Goal: Task Accomplishment & Management: Manage account settings

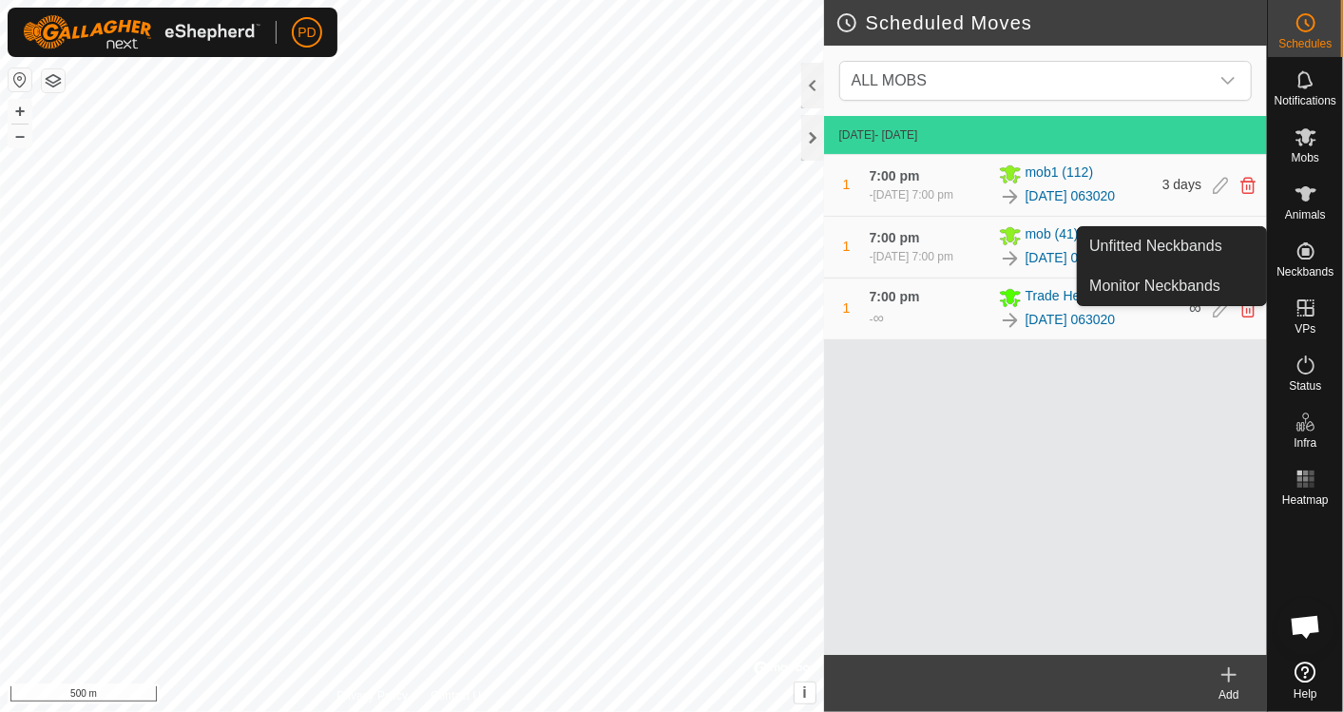
scroll to position [980, 0]
click at [1170, 251] on link "Unfitted Neckbands" at bounding box center [1172, 246] width 188 height 38
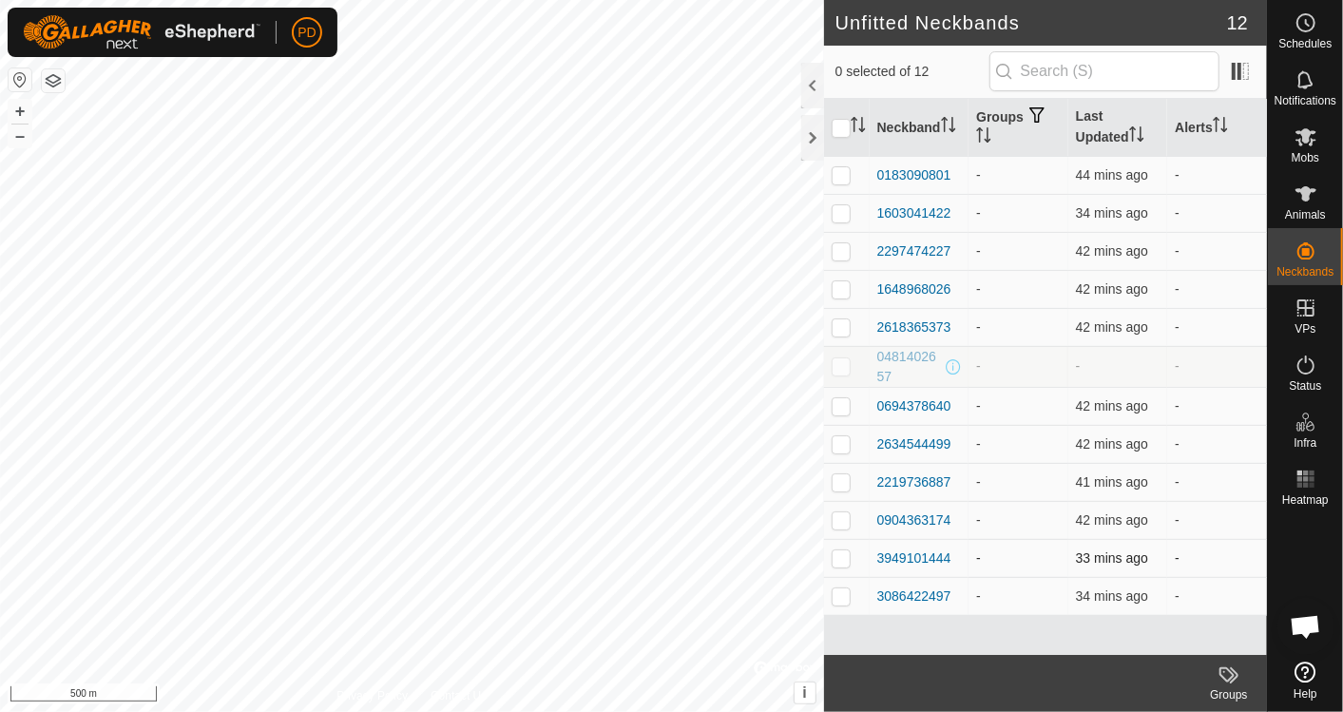
click at [1257, 546] on td "-" at bounding box center [1218, 558] width 100 height 38
click at [1261, 528] on td "-" at bounding box center [1218, 520] width 100 height 38
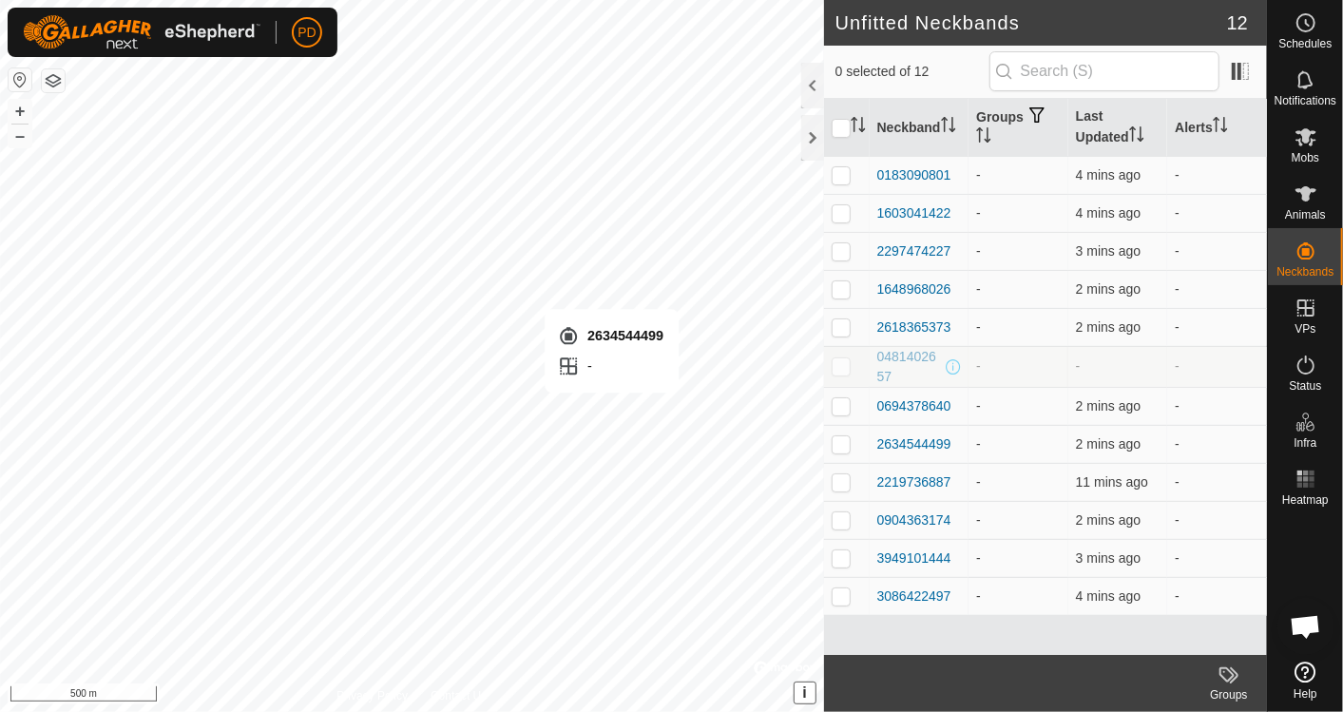
checkbox input "true"
click at [913, 439] on div "2634544499" at bounding box center [915, 445] width 74 height 20
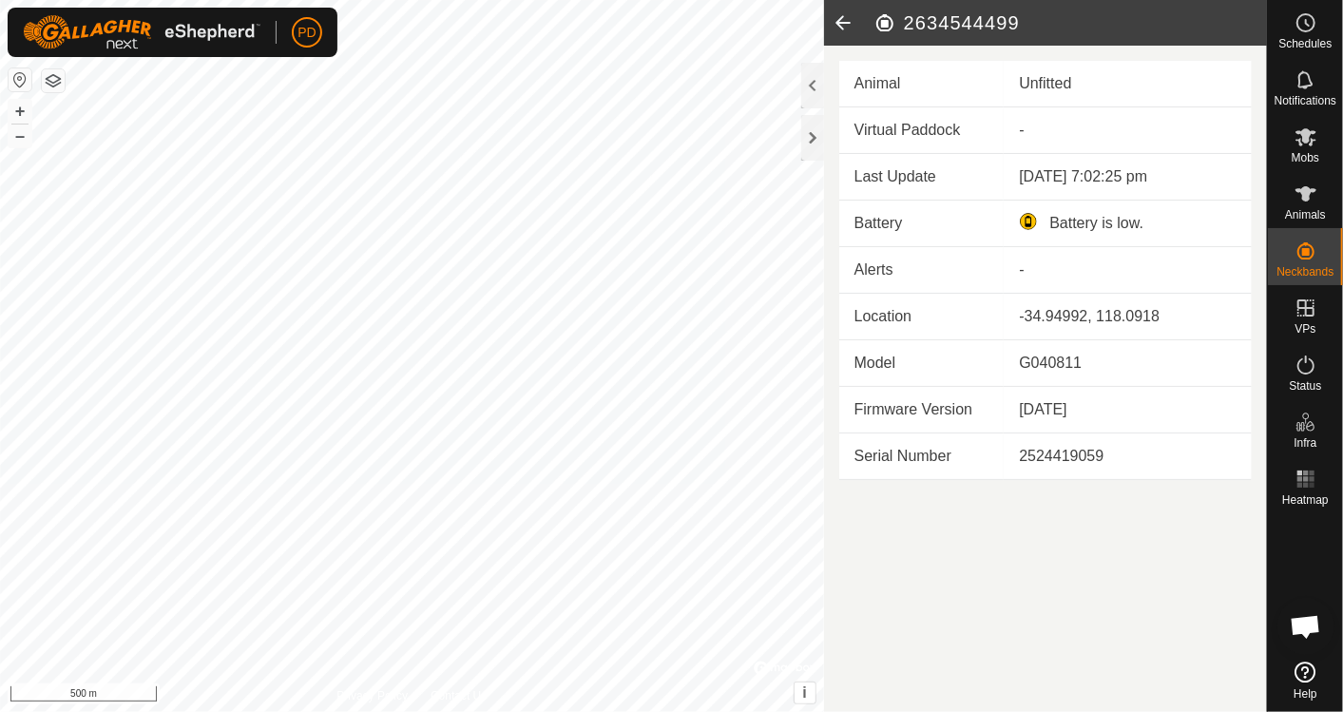
click at [852, 21] on icon at bounding box center [843, 23] width 38 height 46
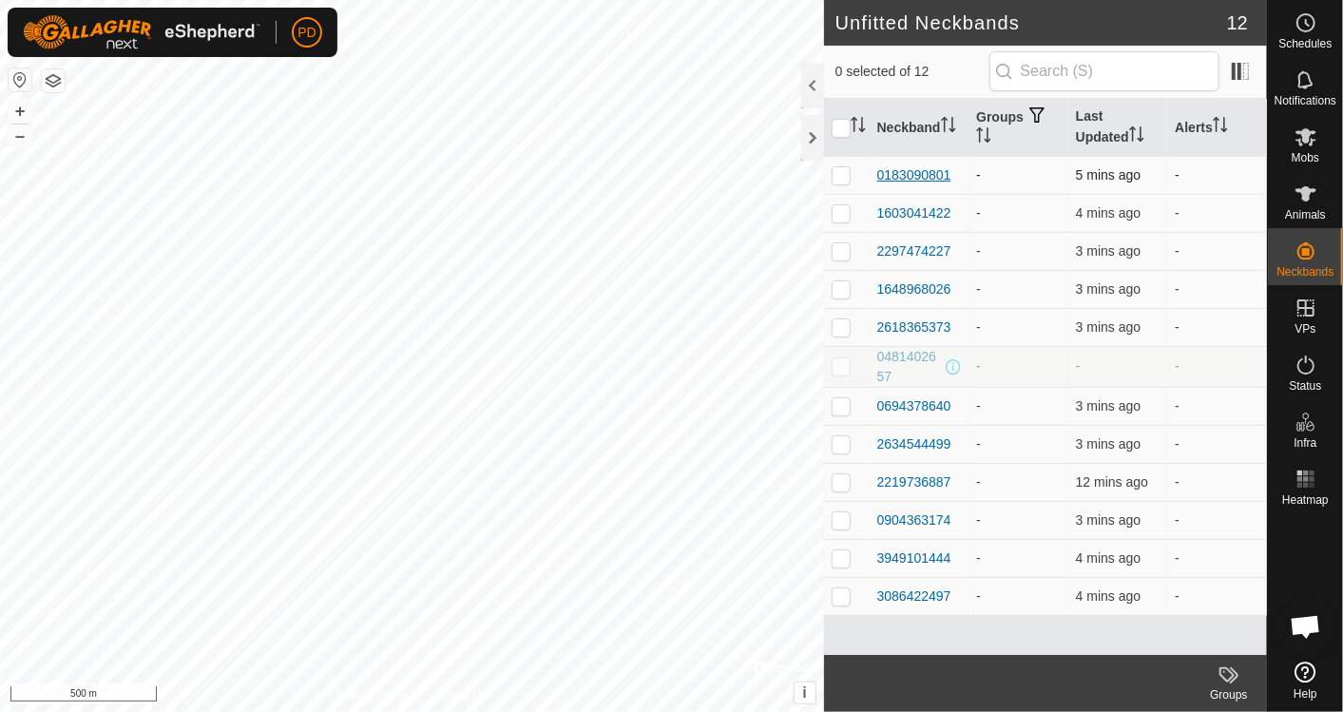
click at [904, 171] on div "0183090801" at bounding box center [915, 175] width 74 height 20
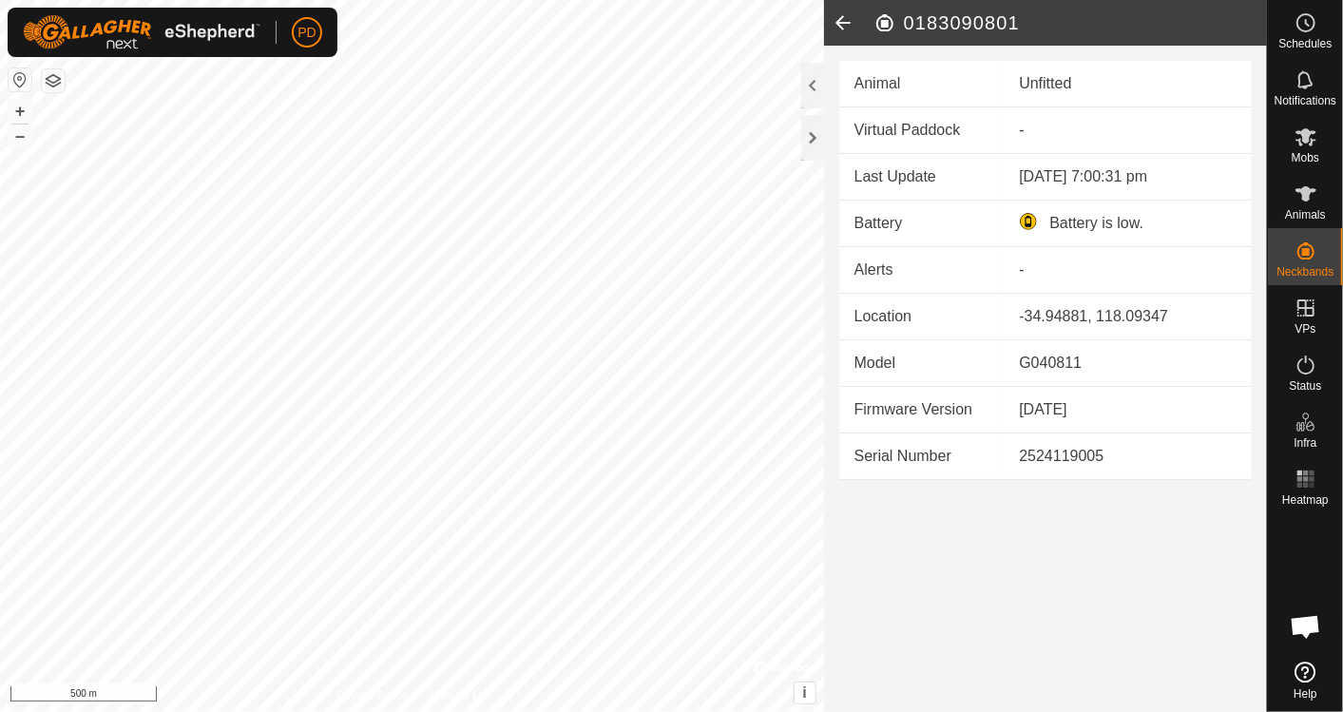
click at [840, 22] on icon at bounding box center [843, 23] width 38 height 46
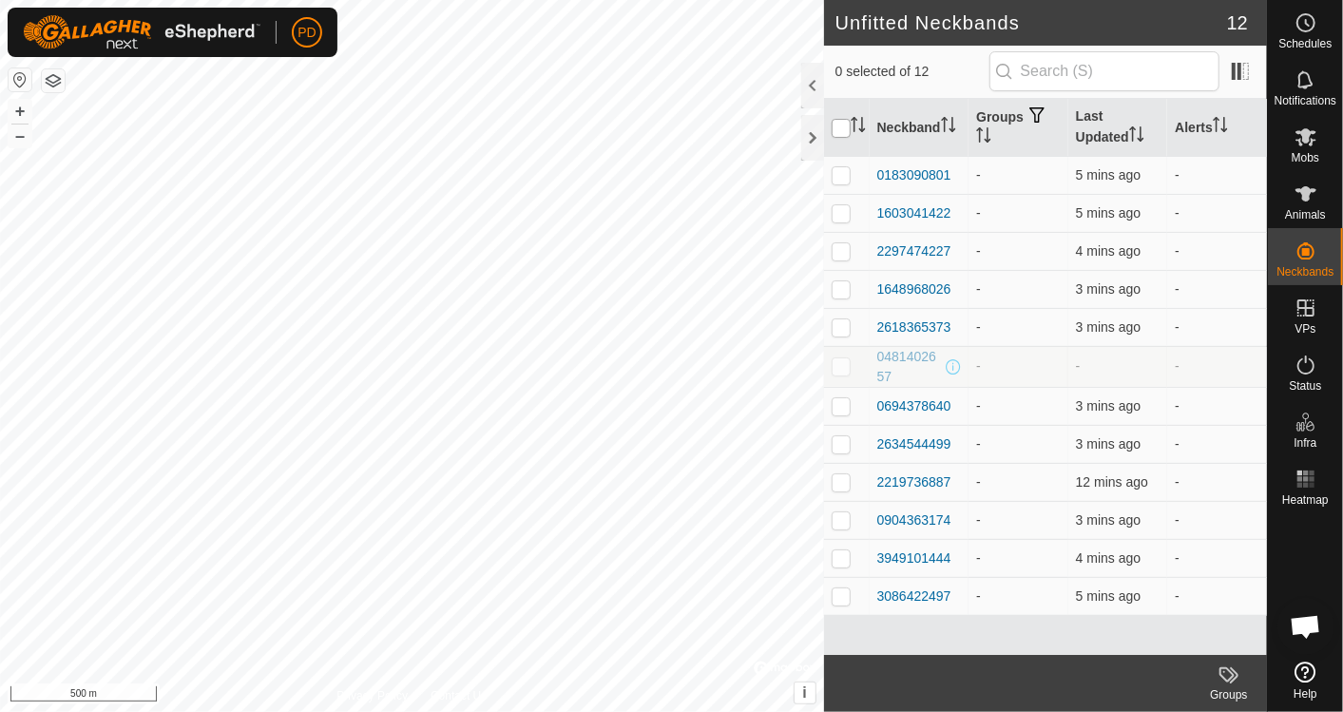
click at [840, 130] on input "checkbox" at bounding box center [841, 128] width 19 height 19
checkbox input "true"
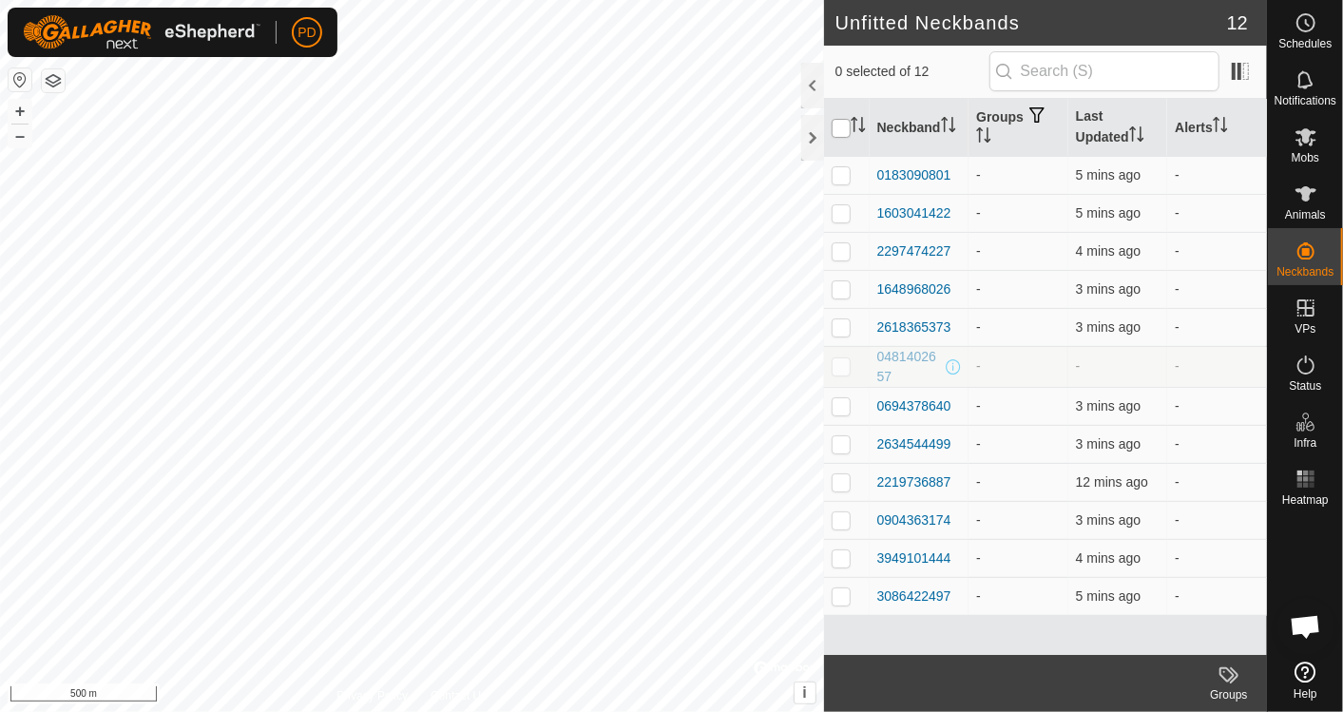
checkbox input "true"
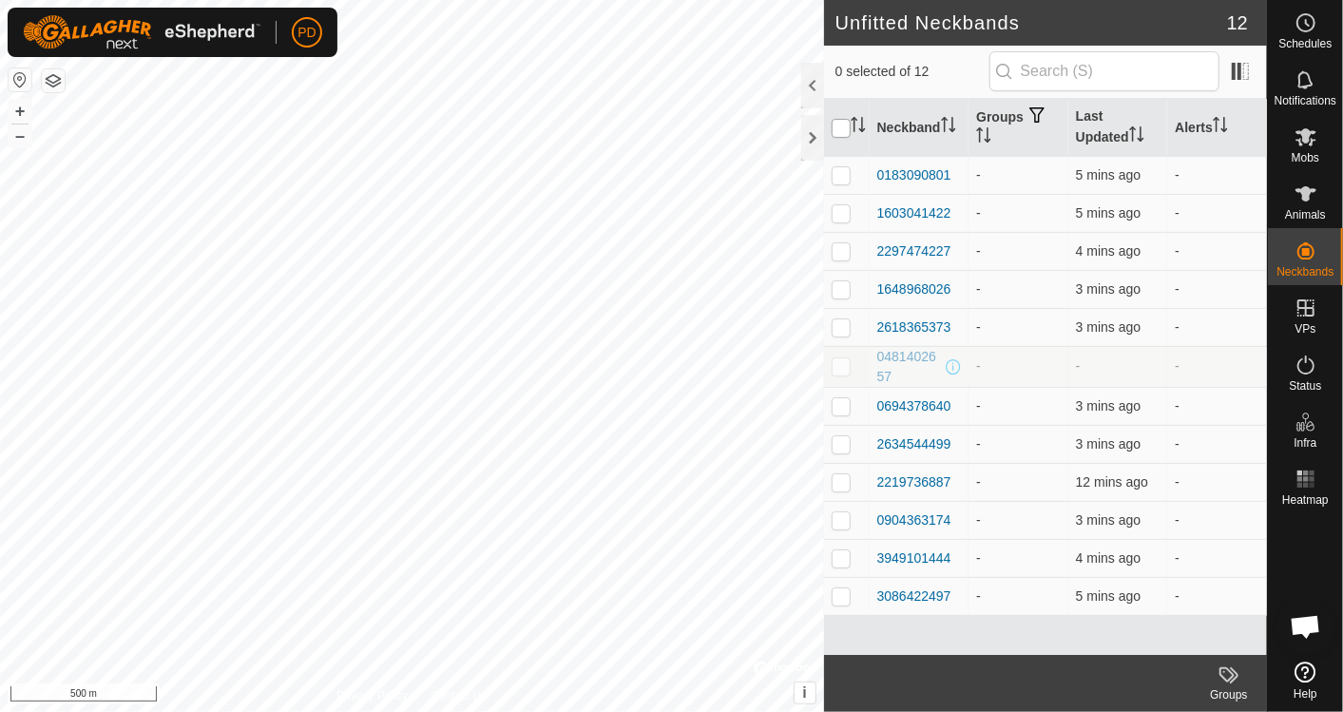
checkbox input "true"
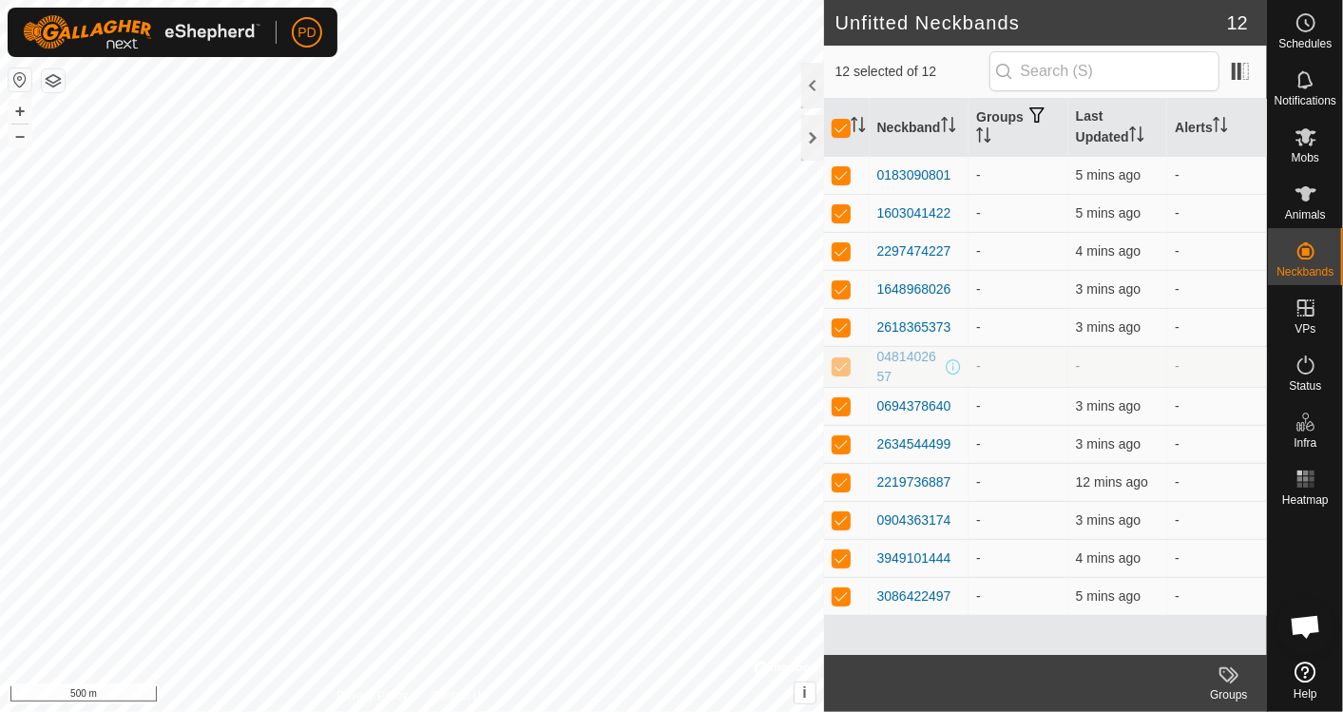
click at [1227, 670] on icon at bounding box center [1229, 675] width 23 height 23
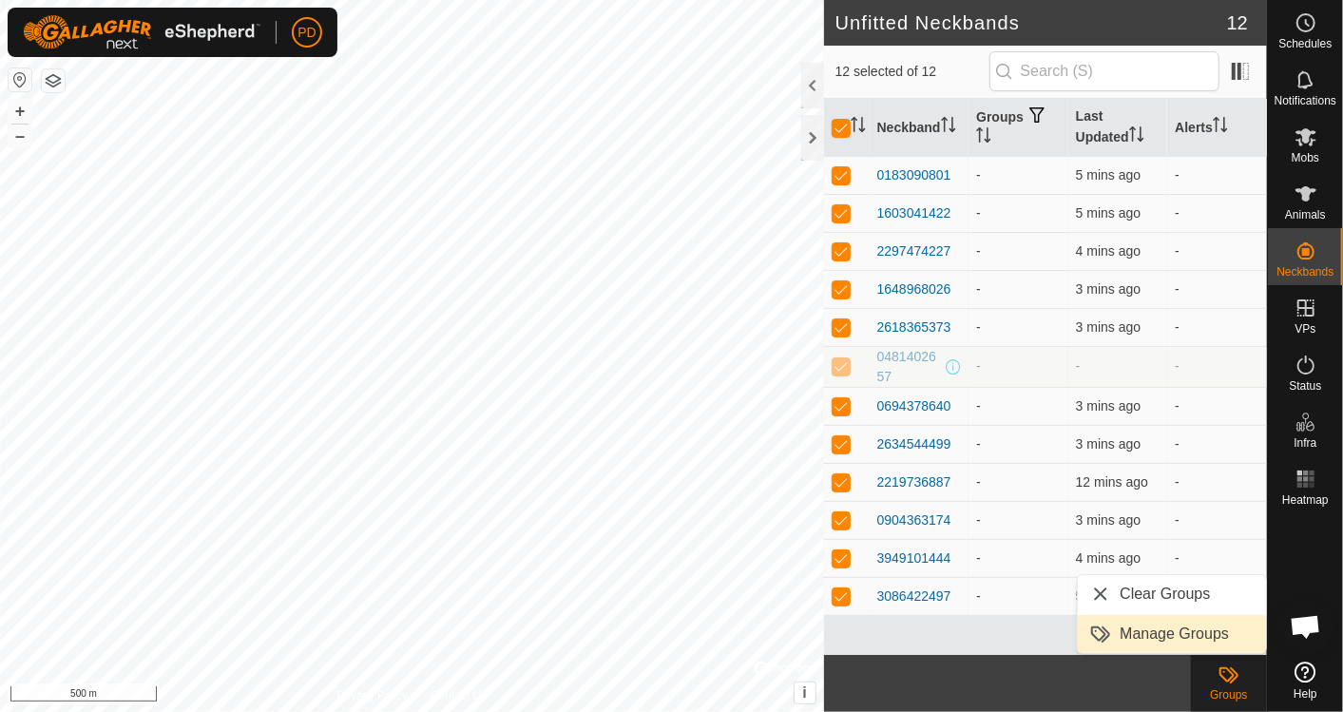
click at [1165, 632] on link "Manage Groups" at bounding box center [1172, 634] width 188 height 38
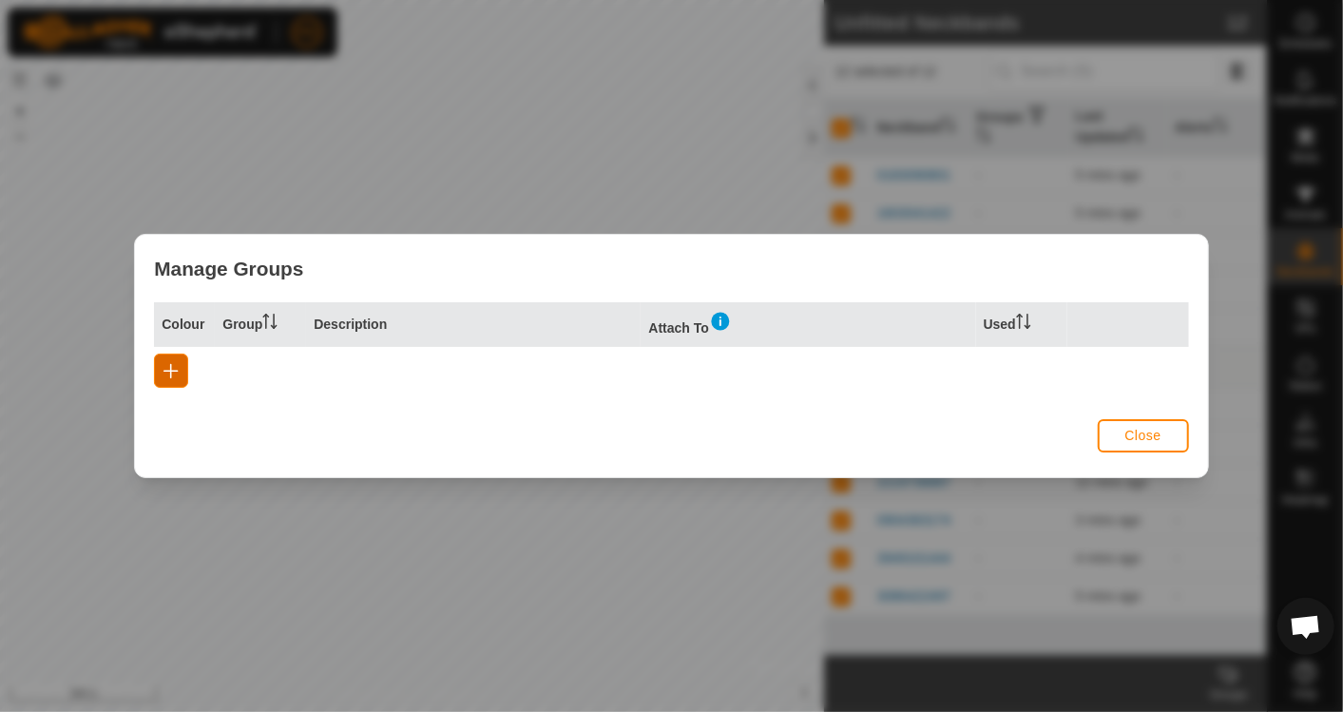
click at [170, 370] on span "button" at bounding box center [171, 370] width 15 height 15
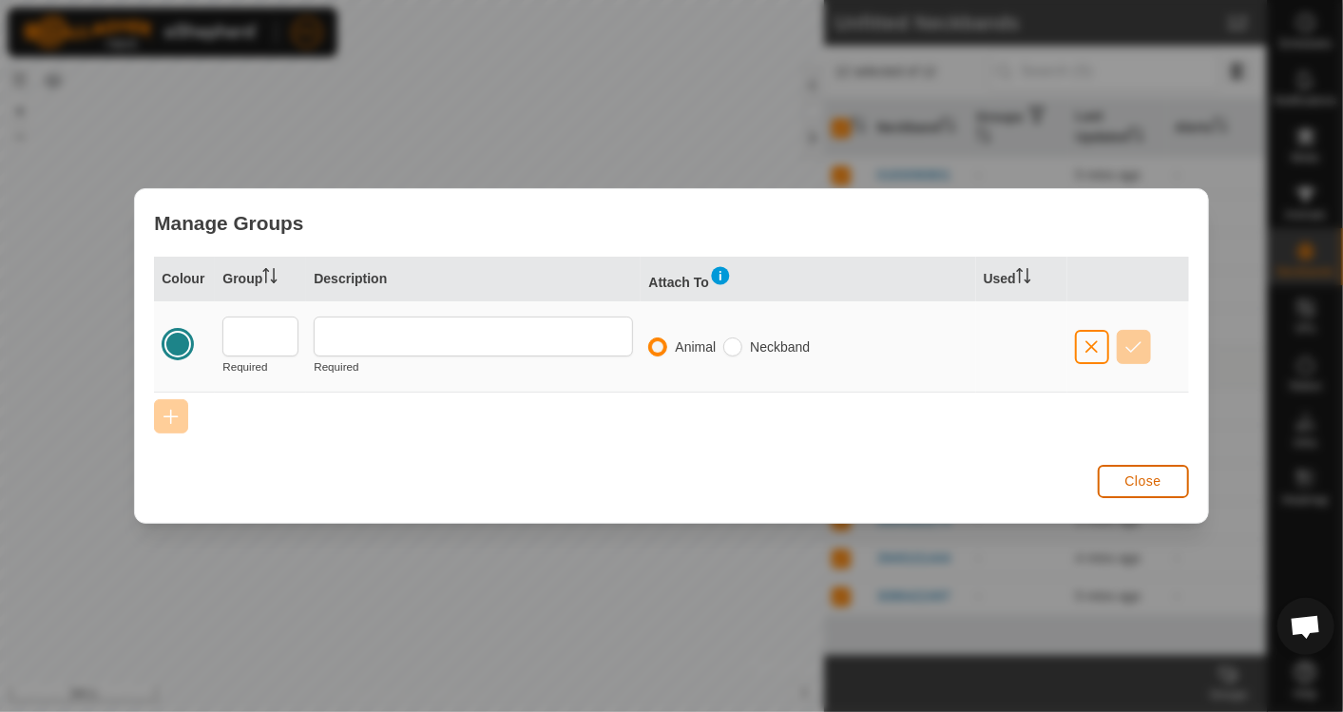
click at [1146, 484] on span "Close" at bounding box center [1144, 480] width 36 height 15
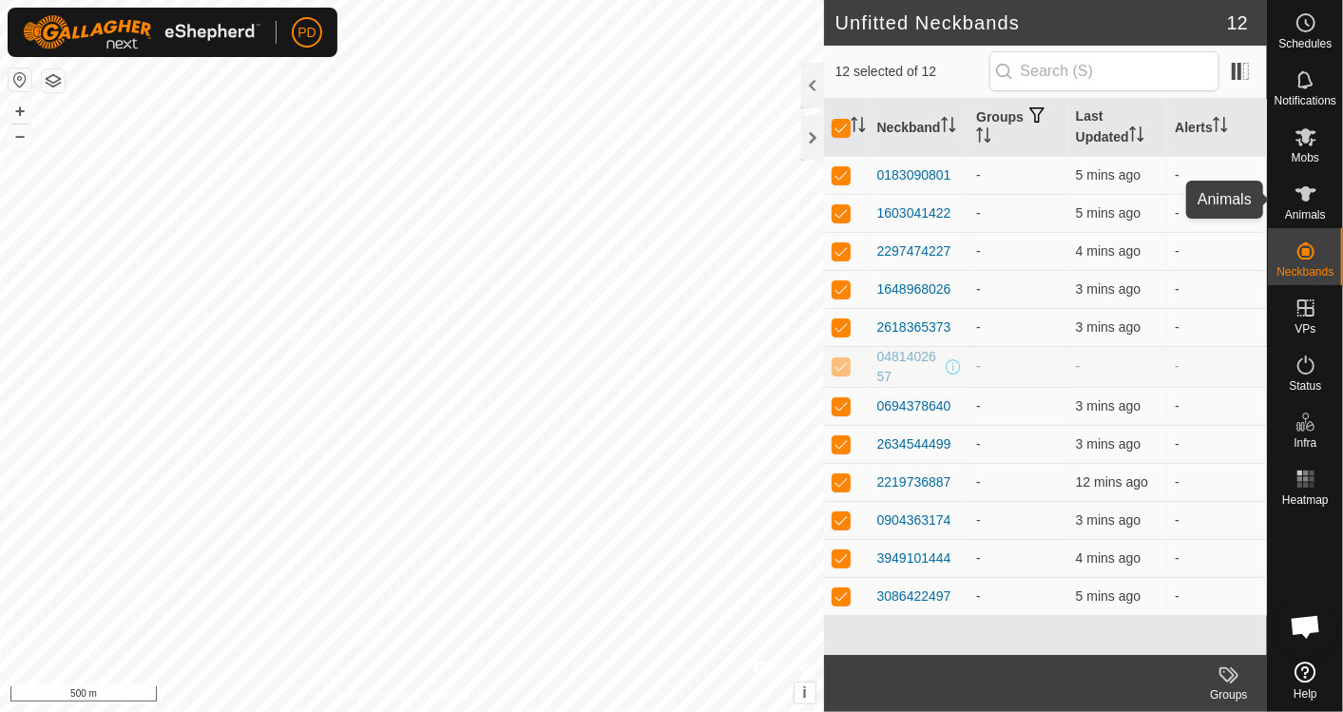
click at [1310, 195] on icon at bounding box center [1306, 194] width 23 height 23
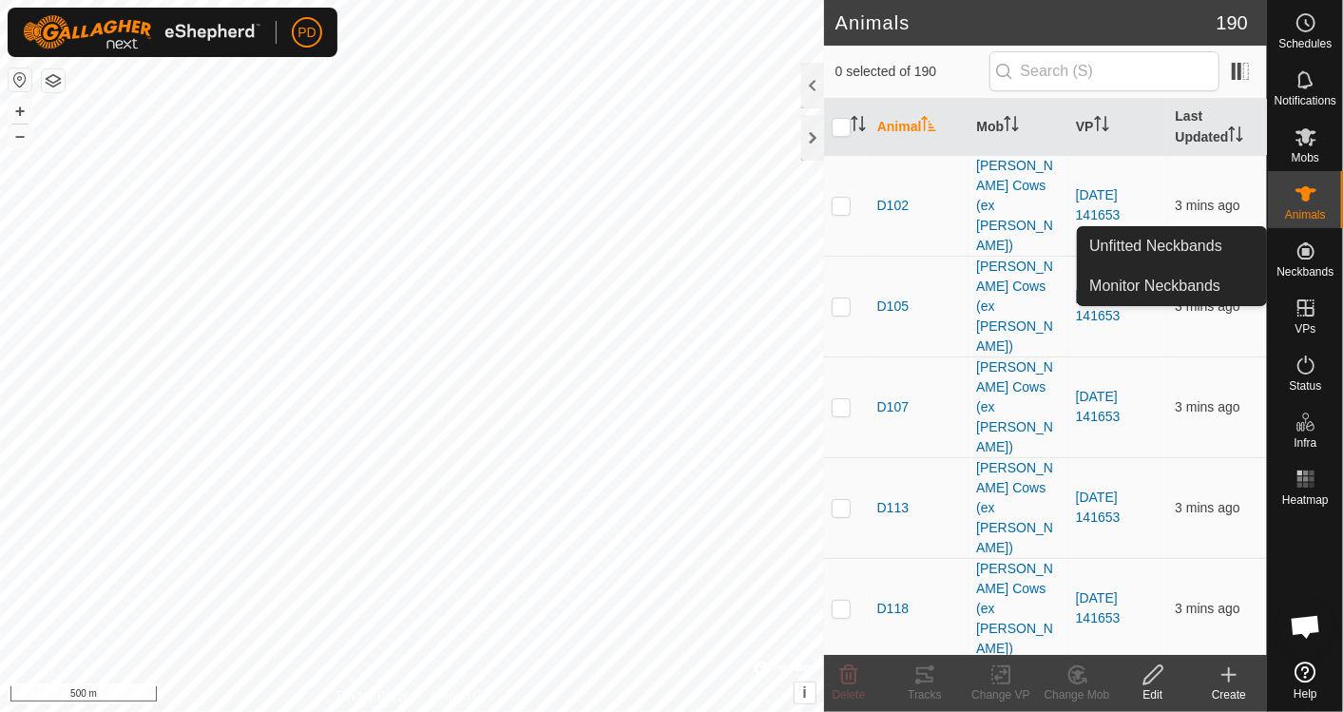
click at [1312, 251] on icon at bounding box center [1306, 250] width 17 height 17
click at [1184, 248] on link "Unfitted Neckbands" at bounding box center [1172, 246] width 188 height 38
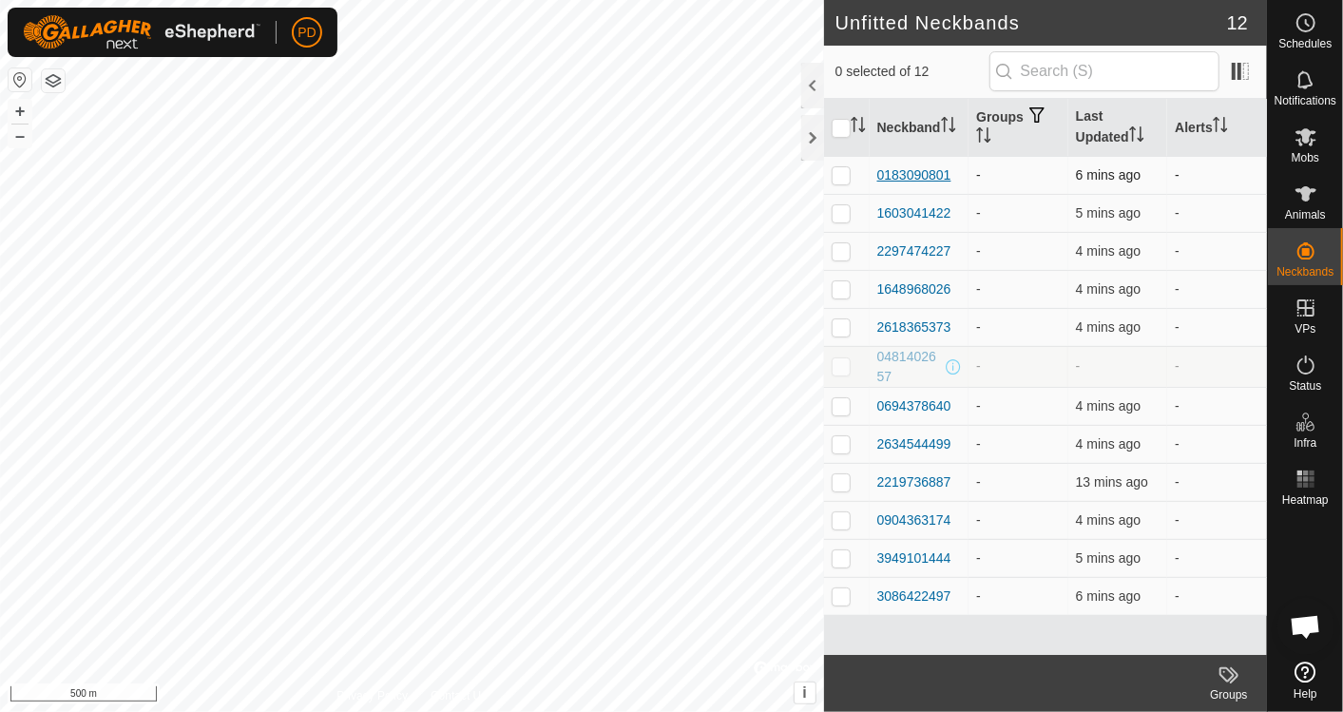
click at [920, 171] on div "0183090801" at bounding box center [915, 175] width 74 height 20
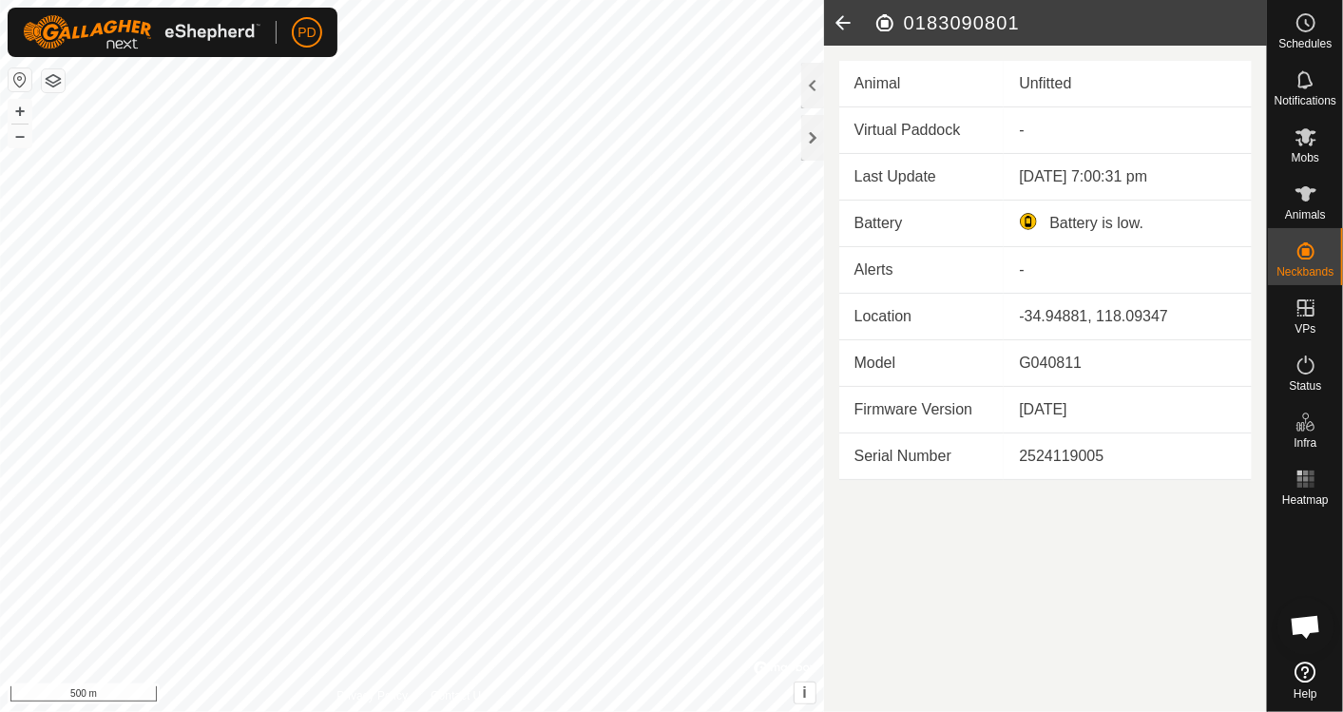
click at [962, 552] on article "0183090801 Animal Unfitted Virtual Paddock - Last Update 1 Sept 2025, 7:00:31 p…" at bounding box center [1045, 356] width 443 height 712
click at [843, 18] on icon at bounding box center [843, 23] width 38 height 46
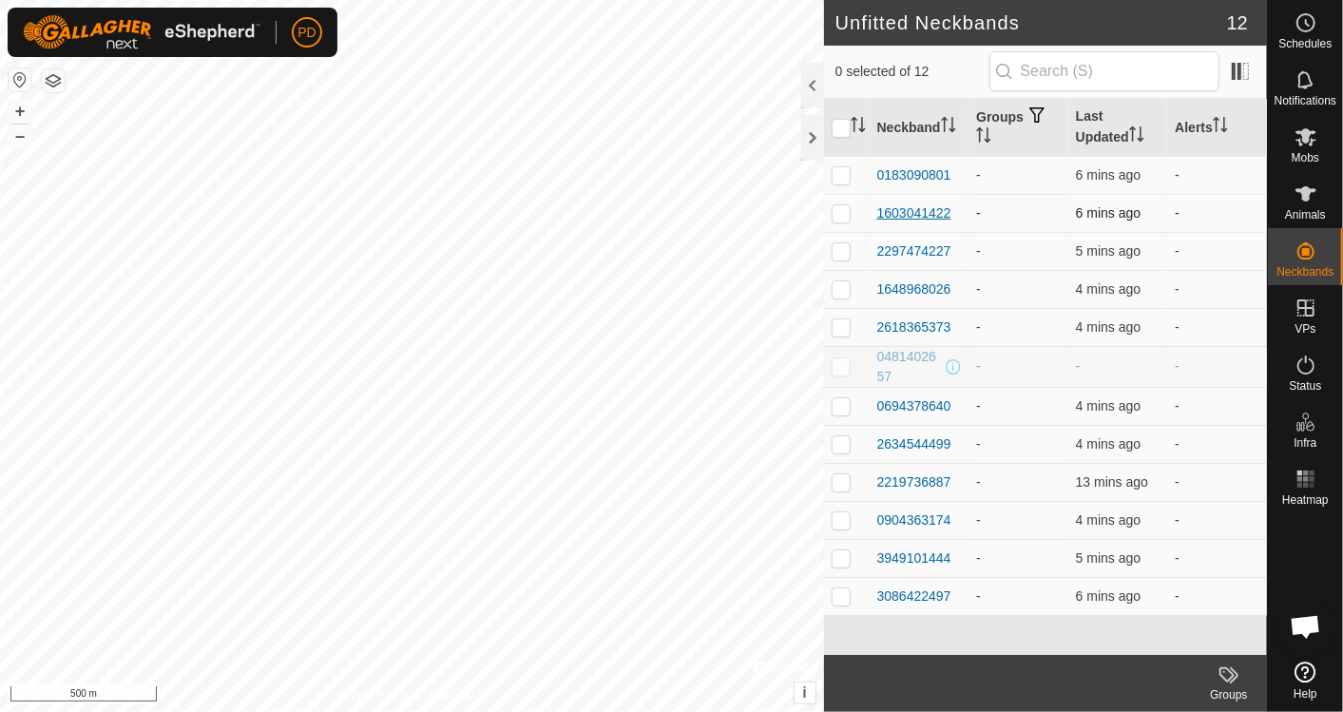
click at [915, 210] on div "1603041422" at bounding box center [915, 213] width 74 height 20
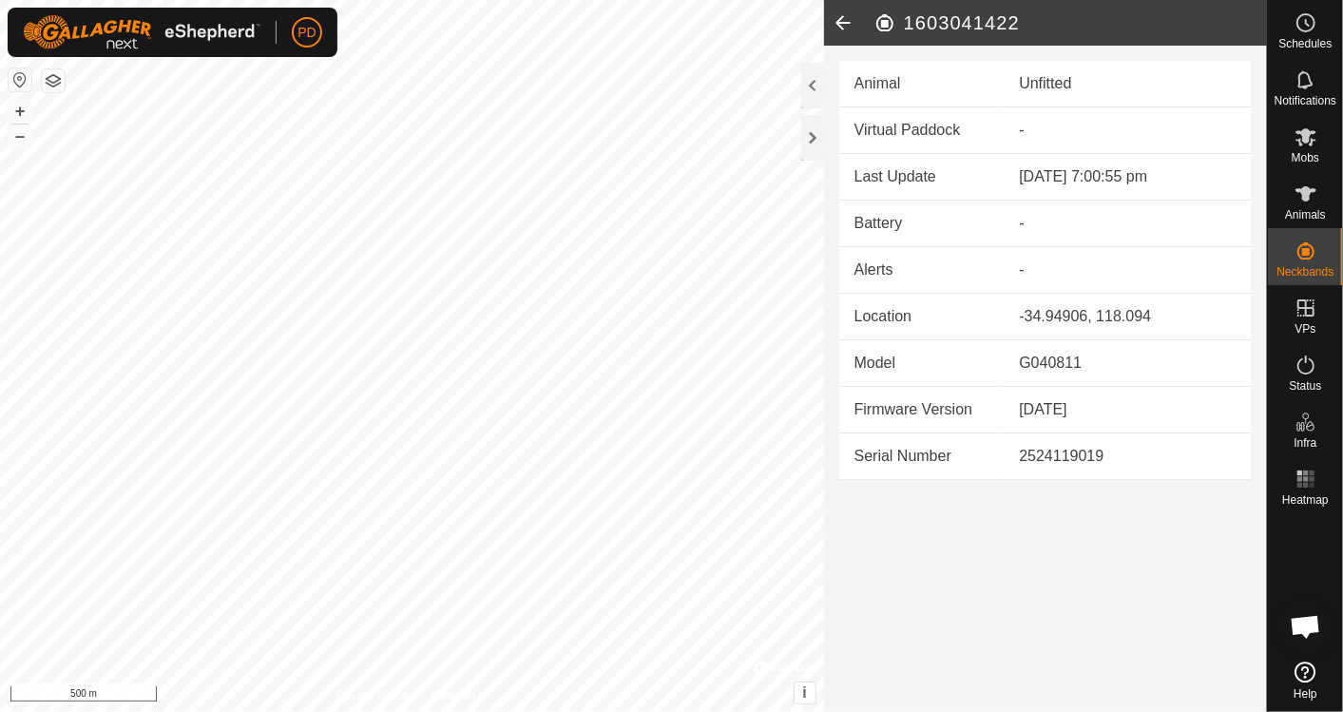
click at [849, 20] on icon at bounding box center [843, 23] width 38 height 46
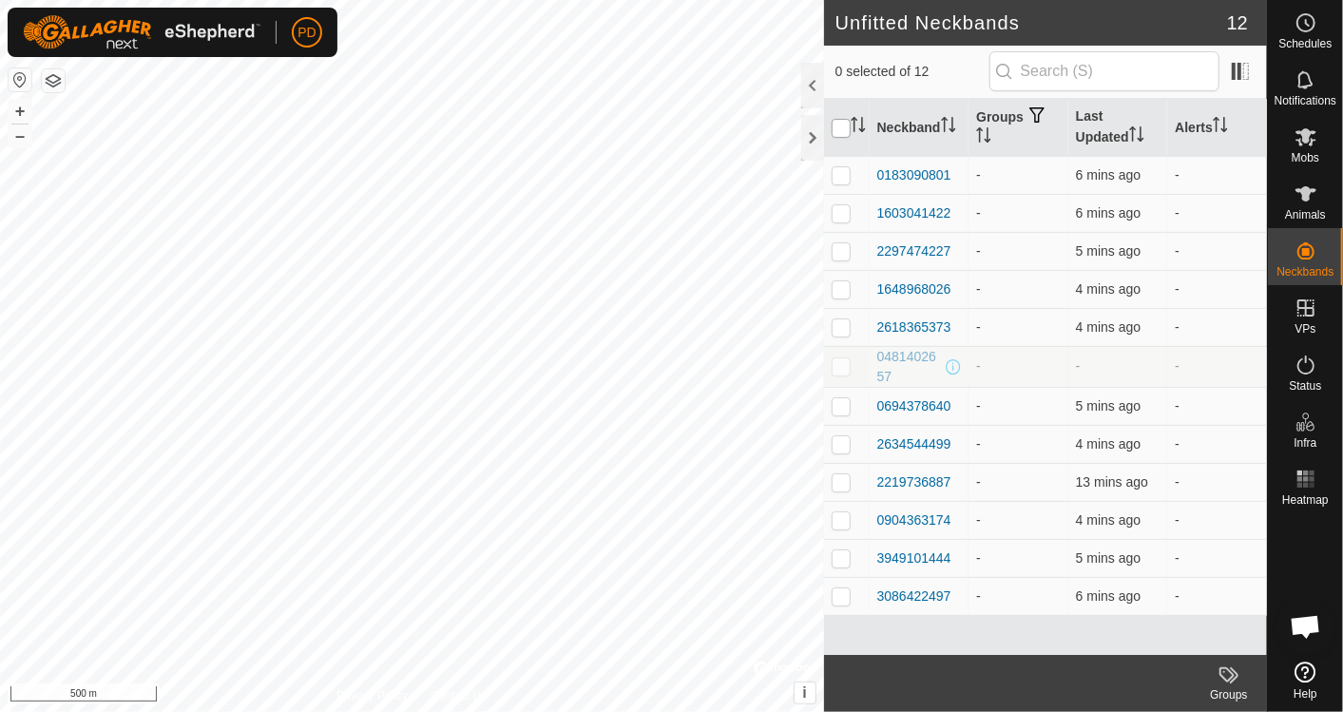
click at [844, 125] on input "checkbox" at bounding box center [841, 128] width 19 height 19
checkbox input "true"
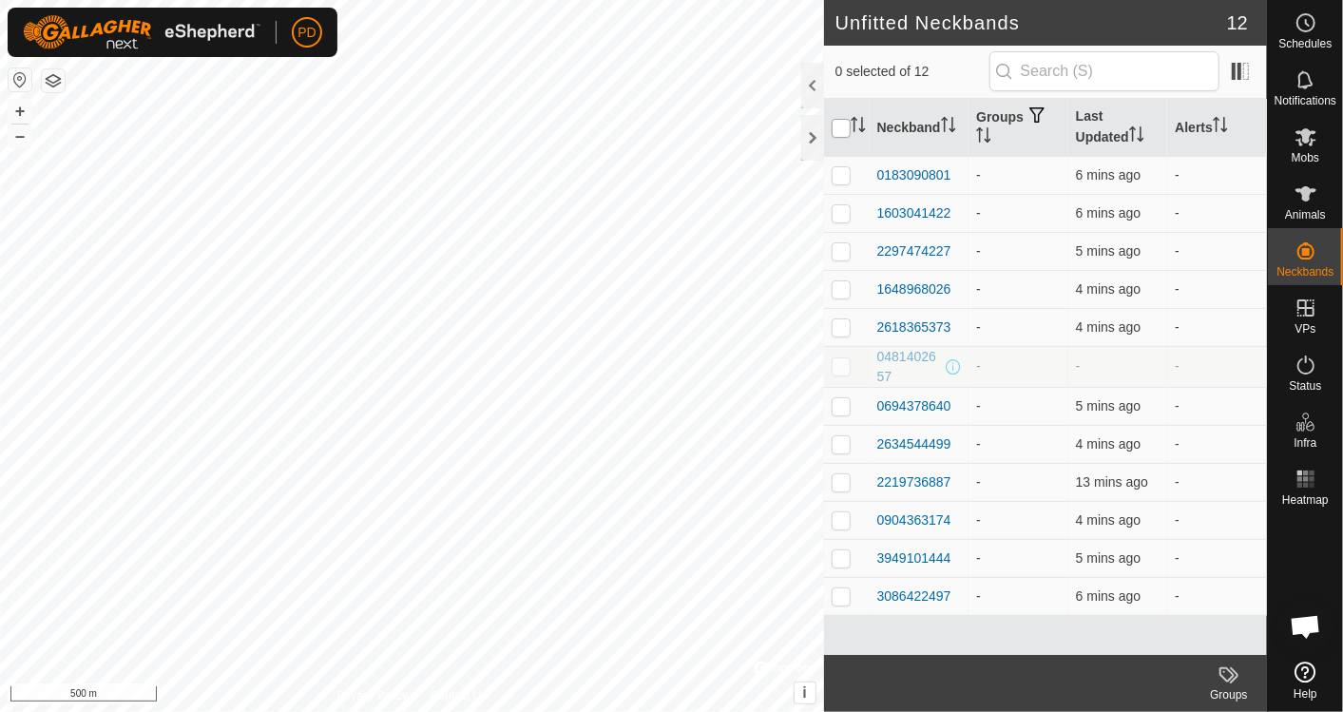
checkbox input "true"
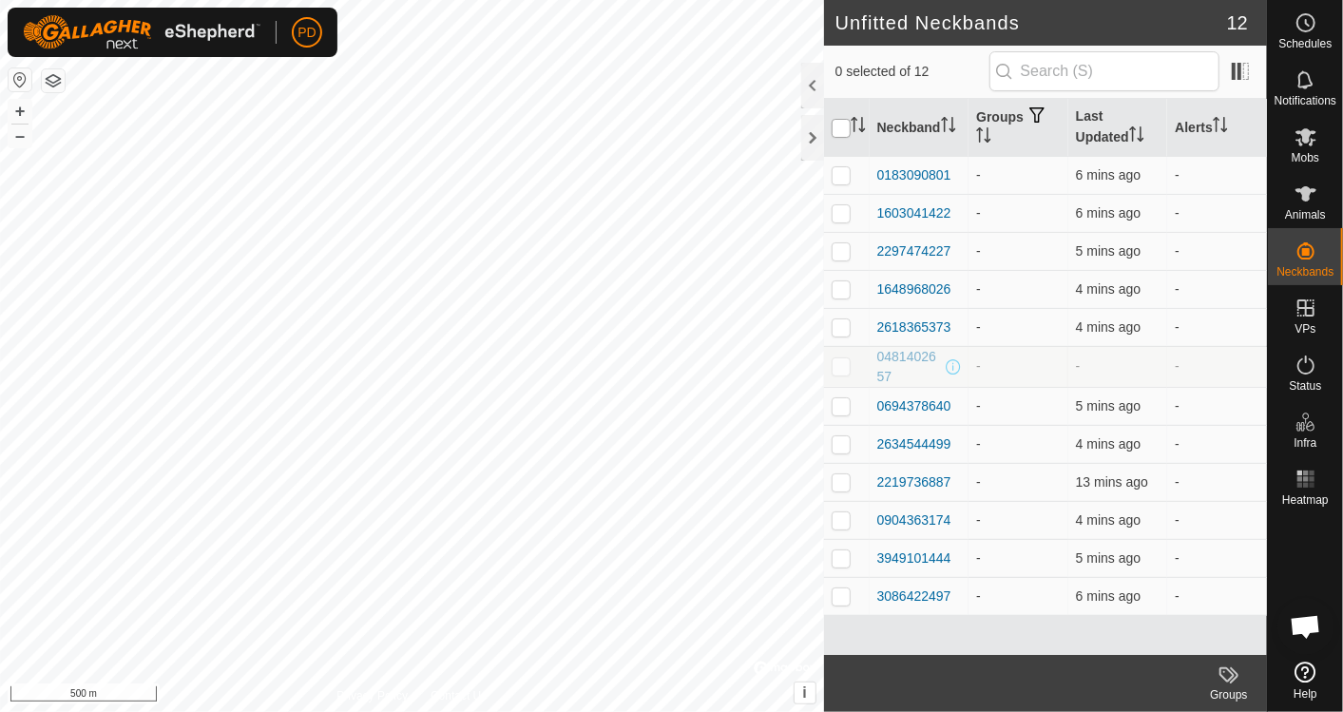
checkbox input "true"
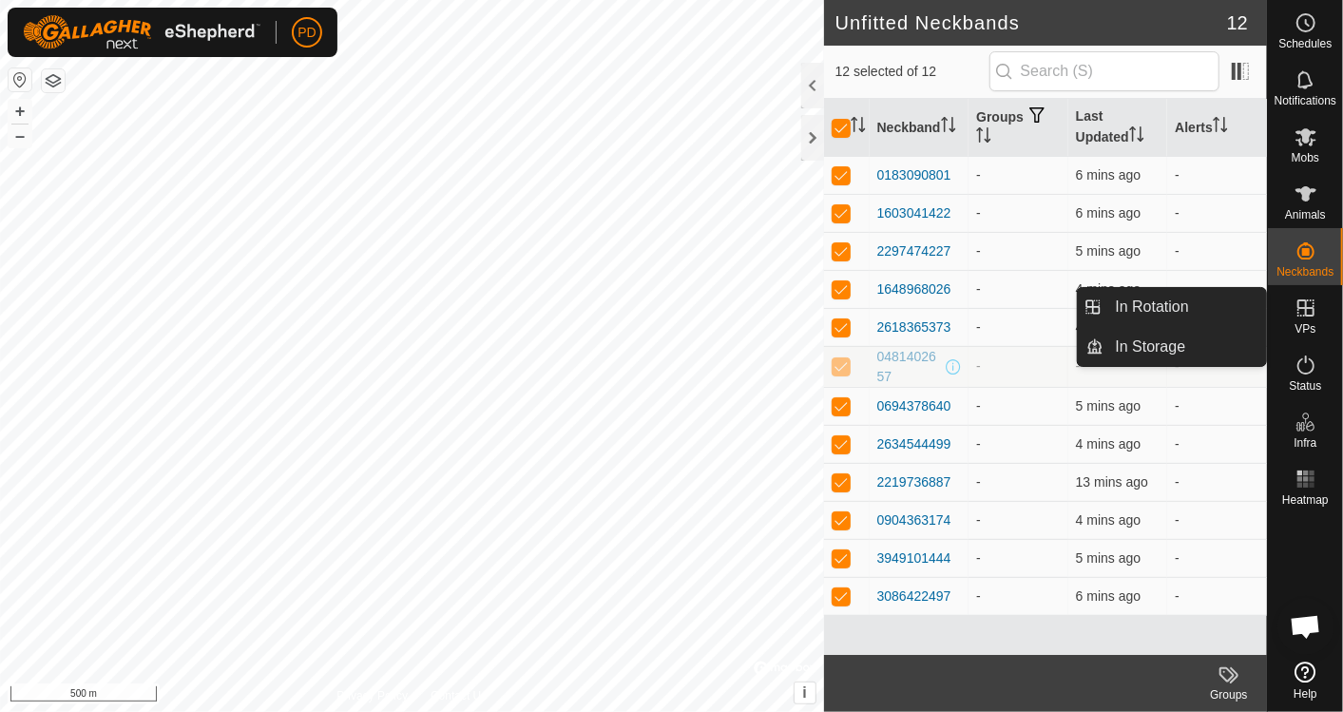
click at [1310, 315] on icon at bounding box center [1306, 307] width 17 height 17
click at [1195, 309] on link "In Rotation" at bounding box center [1186, 307] width 163 height 38
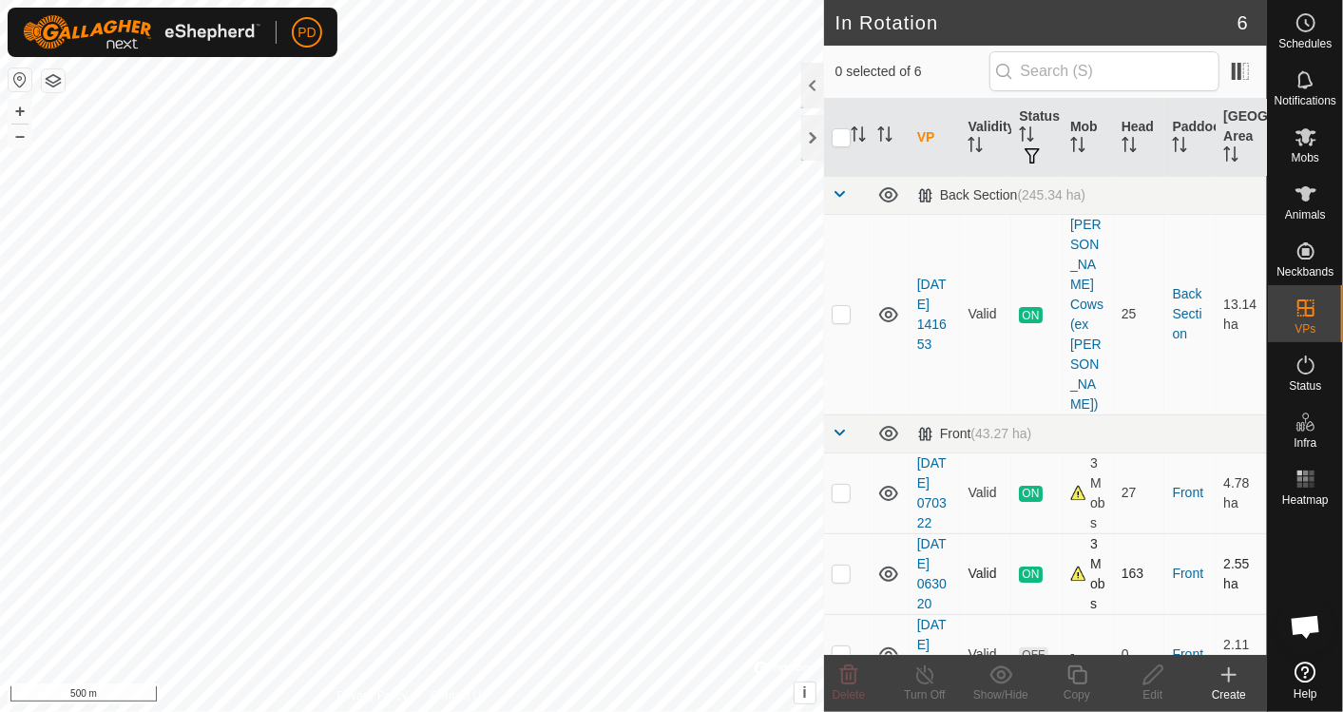
click at [844, 566] on p-checkbox at bounding box center [841, 573] width 19 height 15
click at [840, 566] on p-checkbox at bounding box center [841, 573] width 19 height 15
checkbox input "false"
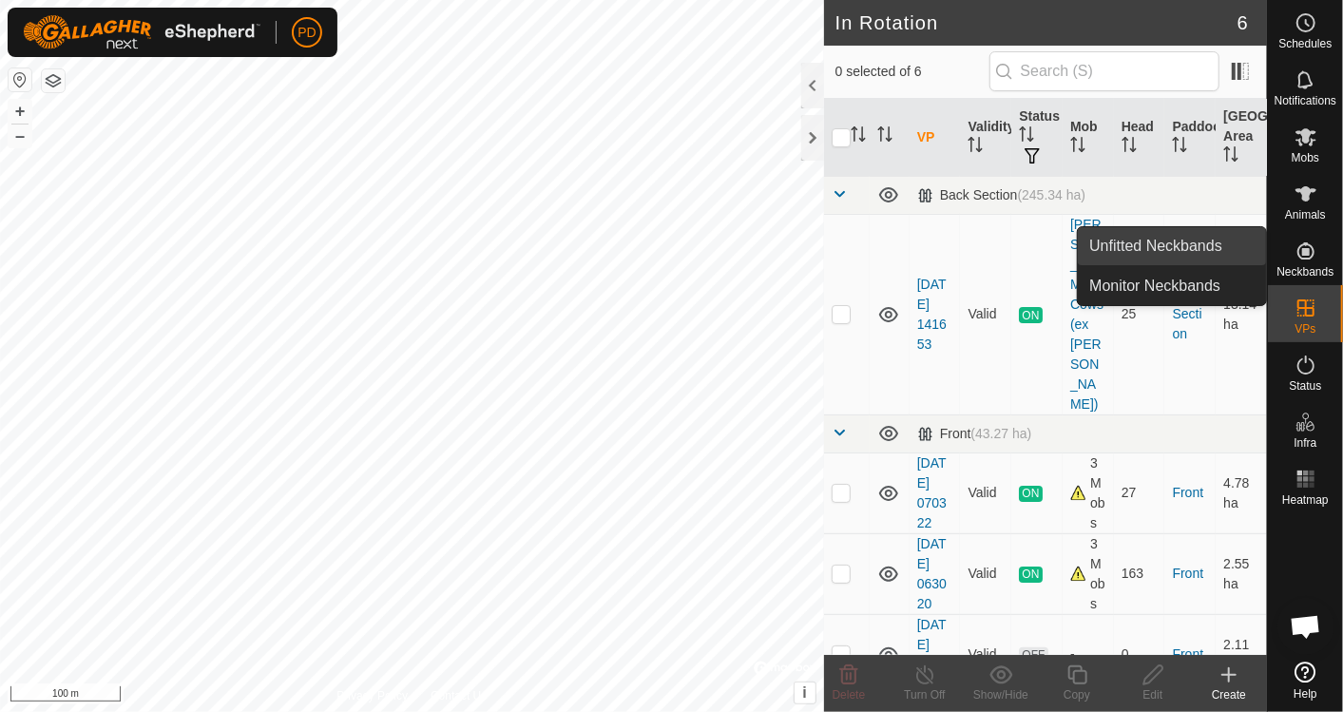
click at [1207, 244] on link "Unfitted Neckbands" at bounding box center [1172, 246] width 188 height 38
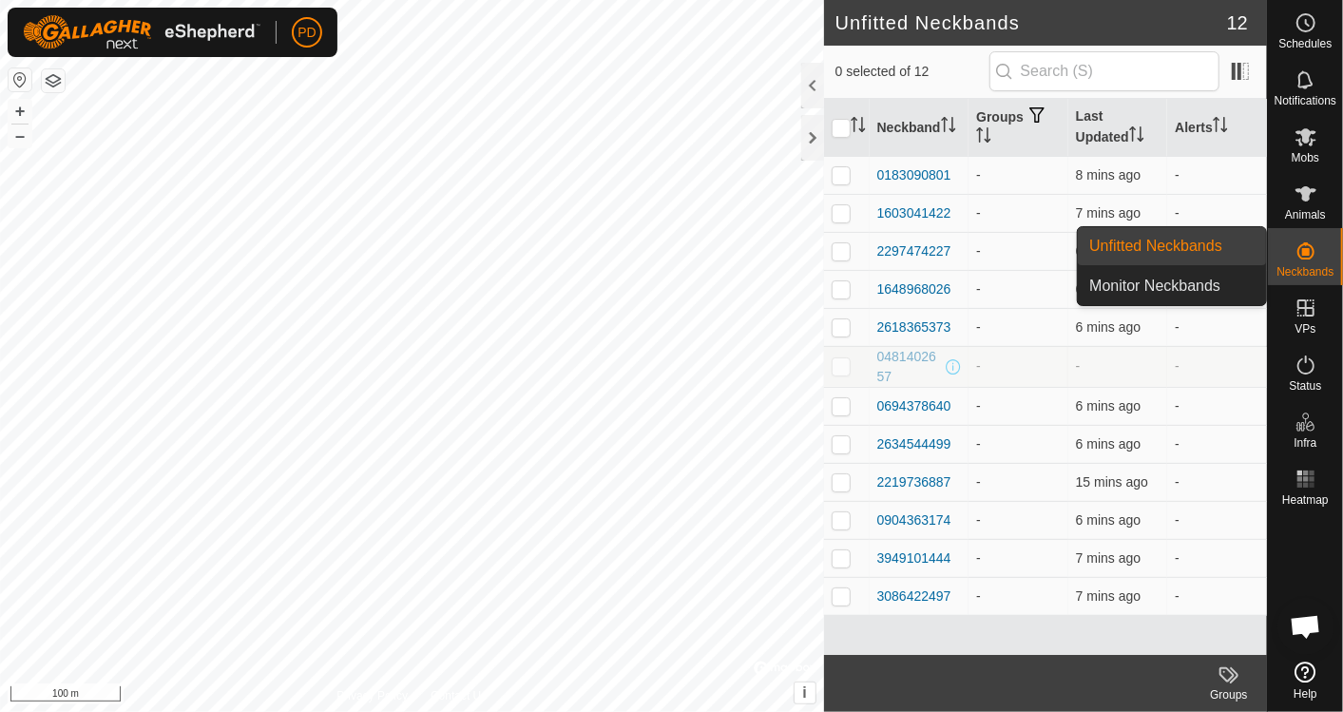
click at [1207, 244] on link "Unfitted Neckbands" at bounding box center [1172, 246] width 188 height 38
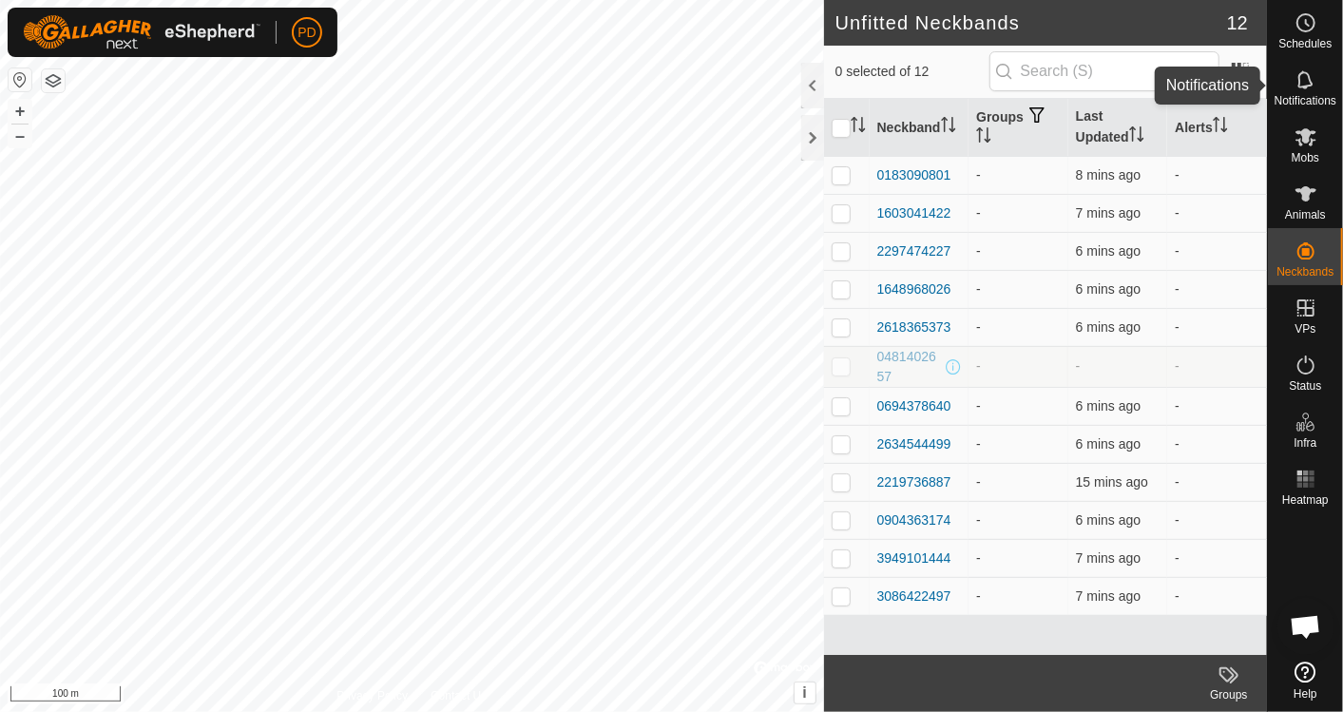
click at [1306, 84] on icon at bounding box center [1306, 79] width 23 height 23
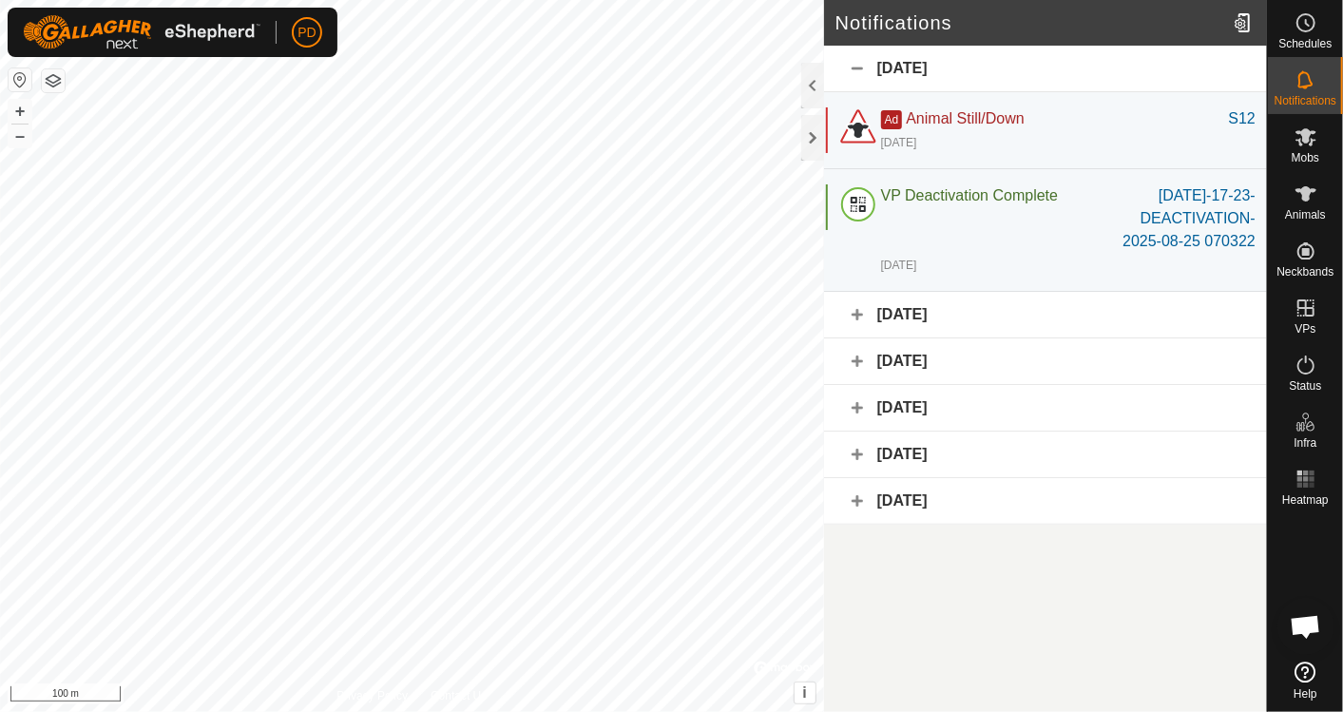
click at [856, 312] on div "30 August 2025" at bounding box center [1045, 315] width 443 height 47
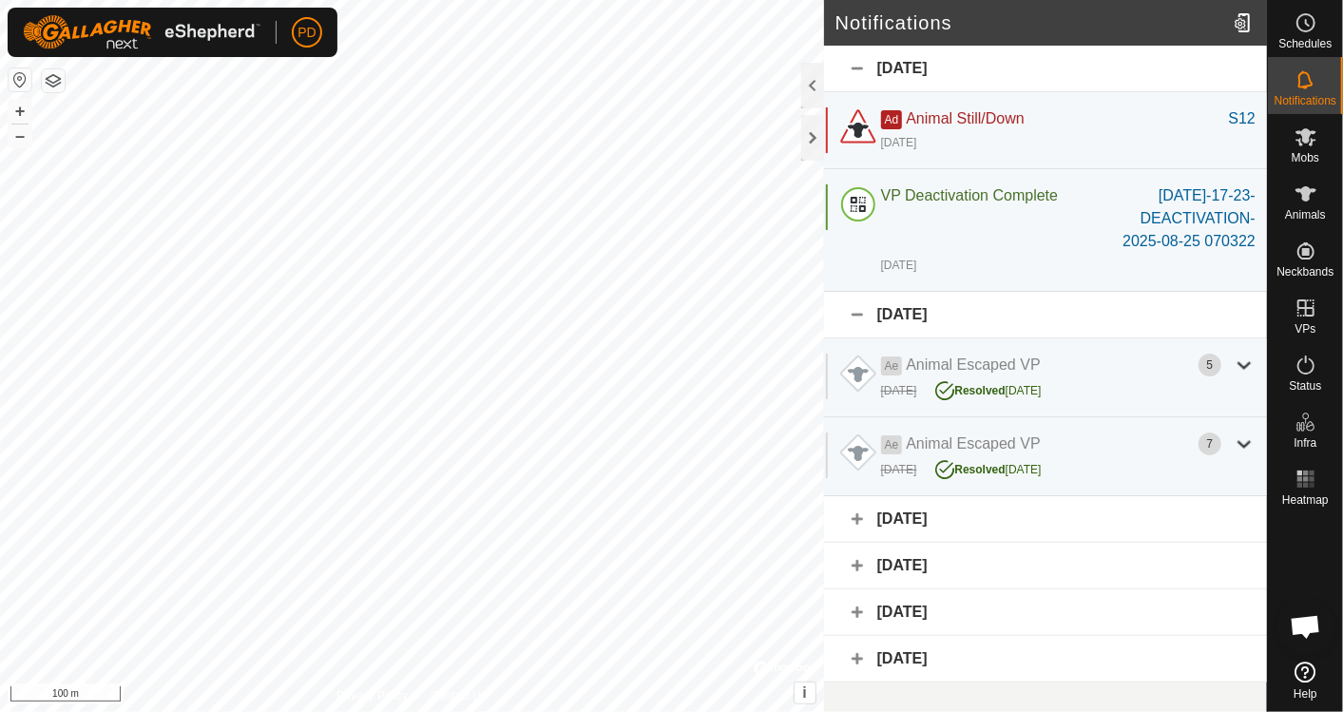
click at [856, 312] on div "30 August 2025" at bounding box center [1045, 315] width 443 height 47
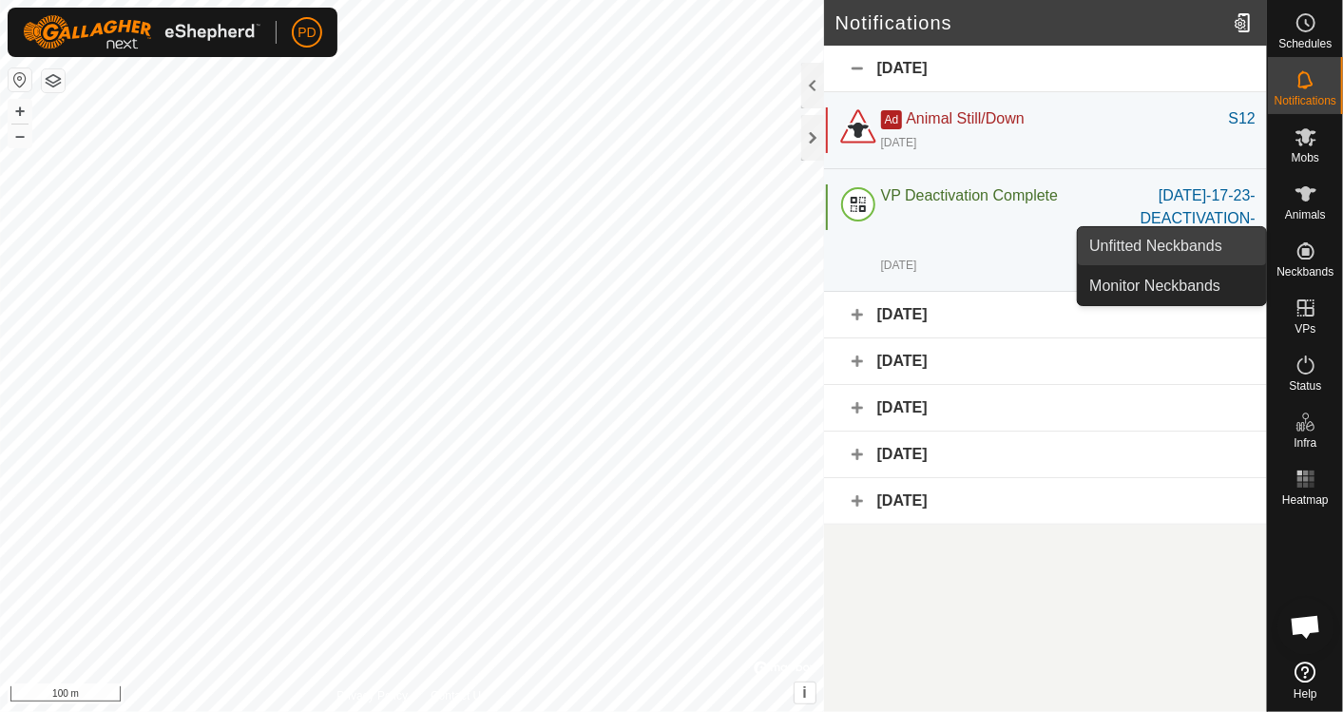
click at [1211, 247] on link "Unfitted Neckbands" at bounding box center [1172, 246] width 188 height 38
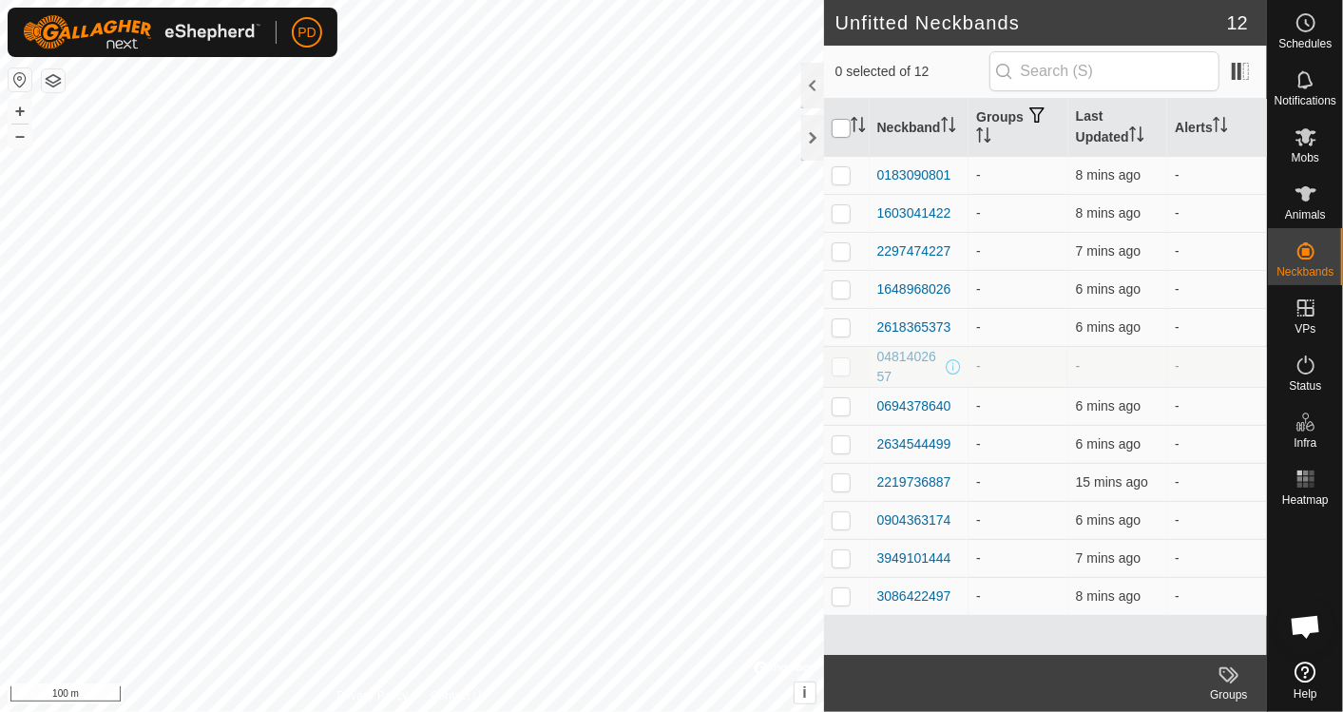
click at [838, 132] on input "checkbox" at bounding box center [841, 128] width 19 height 19
checkbox input "true"
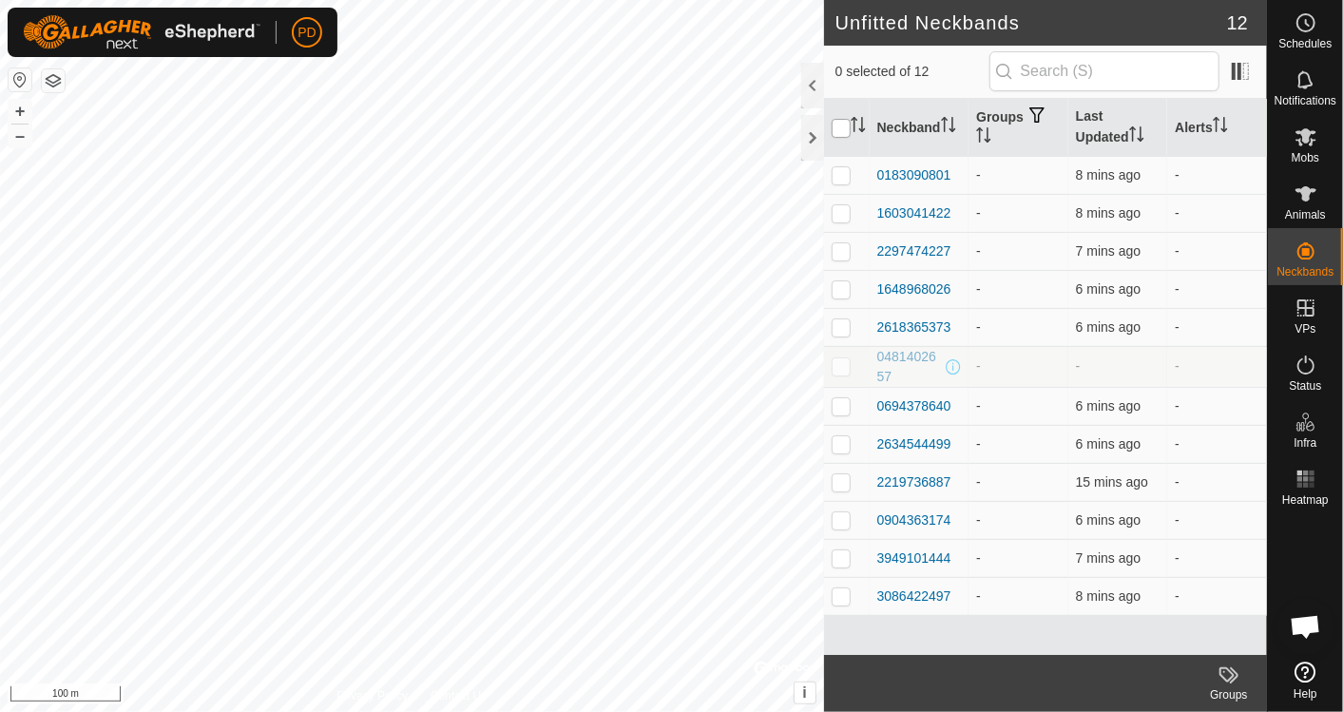
checkbox input "true"
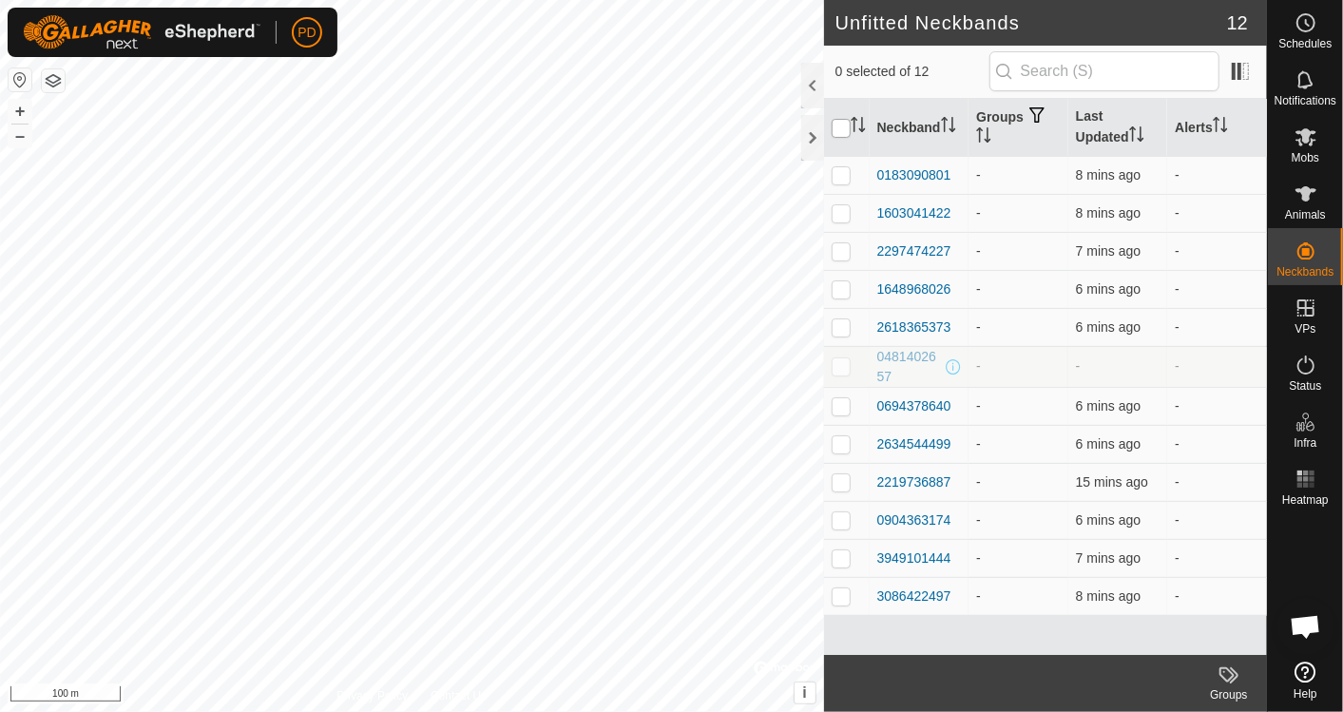
checkbox input "true"
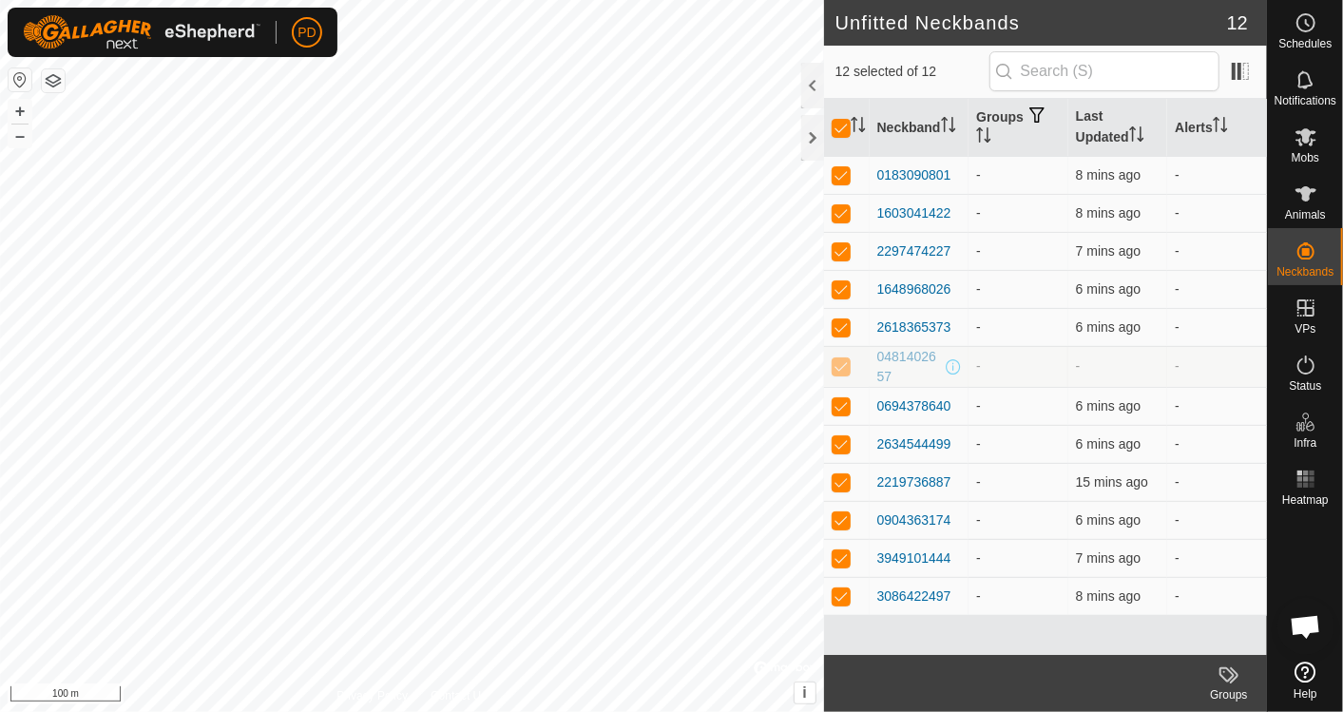
click at [1223, 672] on icon at bounding box center [1229, 675] width 23 height 23
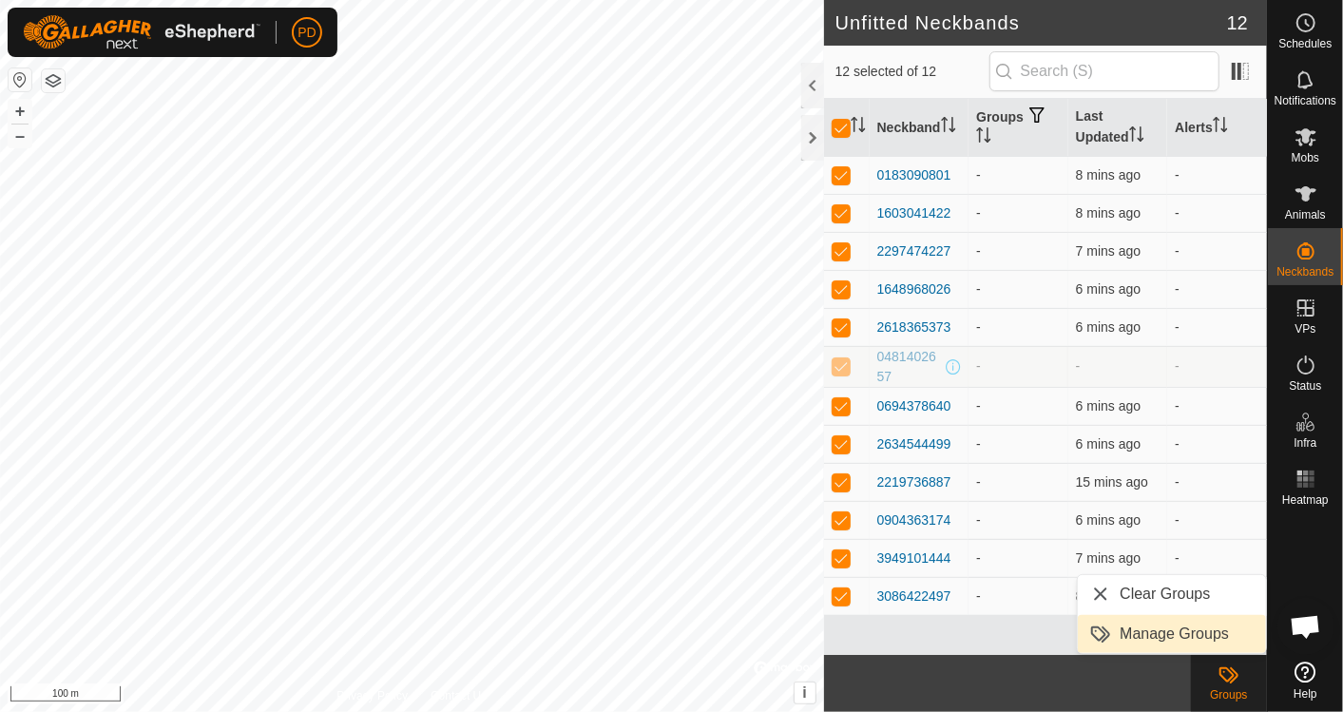
click at [1162, 633] on link "Manage Groups" at bounding box center [1172, 634] width 188 height 38
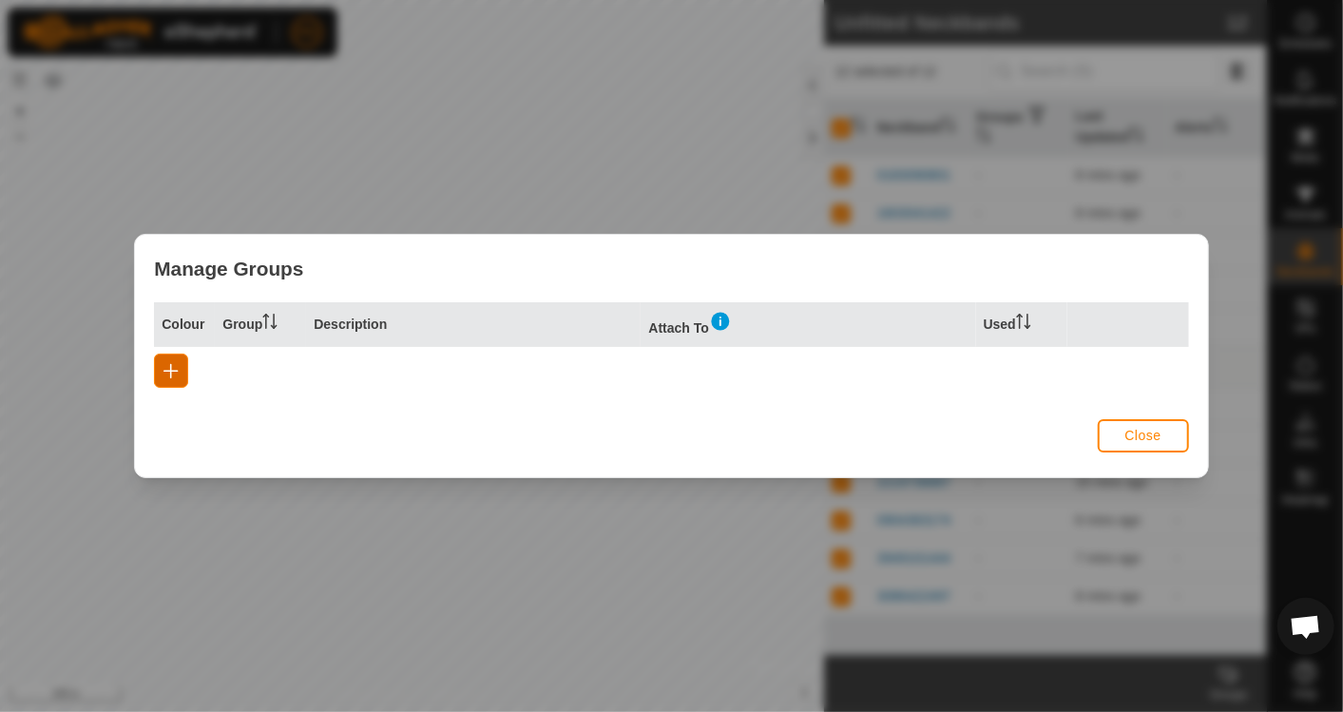
click at [180, 374] on button "button" at bounding box center [171, 371] width 34 height 34
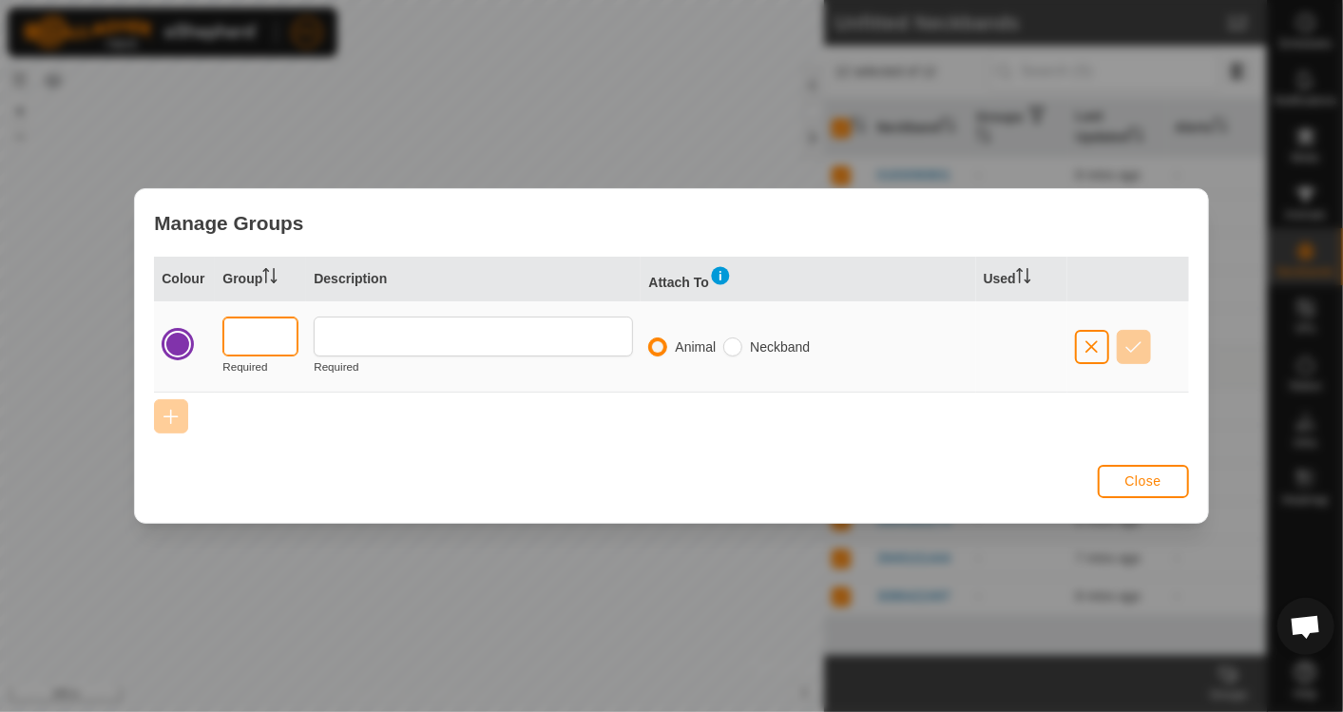
click at [252, 330] on input "text" at bounding box center [260, 337] width 76 height 40
click at [794, 401] on div "Colour Group Description Attach To Used Required Required Animal Neckband" at bounding box center [671, 358] width 1072 height 202
click at [732, 347] on input "radio" at bounding box center [733, 347] width 19 height 19
radio input "true"
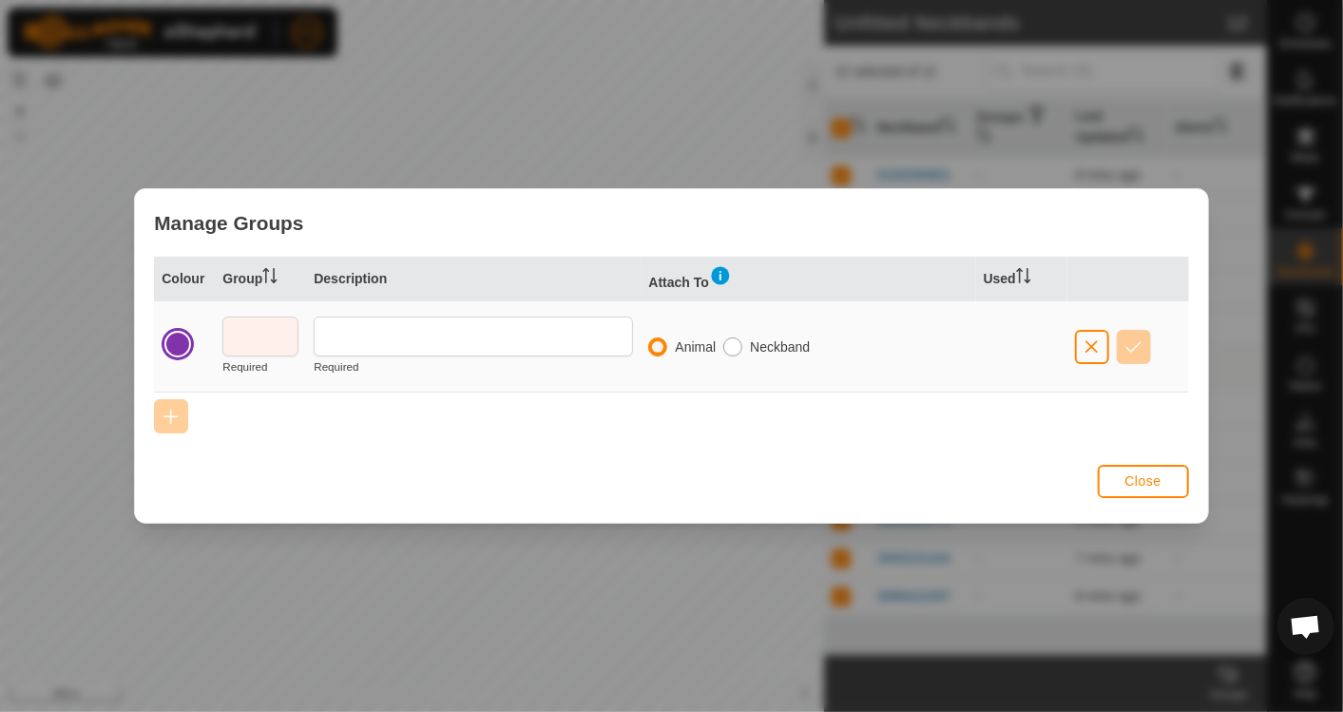
radio input "false"
click at [1141, 480] on span "Close" at bounding box center [1144, 480] width 36 height 15
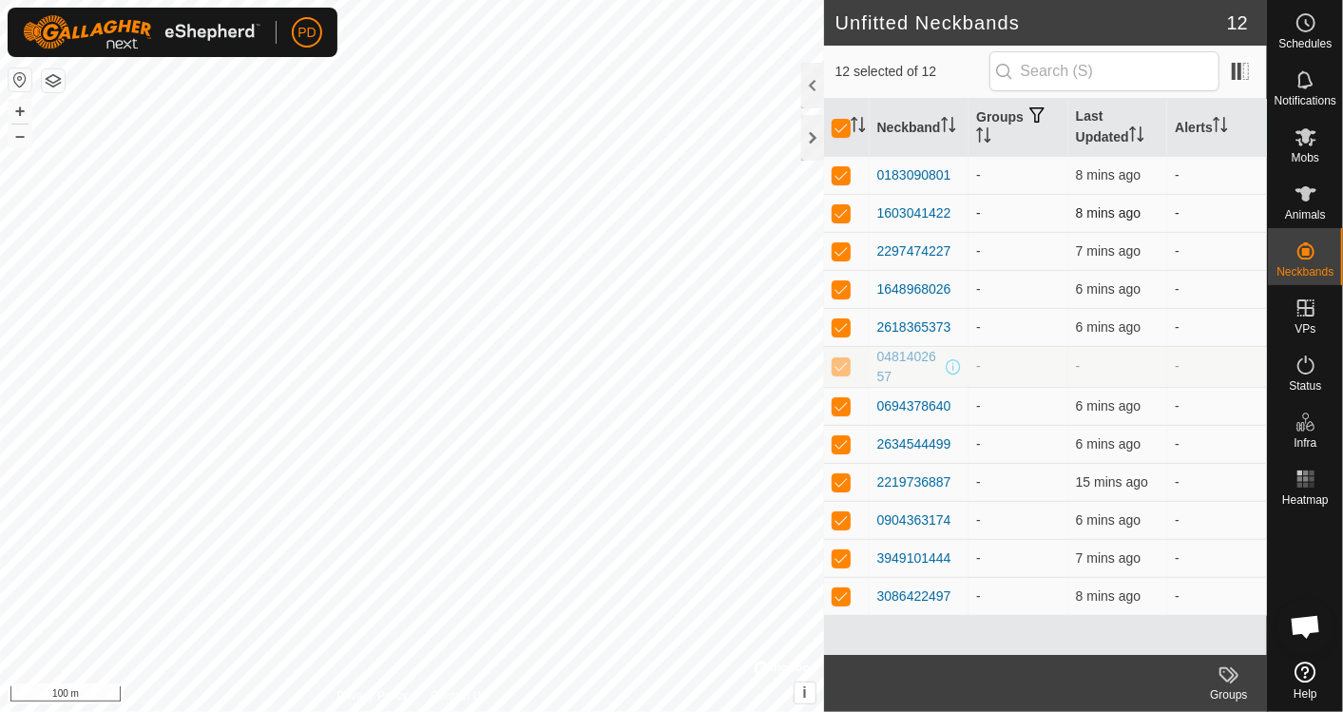
click at [840, 206] on p-checkbox at bounding box center [841, 212] width 19 height 15
checkbox input "false"
click at [840, 206] on p-checkbox at bounding box center [841, 212] width 19 height 15
checkbox input "true"
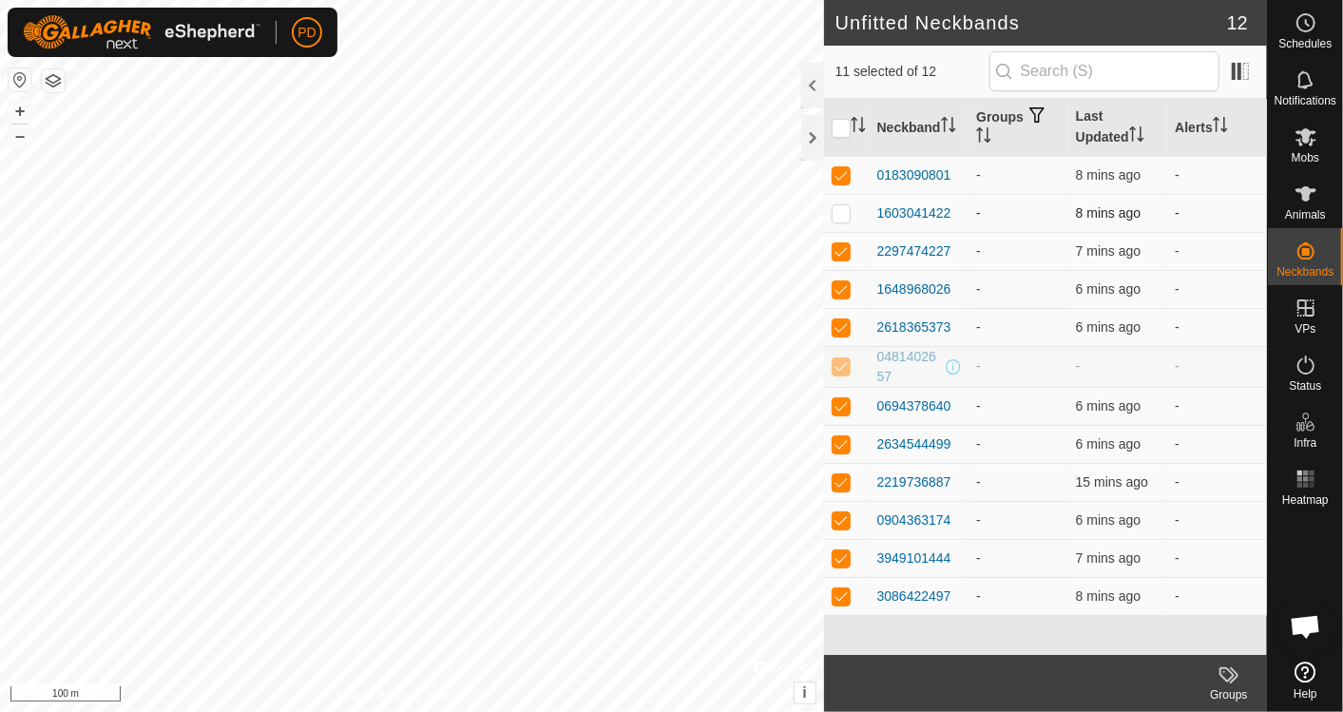
checkbox input "true"
click at [806, 136] on div at bounding box center [813, 138] width 23 height 46
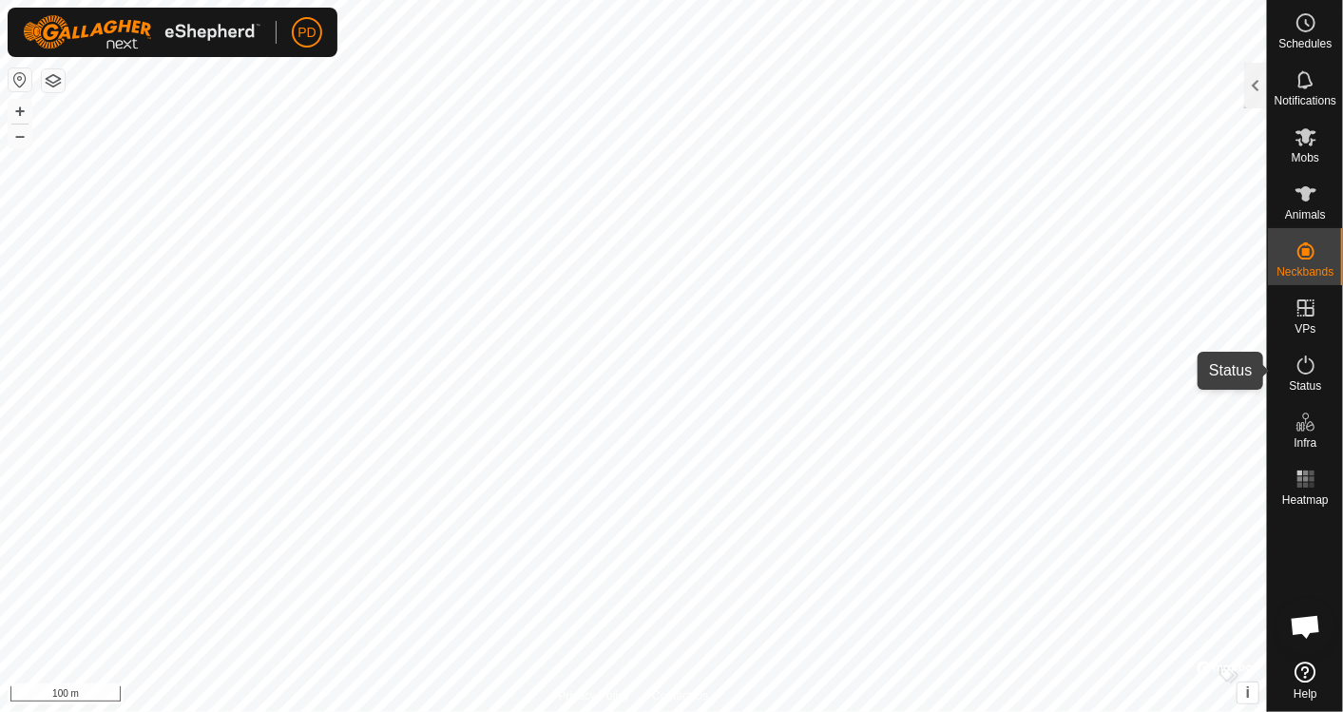
click at [1301, 372] on icon at bounding box center [1306, 365] width 17 height 19
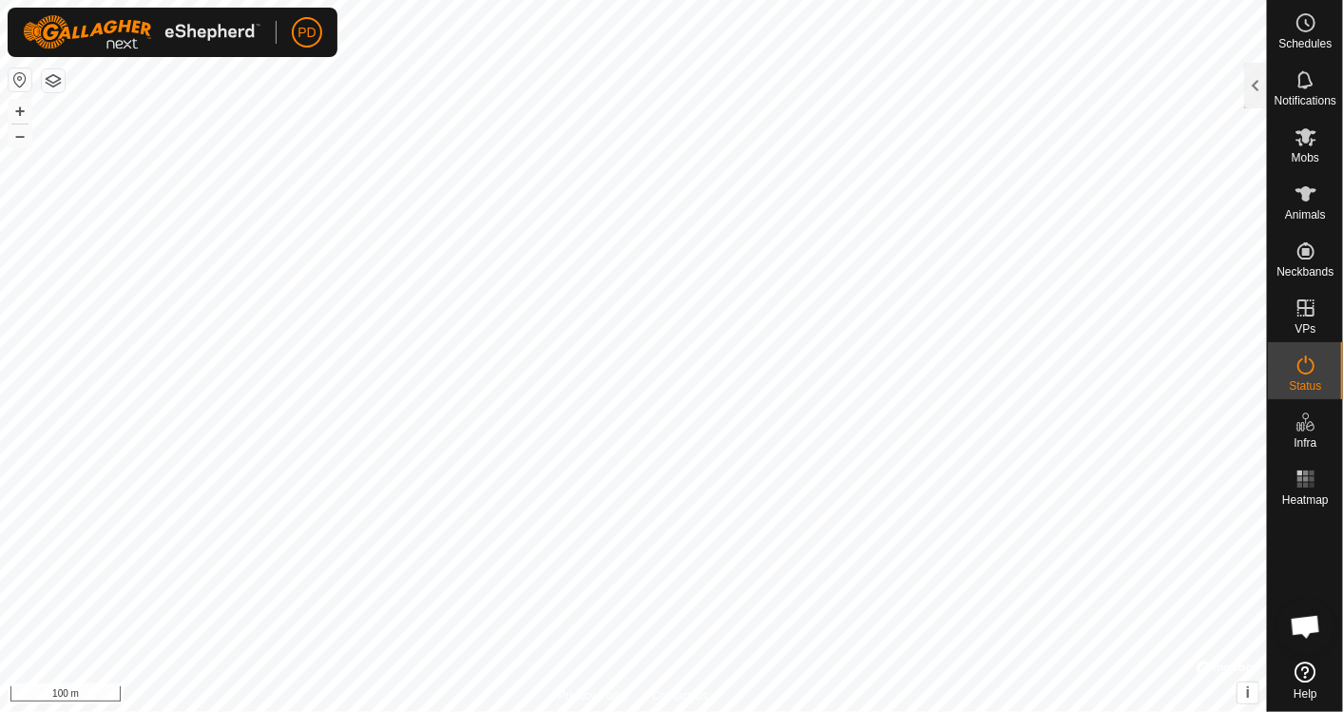
click at [1310, 369] on icon at bounding box center [1306, 365] width 23 height 23
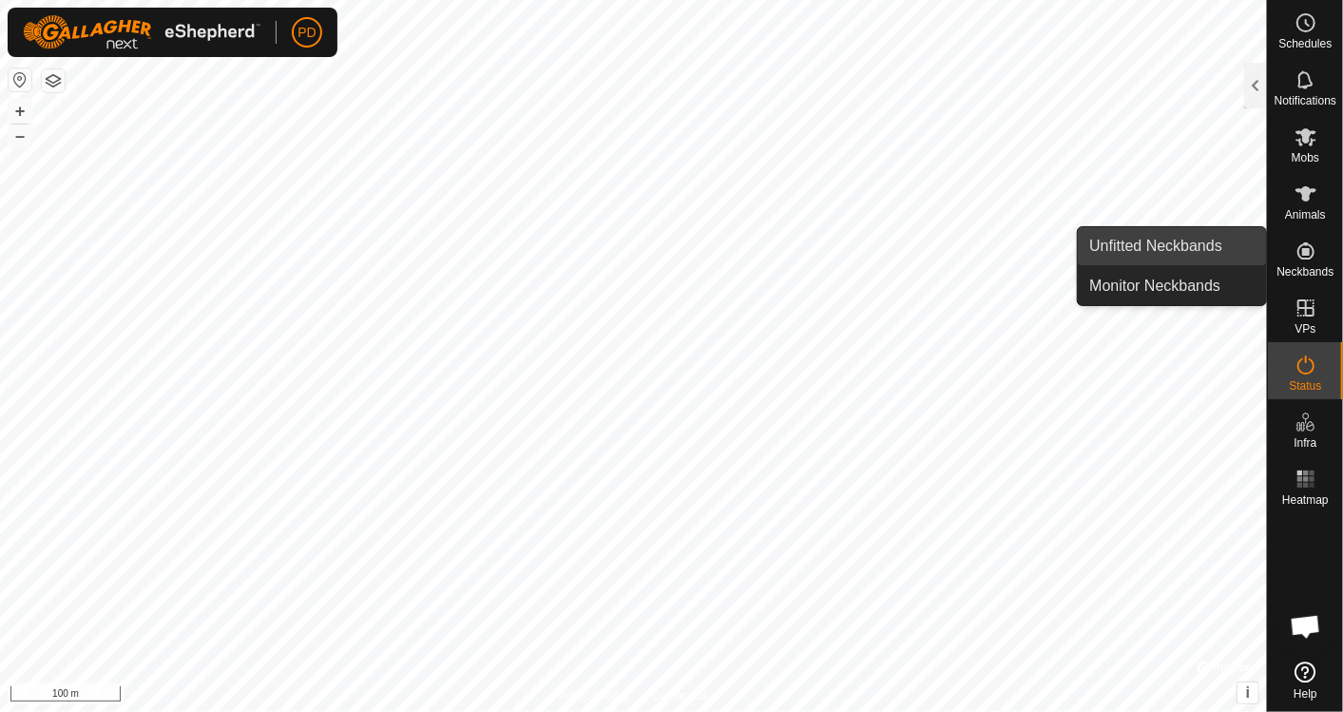
click at [1191, 241] on link "Unfitted Neckbands" at bounding box center [1172, 246] width 188 height 38
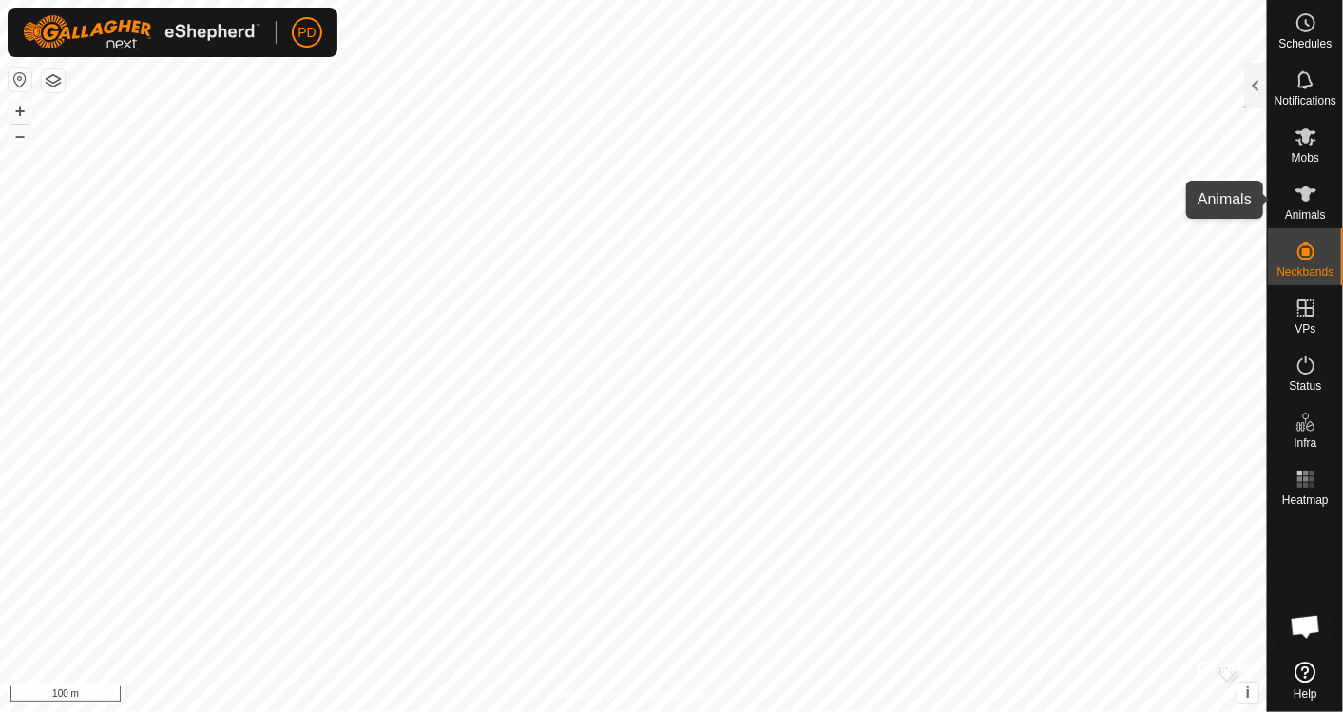
click at [1304, 201] on icon at bounding box center [1306, 193] width 21 height 15
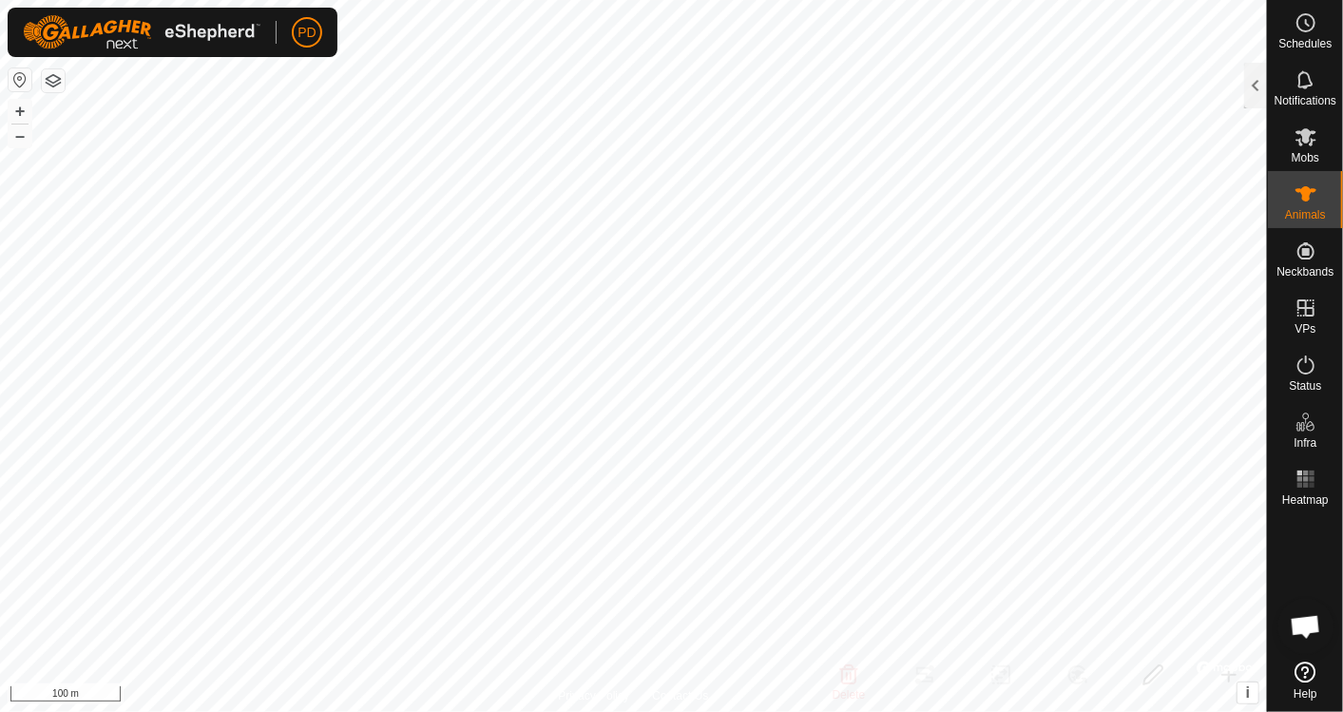
click at [1304, 201] on icon at bounding box center [1306, 193] width 21 height 15
click at [1257, 94] on div at bounding box center [1256, 86] width 23 height 46
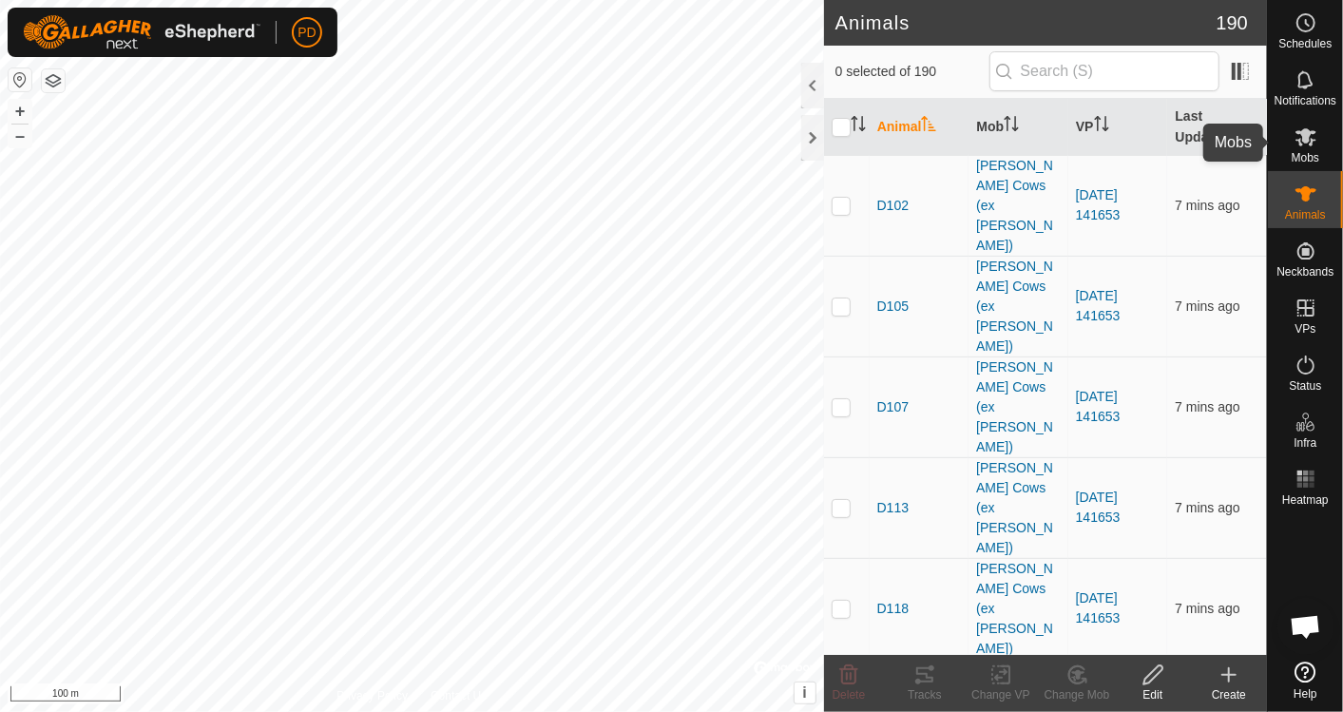
click at [1317, 148] on es-mob-svg-icon at bounding box center [1306, 137] width 34 height 30
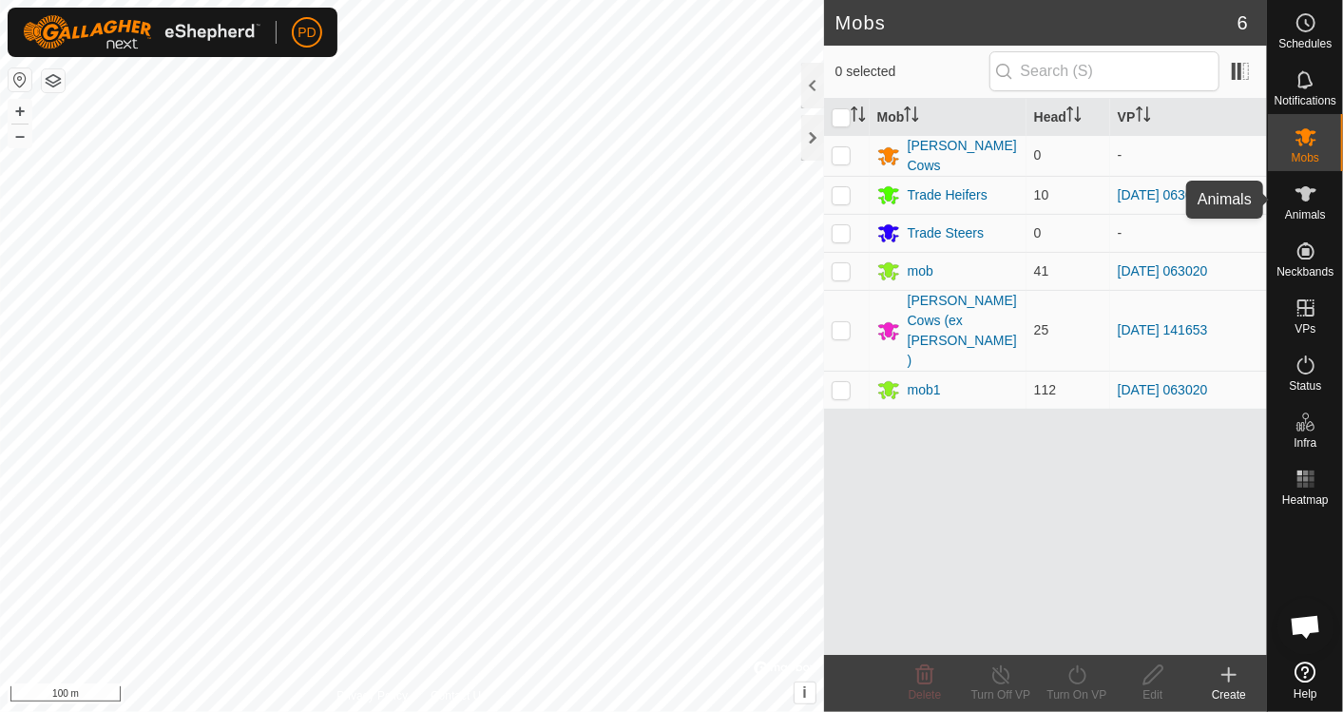
click at [1317, 209] on span "Animals" at bounding box center [1305, 214] width 41 height 11
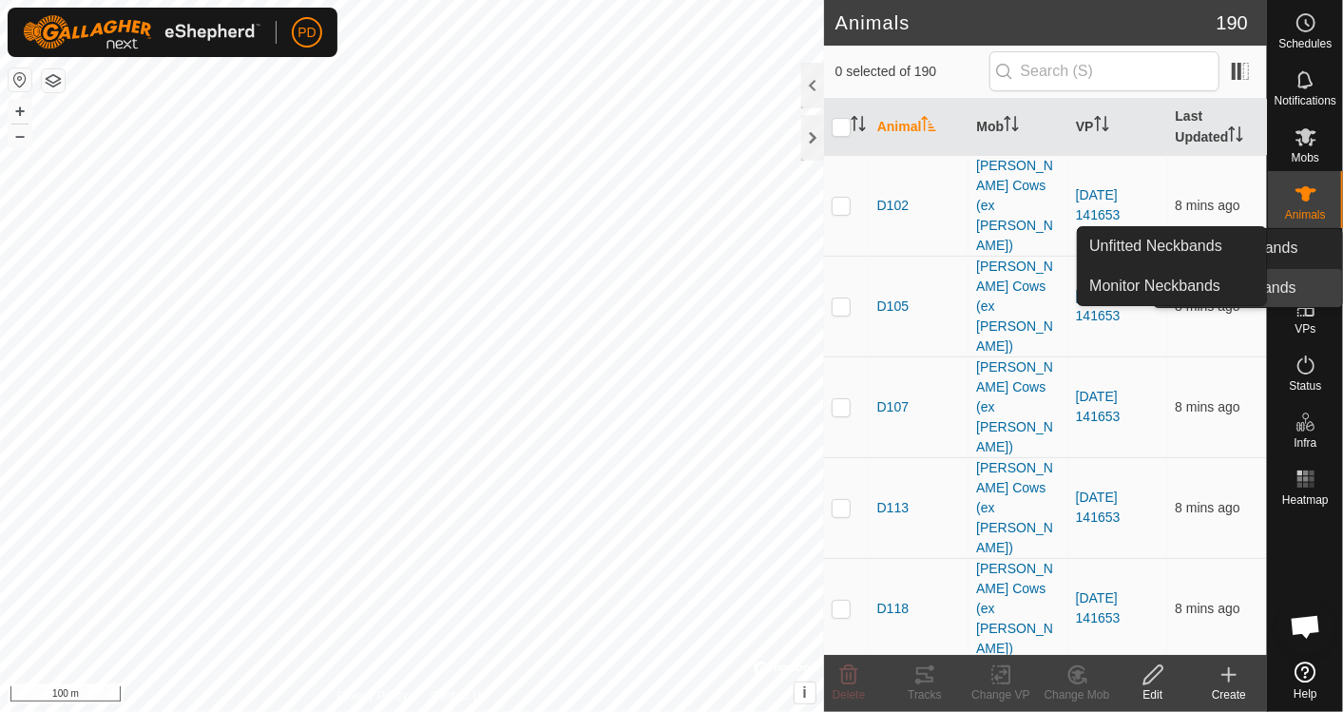
click at [1309, 261] on icon at bounding box center [1306, 251] width 23 height 23
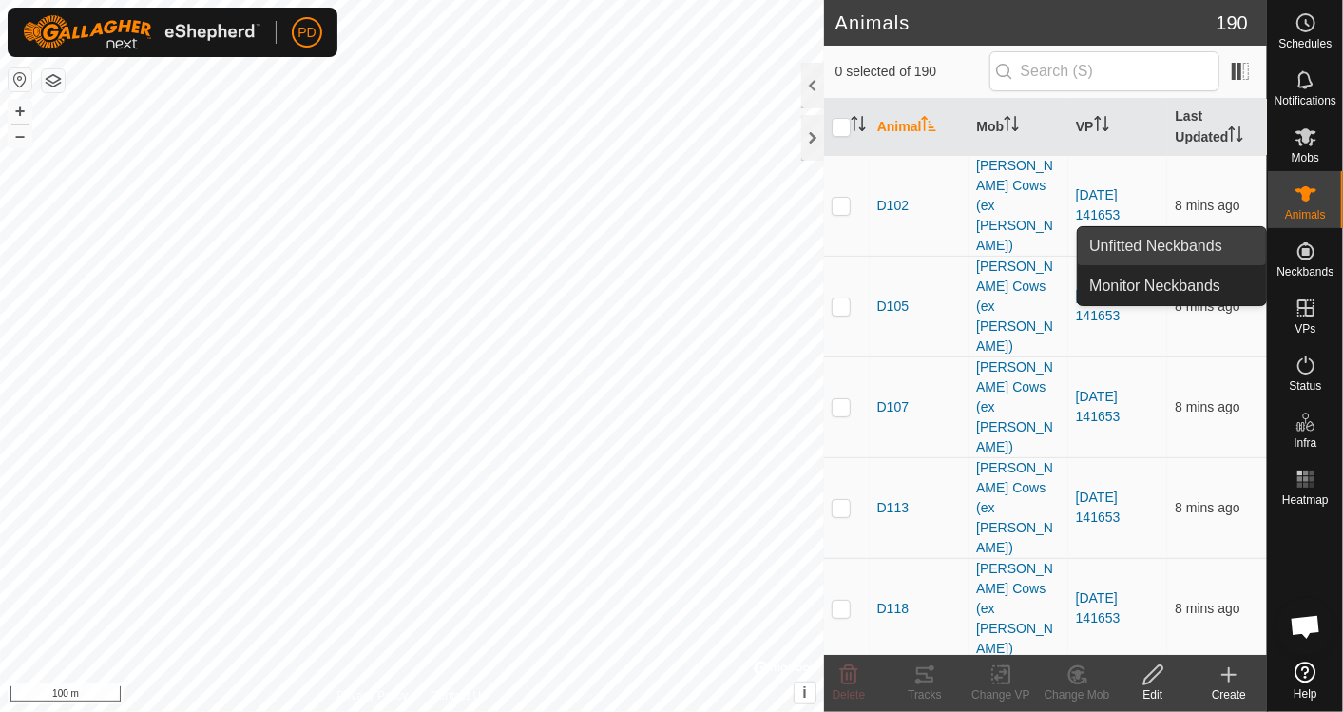
click at [1169, 252] on link "Unfitted Neckbands" at bounding box center [1172, 246] width 188 height 38
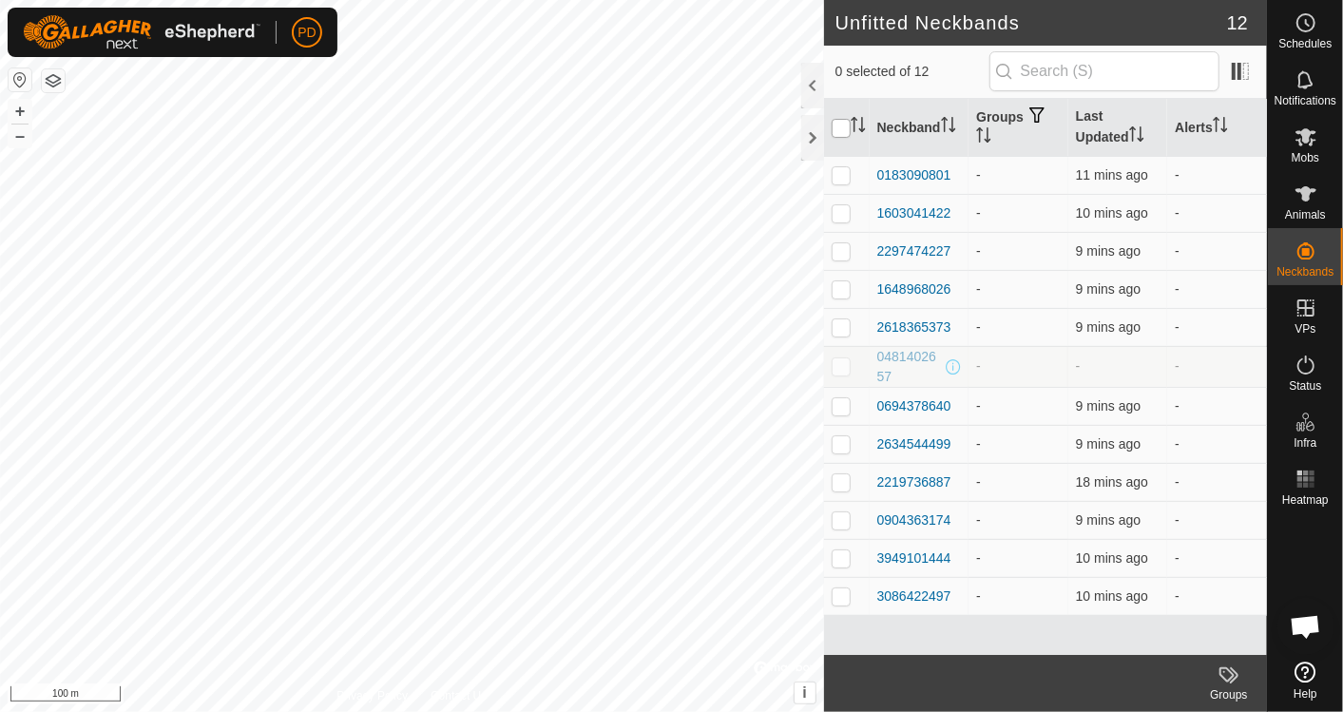
click at [841, 125] on input "checkbox" at bounding box center [841, 128] width 19 height 19
checkbox input "true"
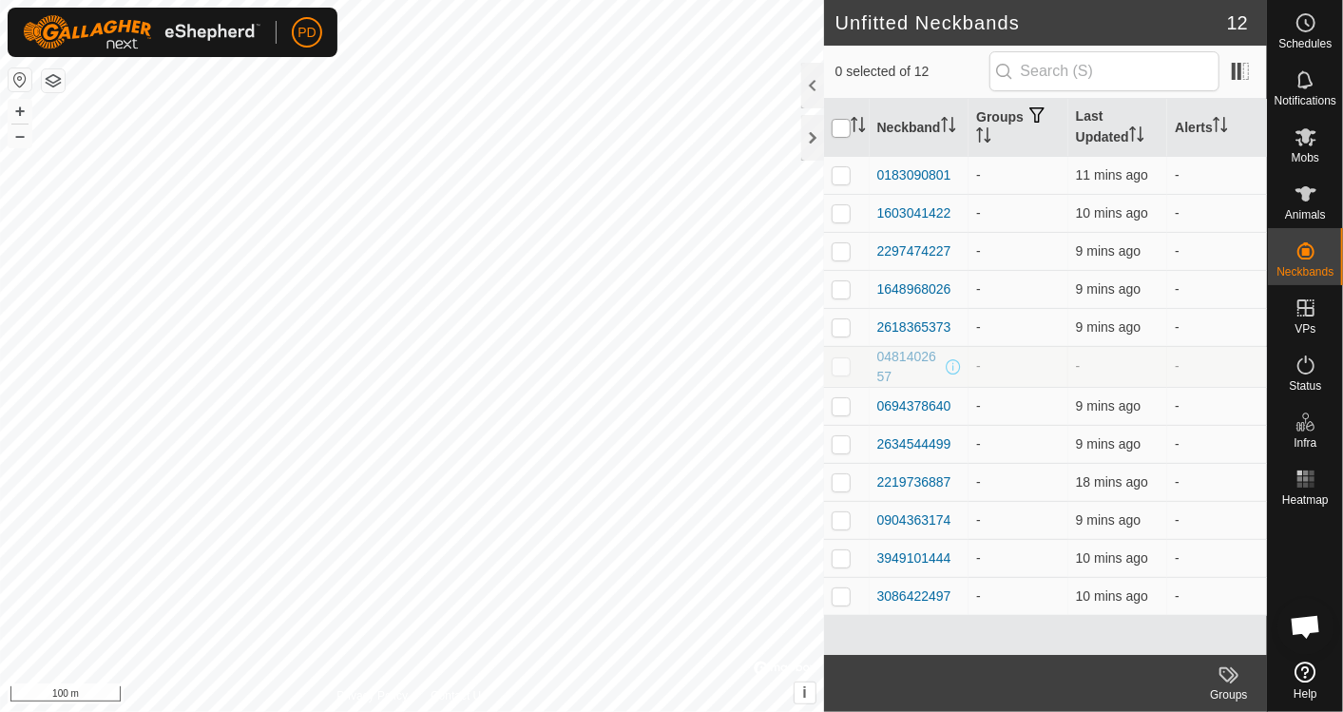
checkbox input "true"
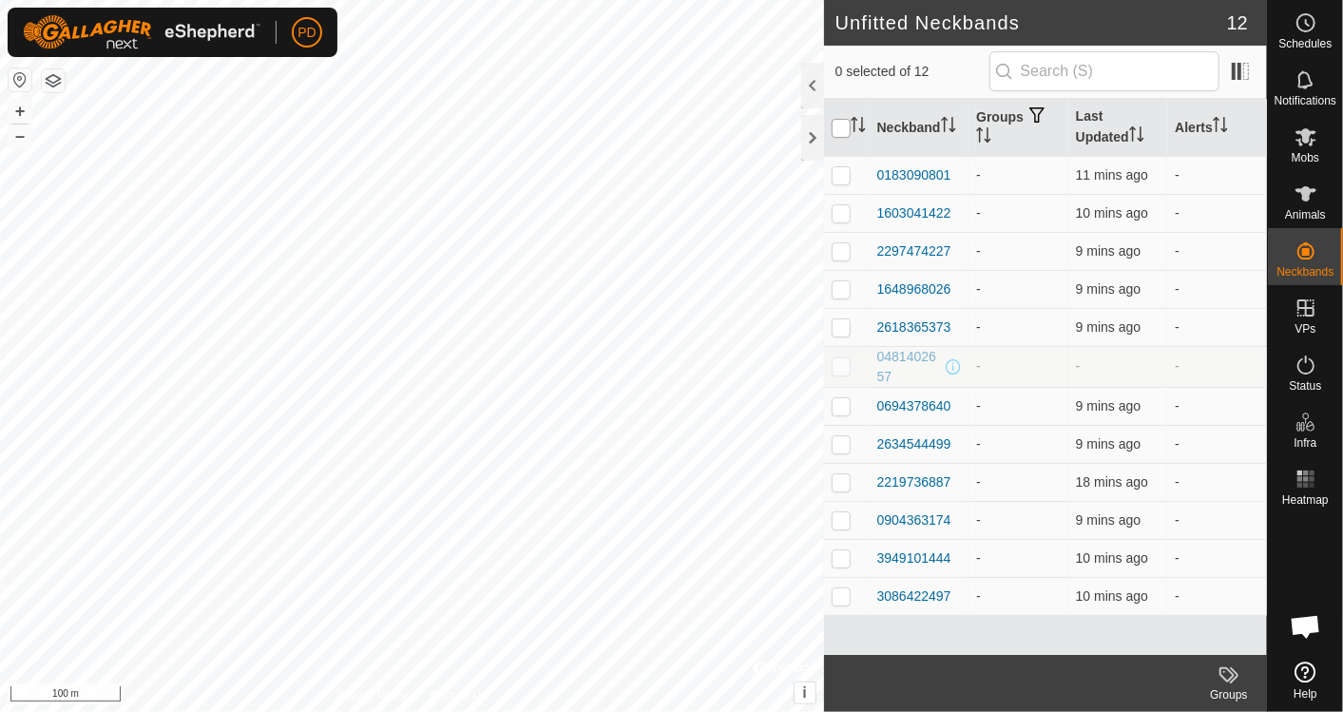
checkbox input "true"
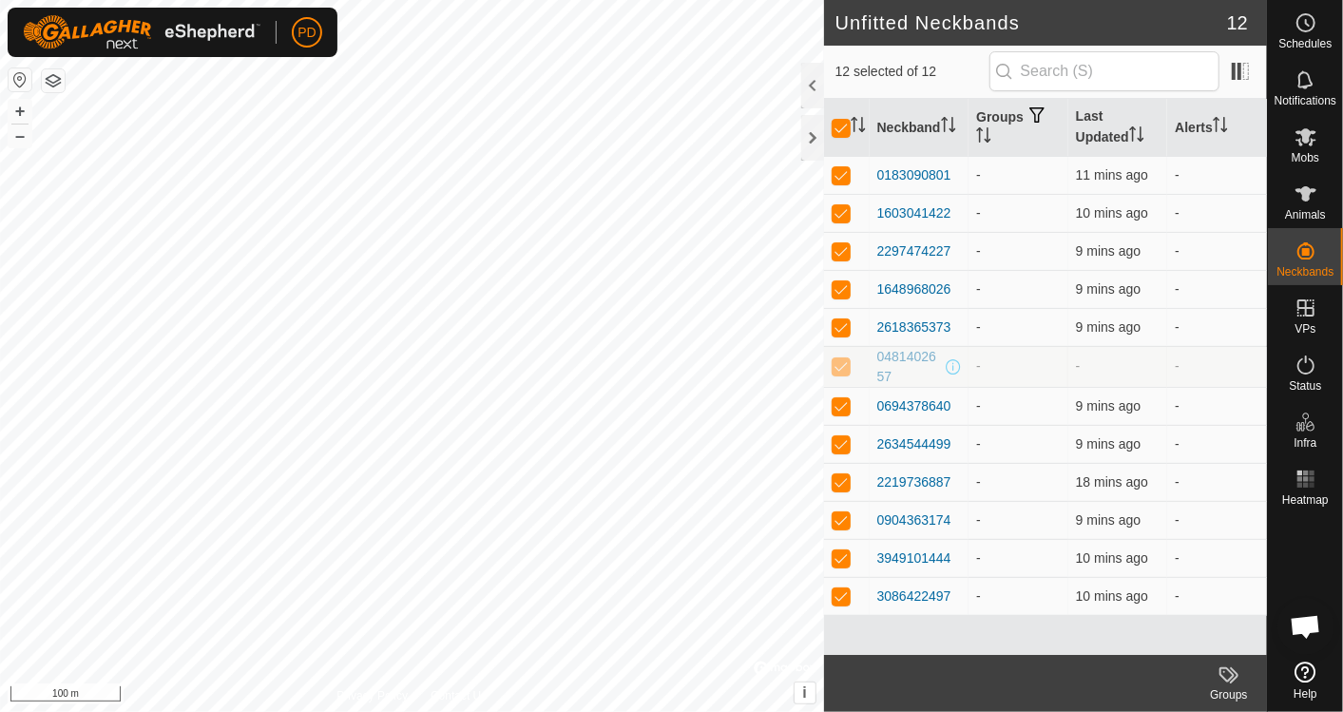
click at [1220, 684] on icon at bounding box center [1229, 675] width 23 height 23
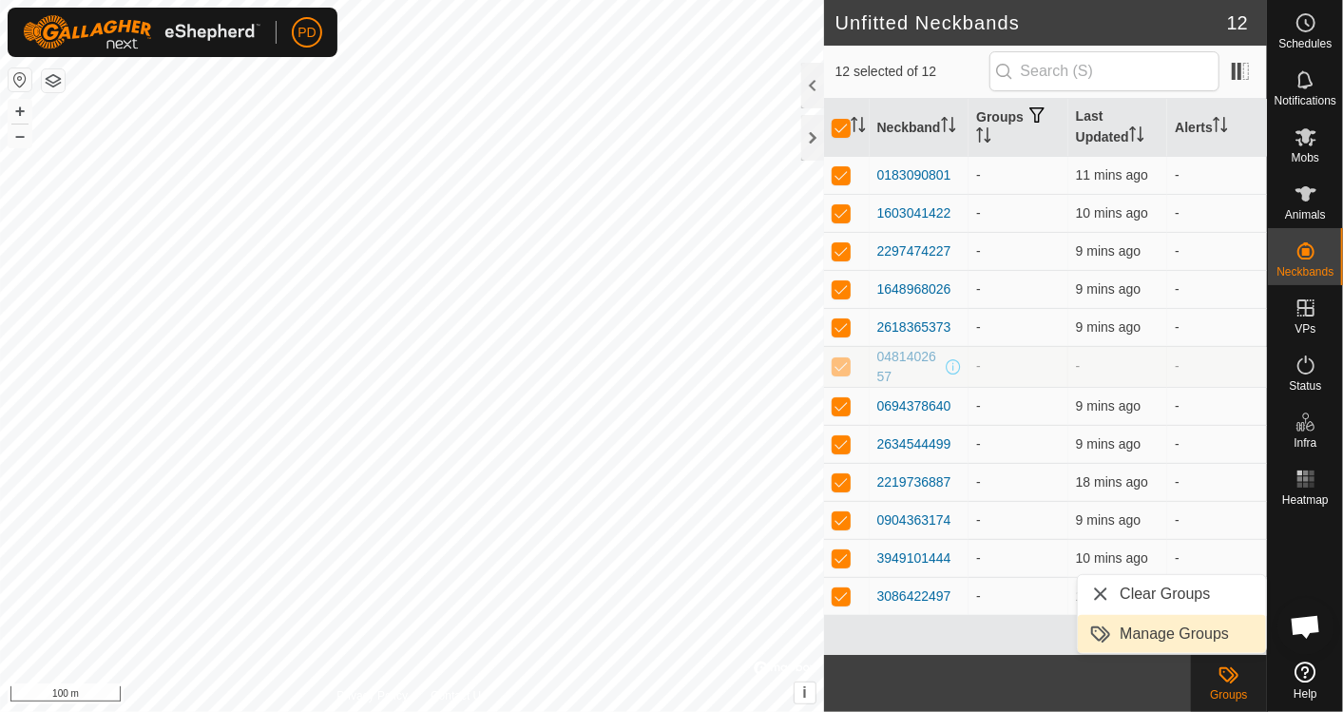
click at [1149, 632] on link "Manage Groups" at bounding box center [1172, 634] width 188 height 38
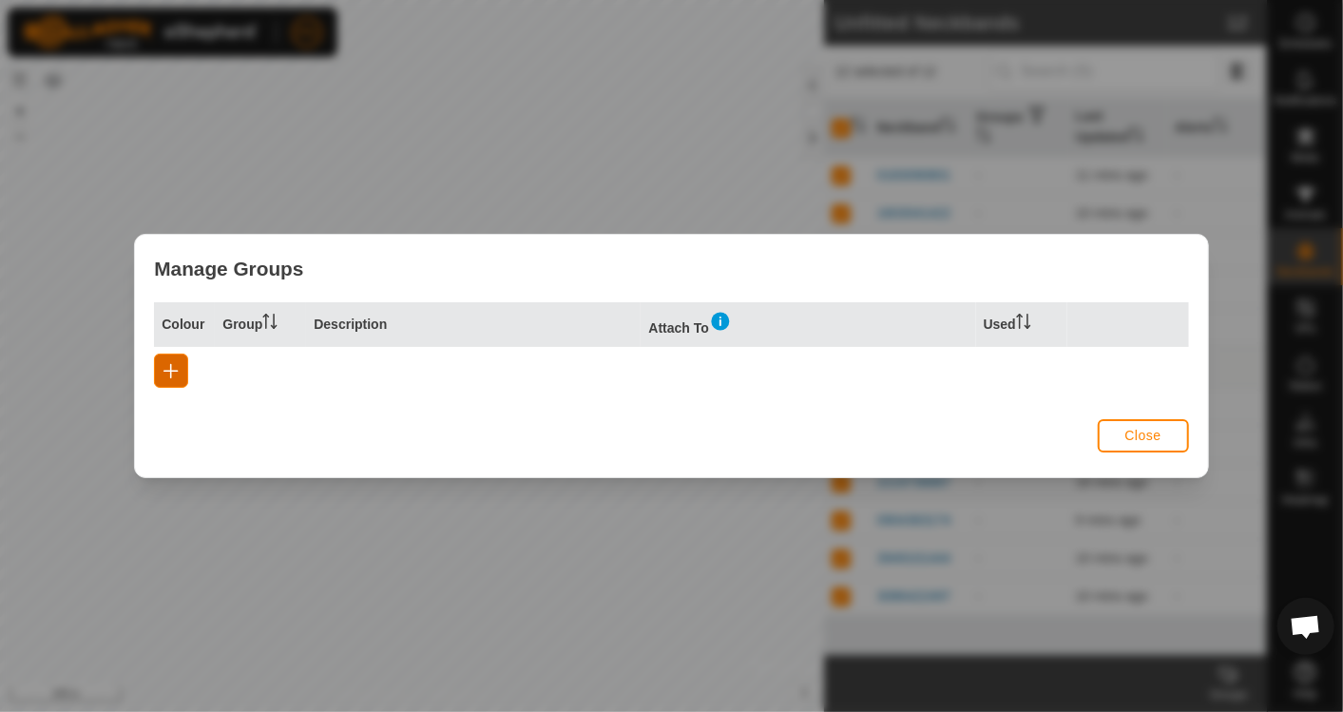
click at [173, 380] on button "button" at bounding box center [171, 371] width 34 height 34
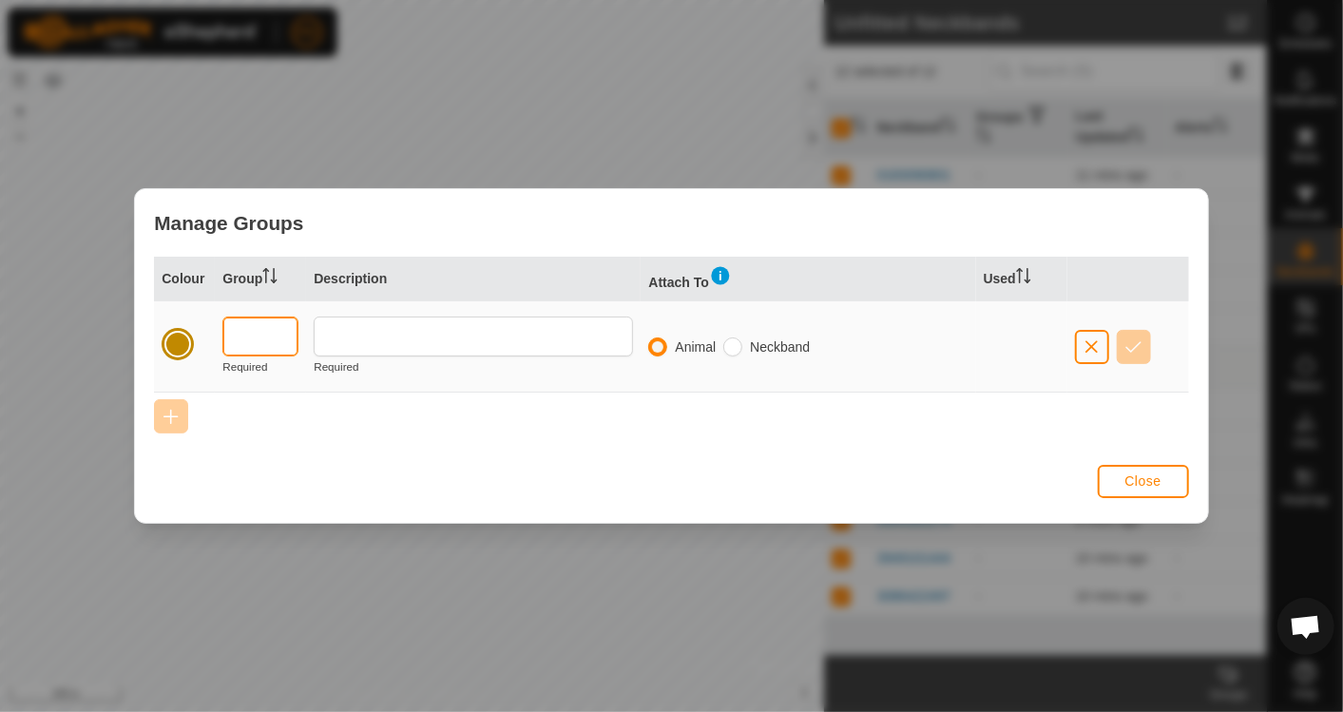
click at [254, 338] on input "text" at bounding box center [260, 337] width 76 height 40
type input "N"
click at [271, 341] on input "text" at bounding box center [260, 337] width 76 height 40
type input "HEIF"
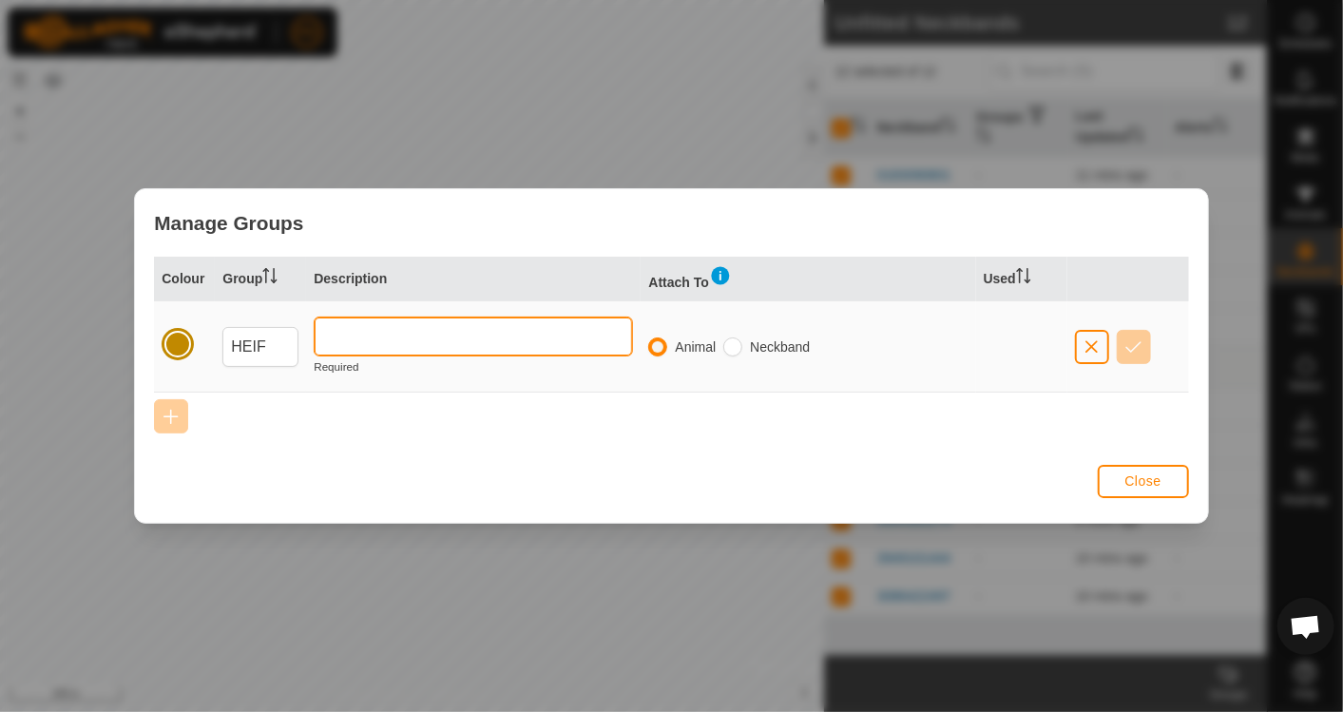
click at [385, 342] on input "text" at bounding box center [473, 337] width 319 height 40
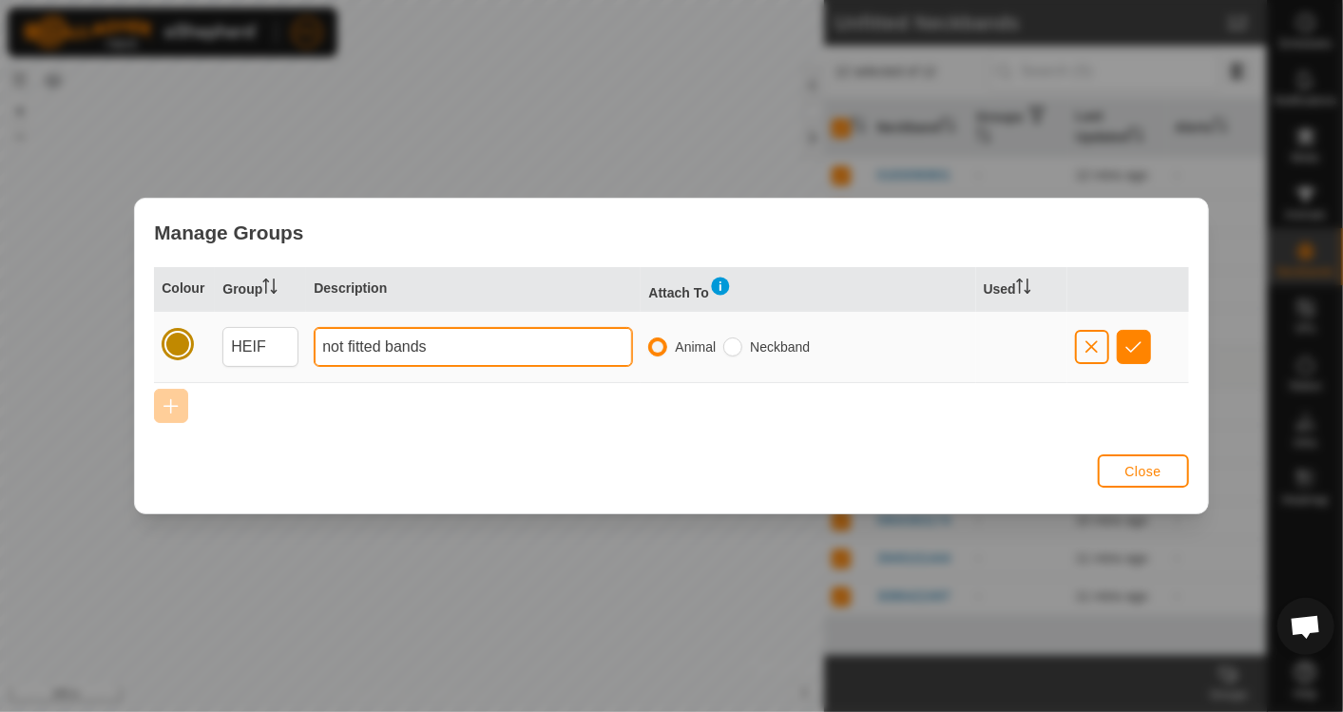
type input "not fitted bands"
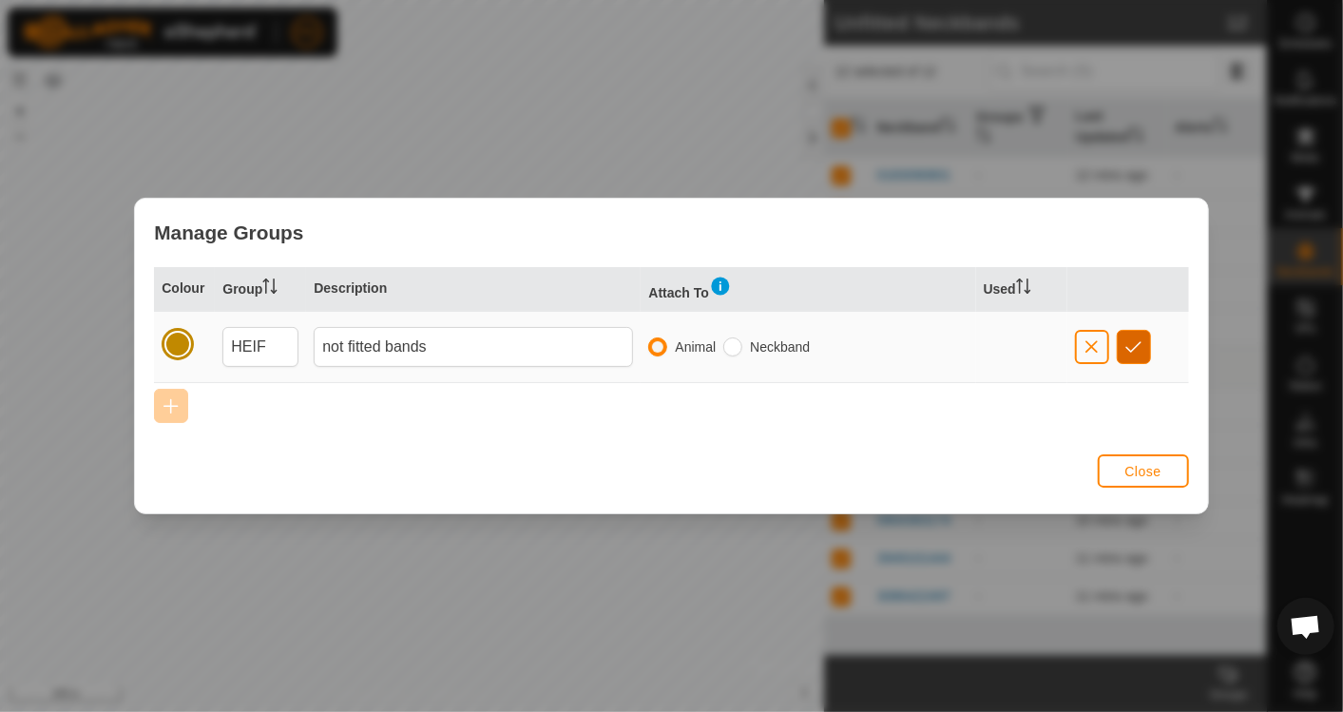
click at [1132, 346] on span "button" at bounding box center [1134, 346] width 16 height 15
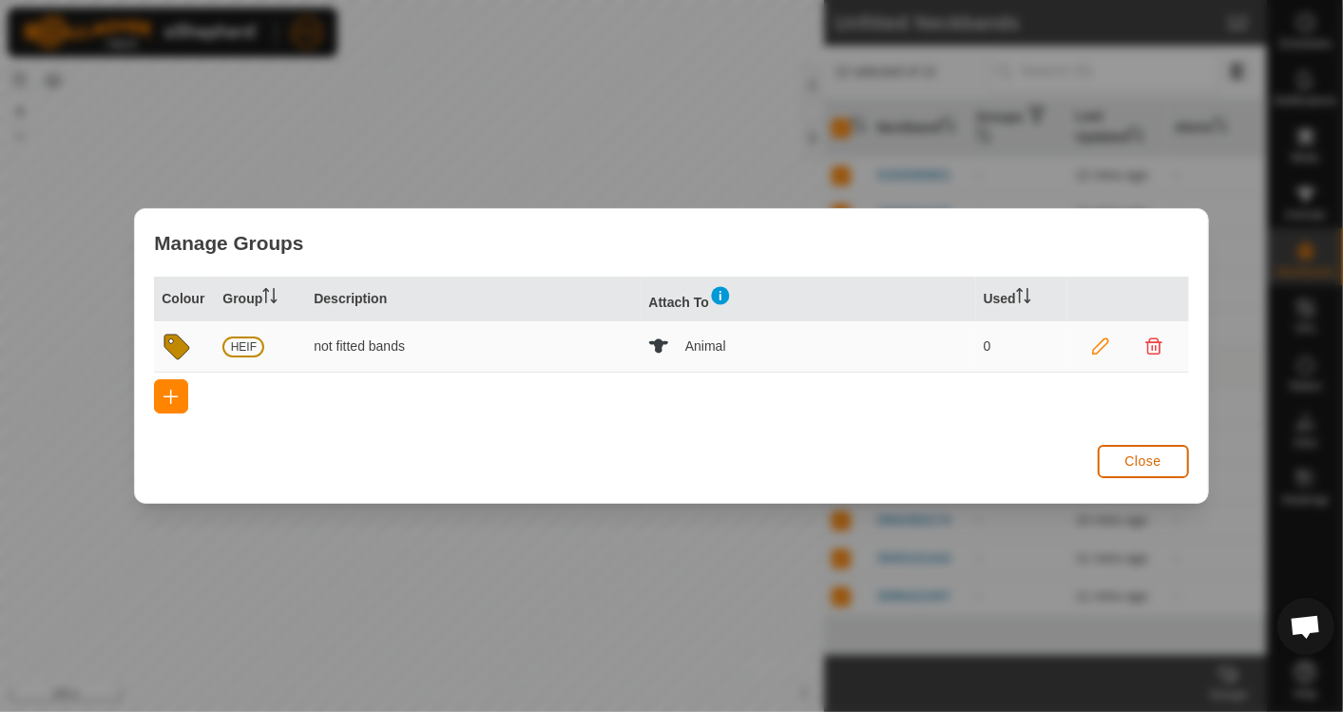
click at [1131, 458] on span "Close" at bounding box center [1144, 461] width 36 height 15
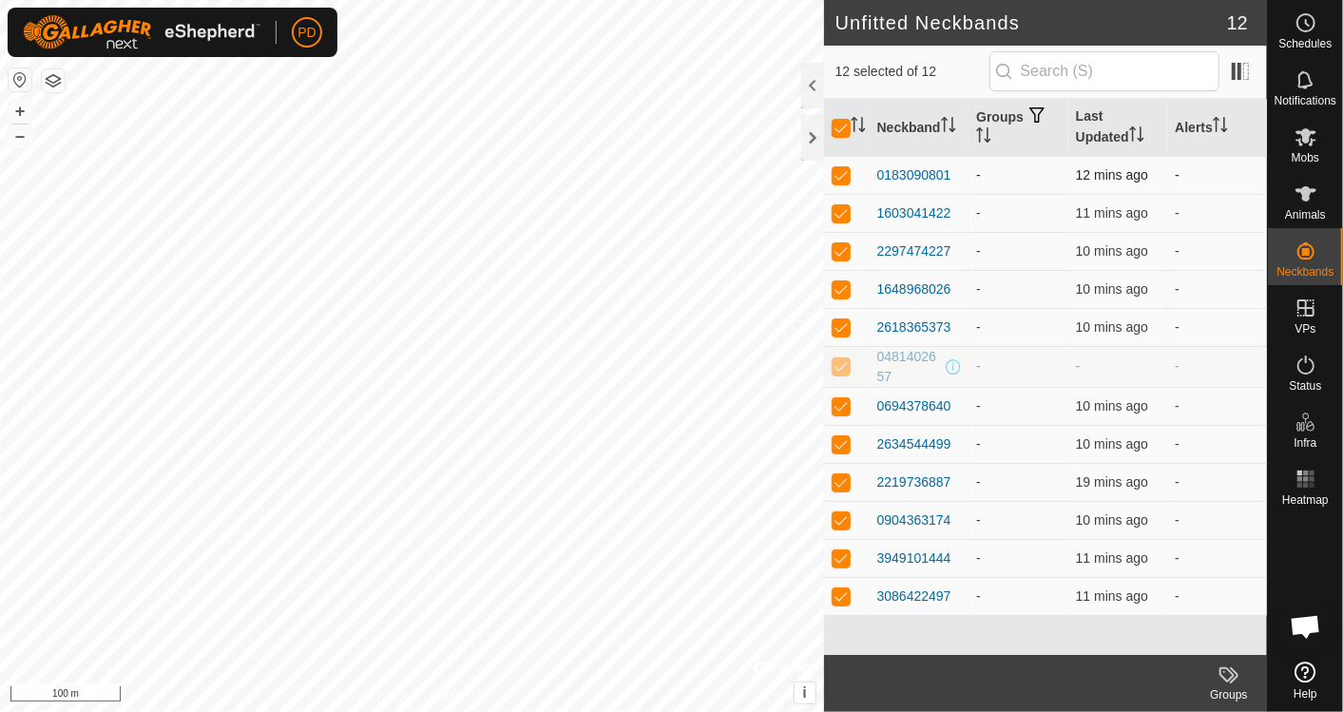
click at [1010, 186] on td "-" at bounding box center [1019, 175] width 100 height 38
click at [1230, 679] on icon at bounding box center [1227, 674] width 15 height 15
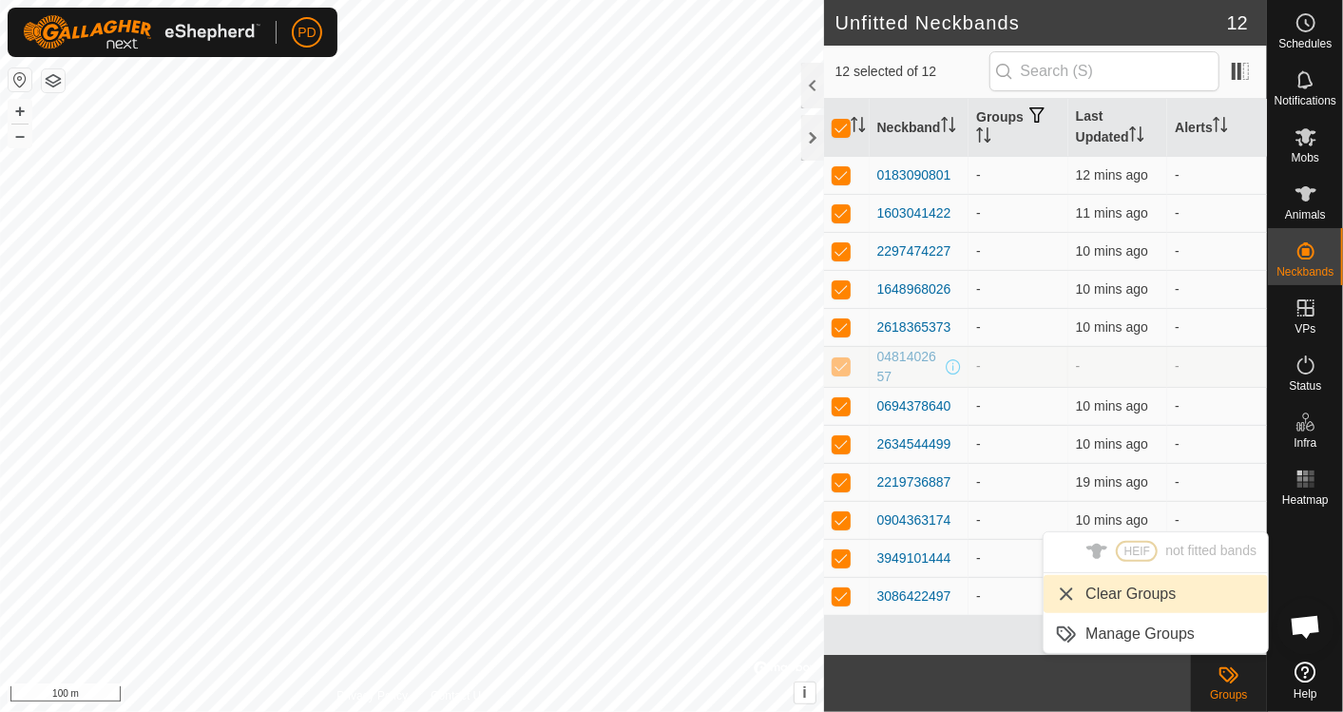
drag, startPoint x: 1192, startPoint y: 537, endPoint x: 1189, endPoint y: 549, distance: 11.8
click at [1189, 549] on ul "HEIF not fitted bands Clear Groups Manage Groups" at bounding box center [1156, 592] width 224 height 121
click at [1128, 589] on link "Clear Groups" at bounding box center [1156, 594] width 224 height 38
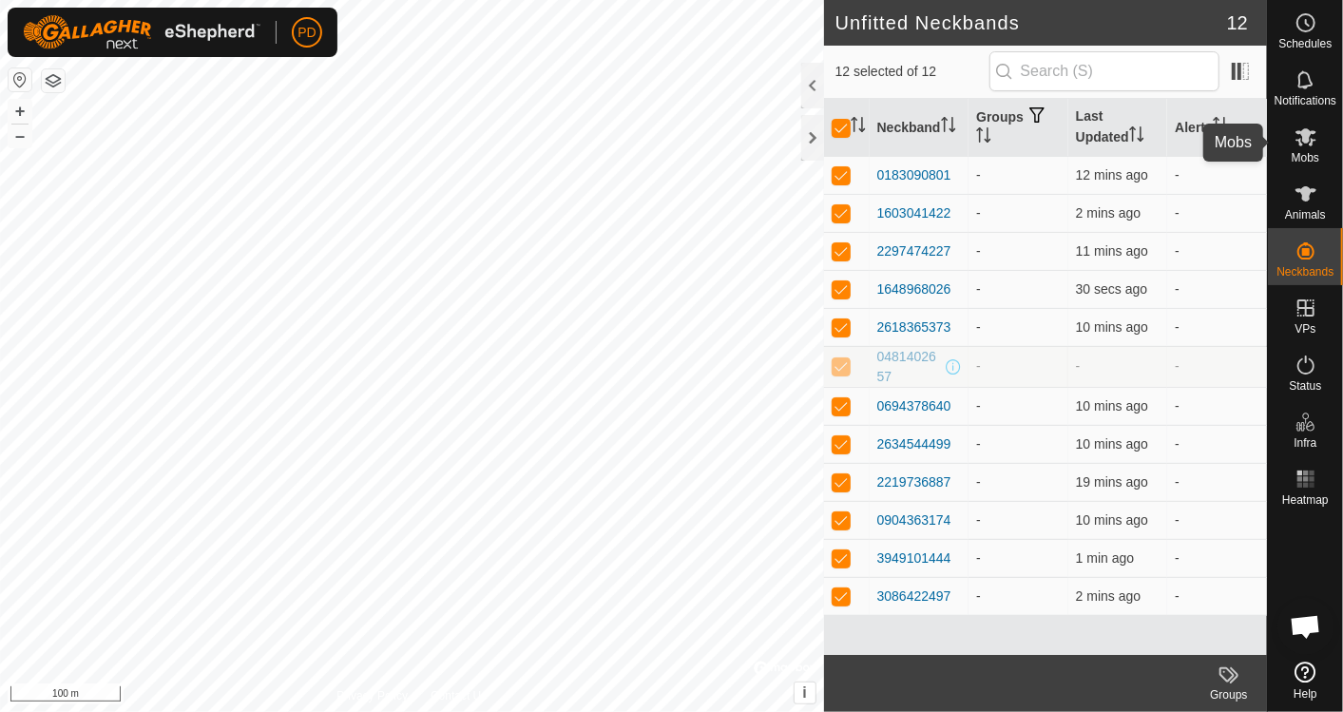
click at [1306, 133] on icon at bounding box center [1306, 137] width 21 height 18
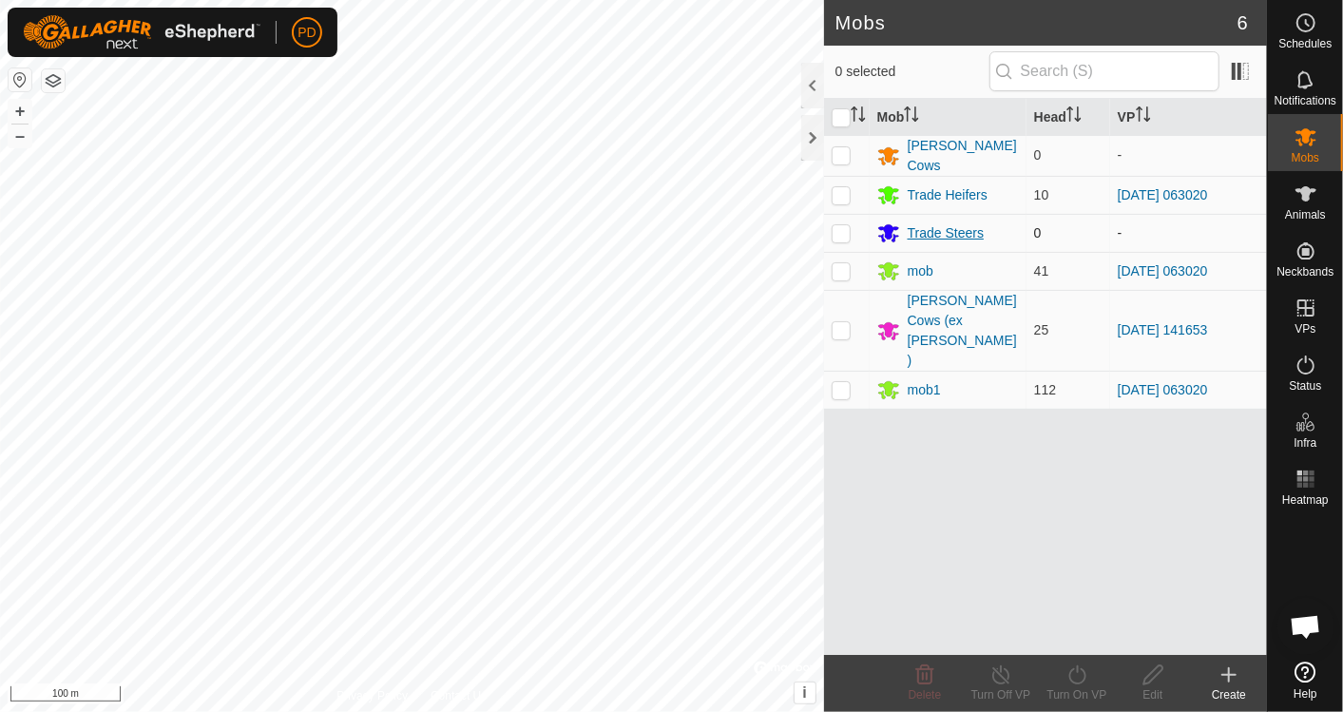
click at [937, 233] on div "Trade Steers" at bounding box center [946, 233] width 76 height 20
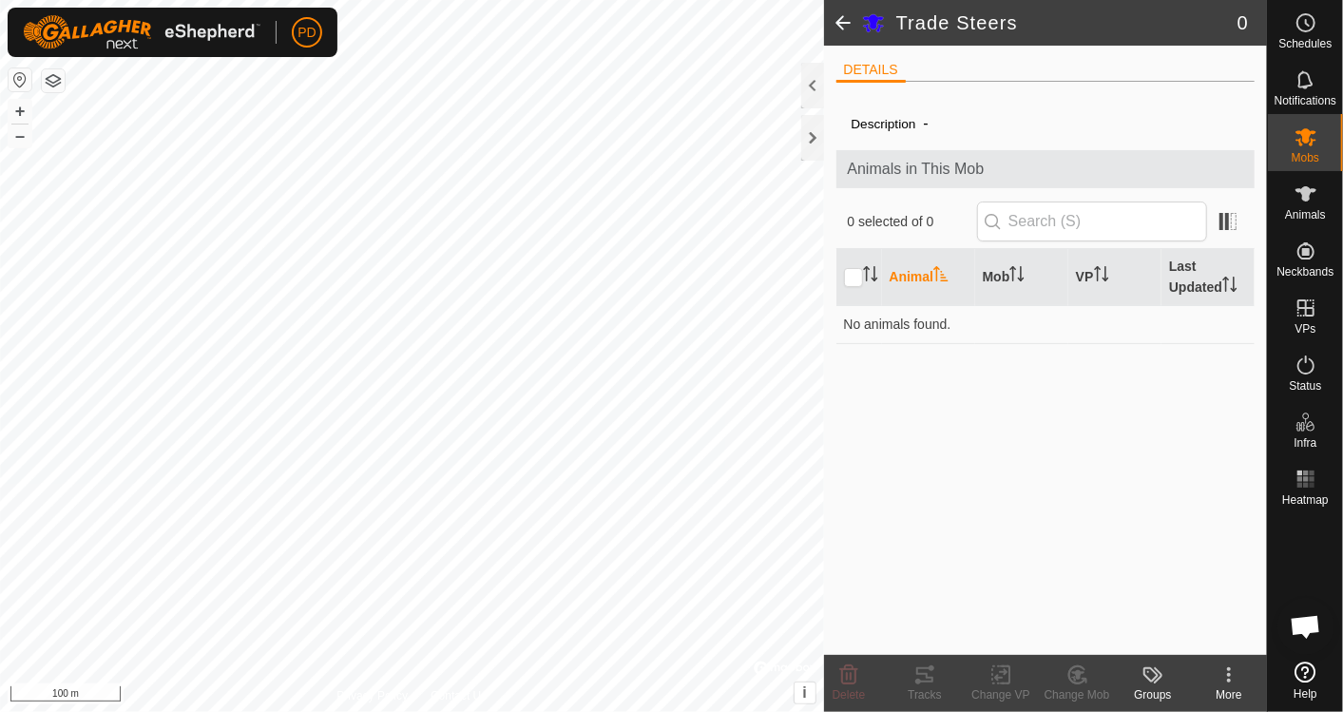
click at [846, 21] on span at bounding box center [843, 23] width 38 height 46
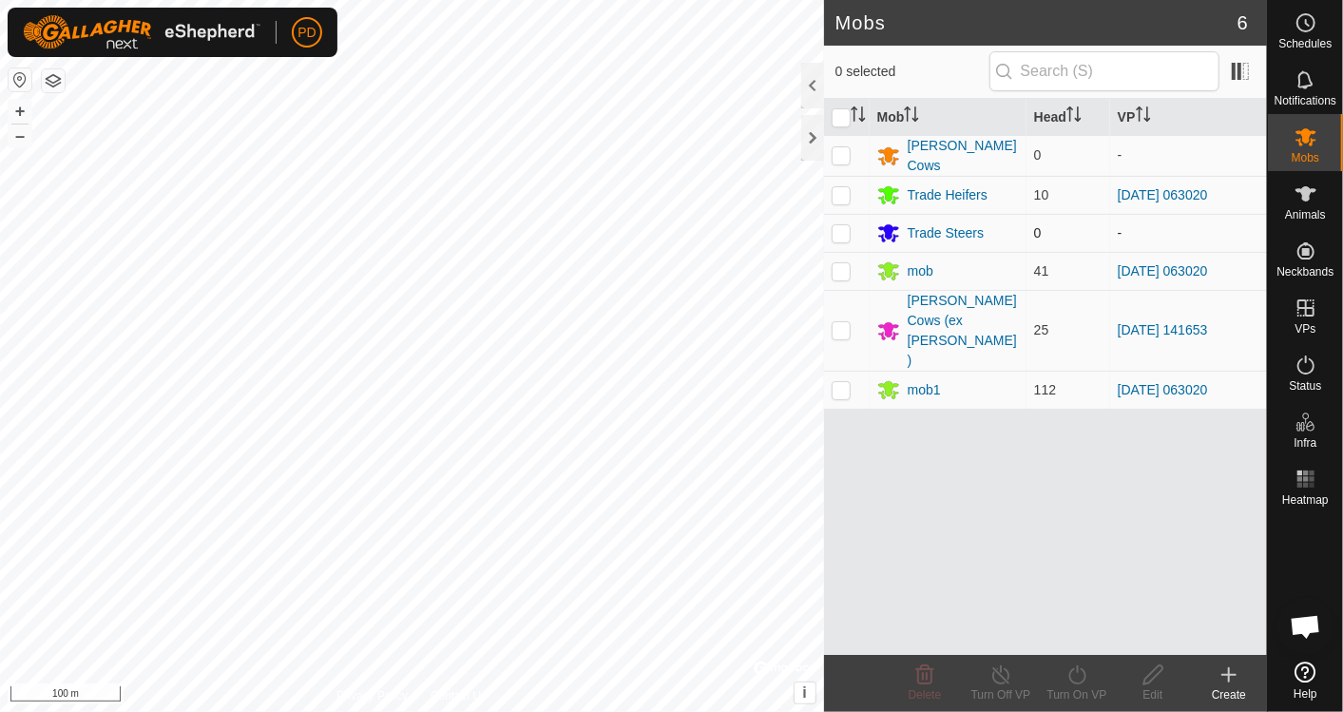
click at [844, 236] on p-checkbox at bounding box center [841, 232] width 19 height 15
checkbox input "true"
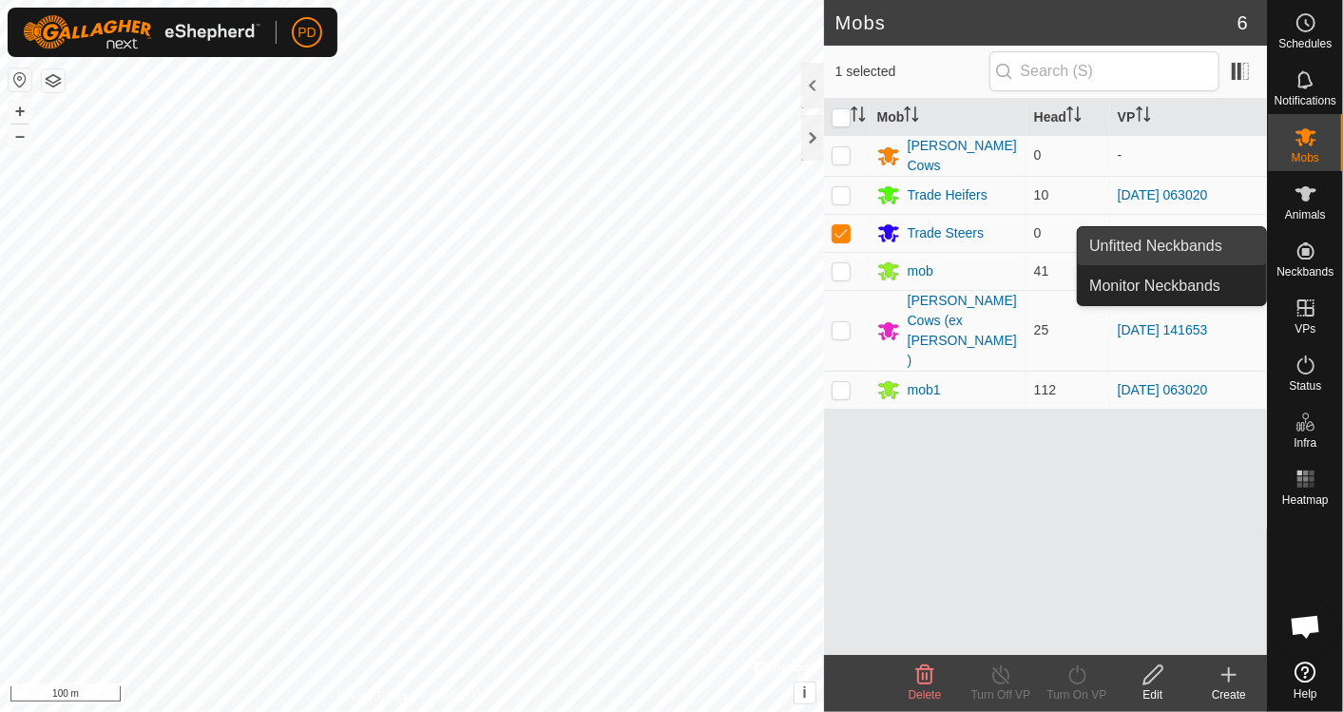
drag, startPoint x: 1248, startPoint y: 252, endPoint x: 1210, endPoint y: 246, distance: 38.5
click at [1210, 246] on link "Unfitted Neckbands" at bounding box center [1172, 246] width 188 height 38
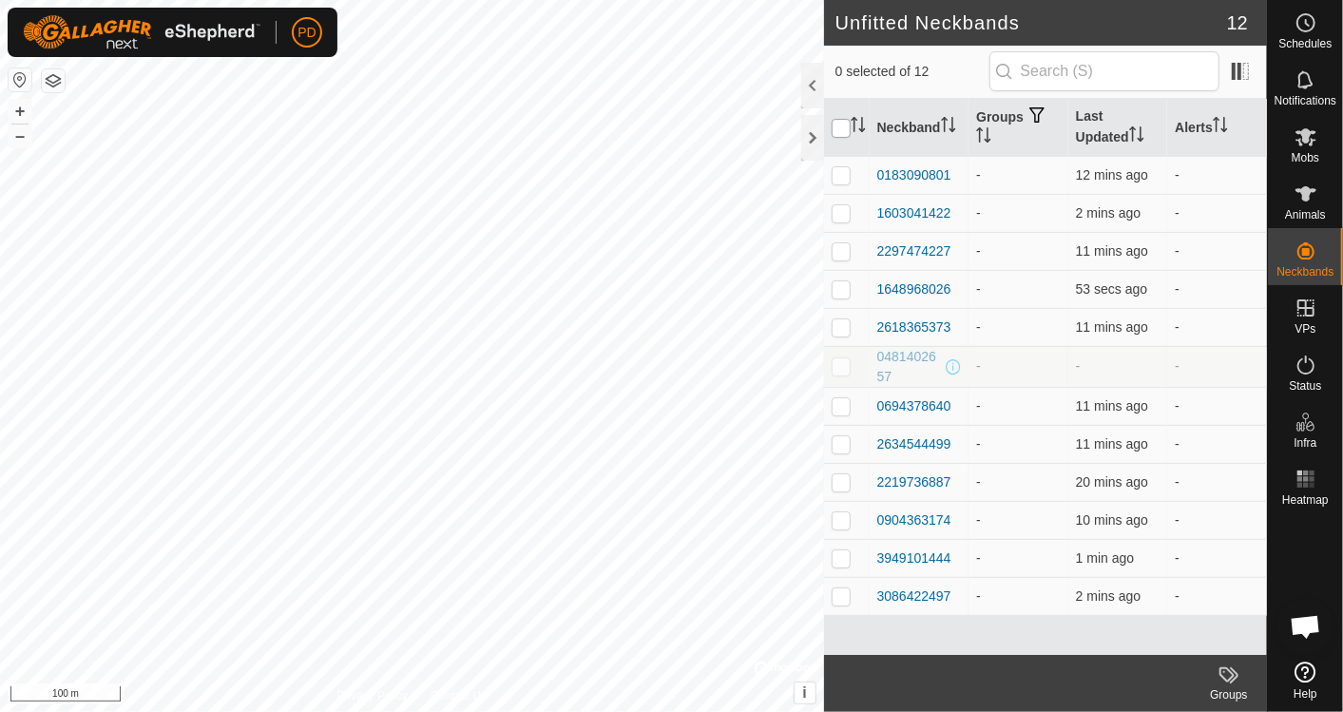
click at [840, 125] on input "checkbox" at bounding box center [841, 128] width 19 height 19
checkbox input "true"
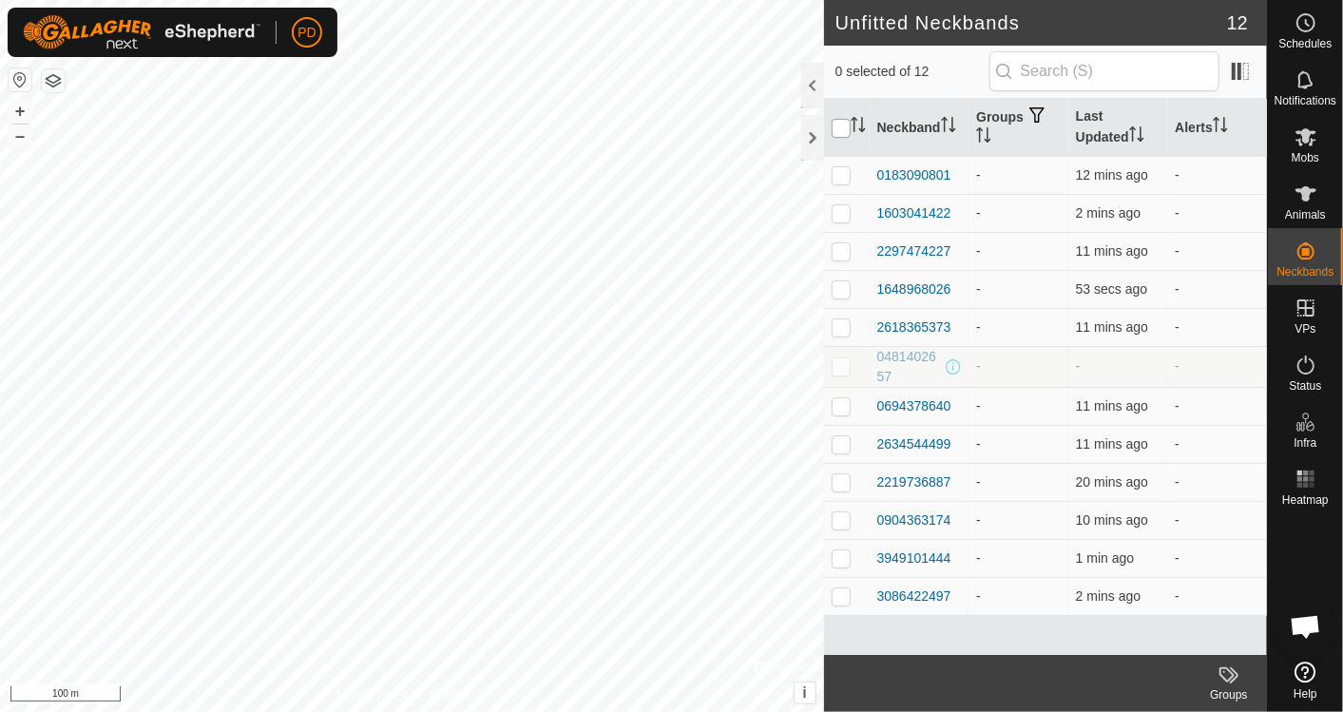
checkbox input "true"
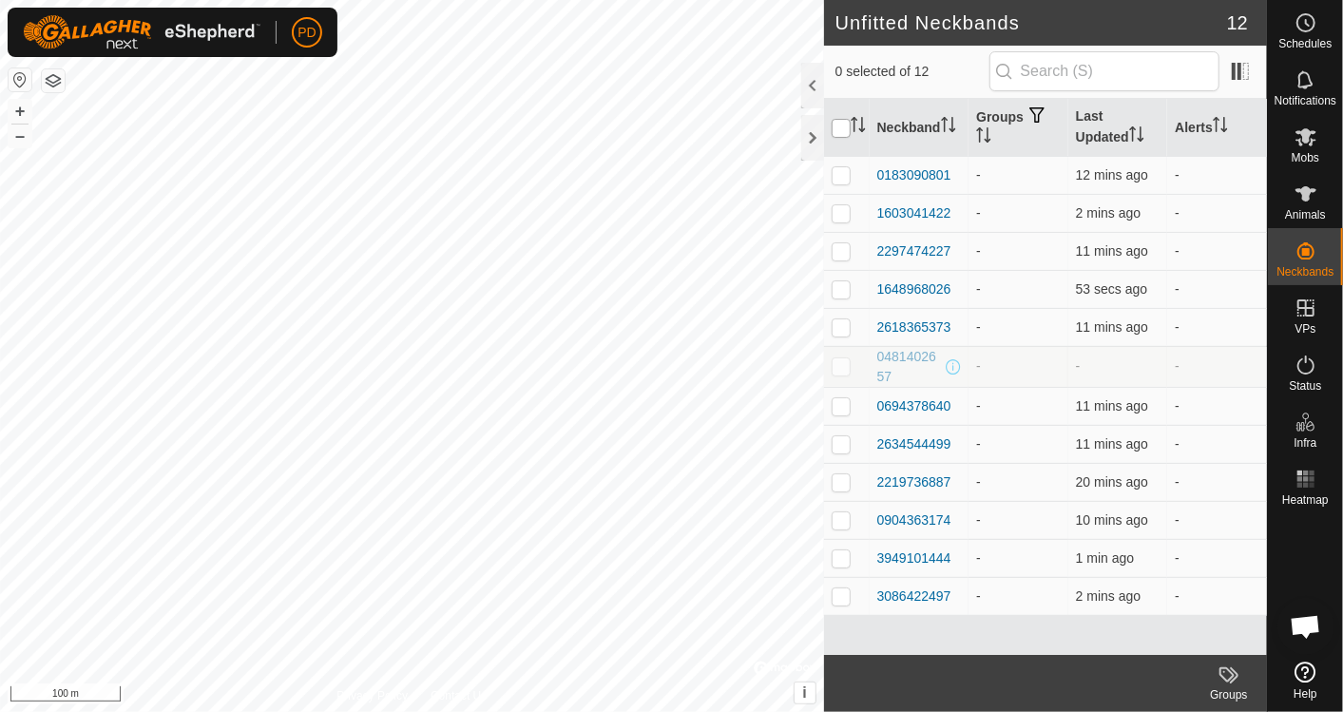
checkbox input "true"
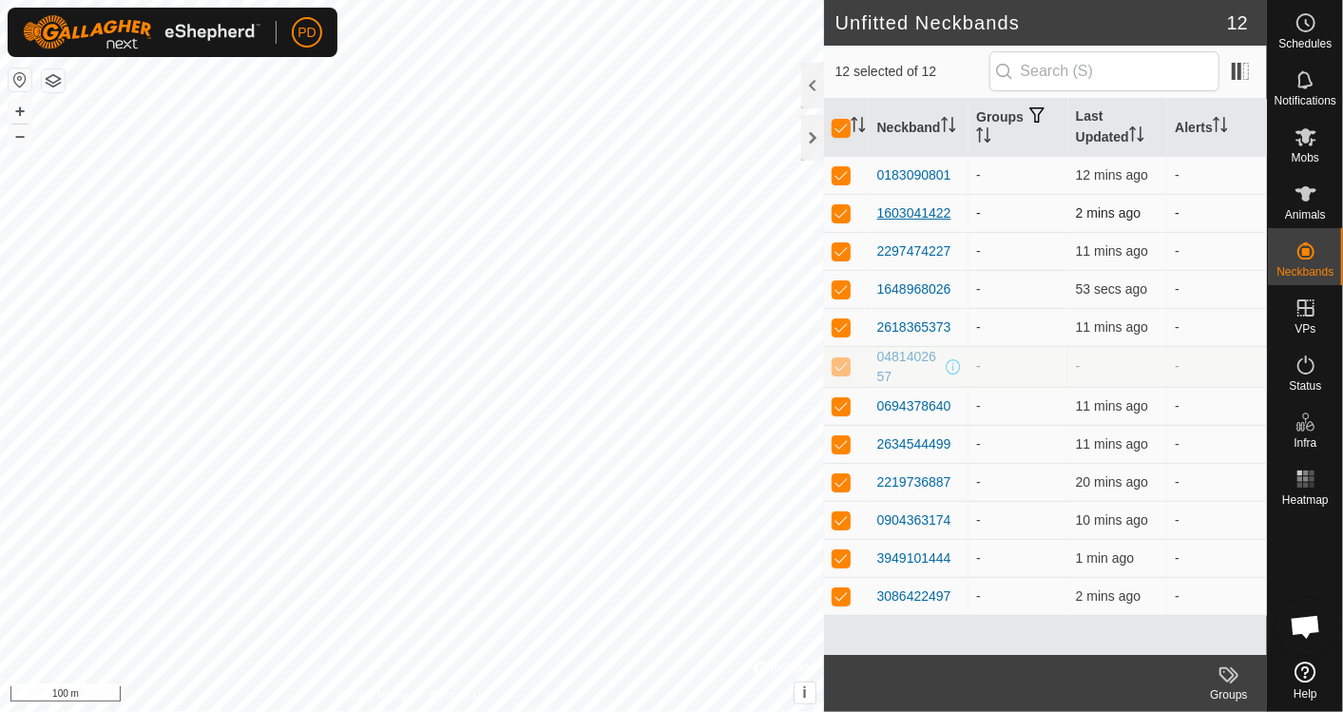
click at [898, 218] on div "1603041422" at bounding box center [915, 213] width 74 height 20
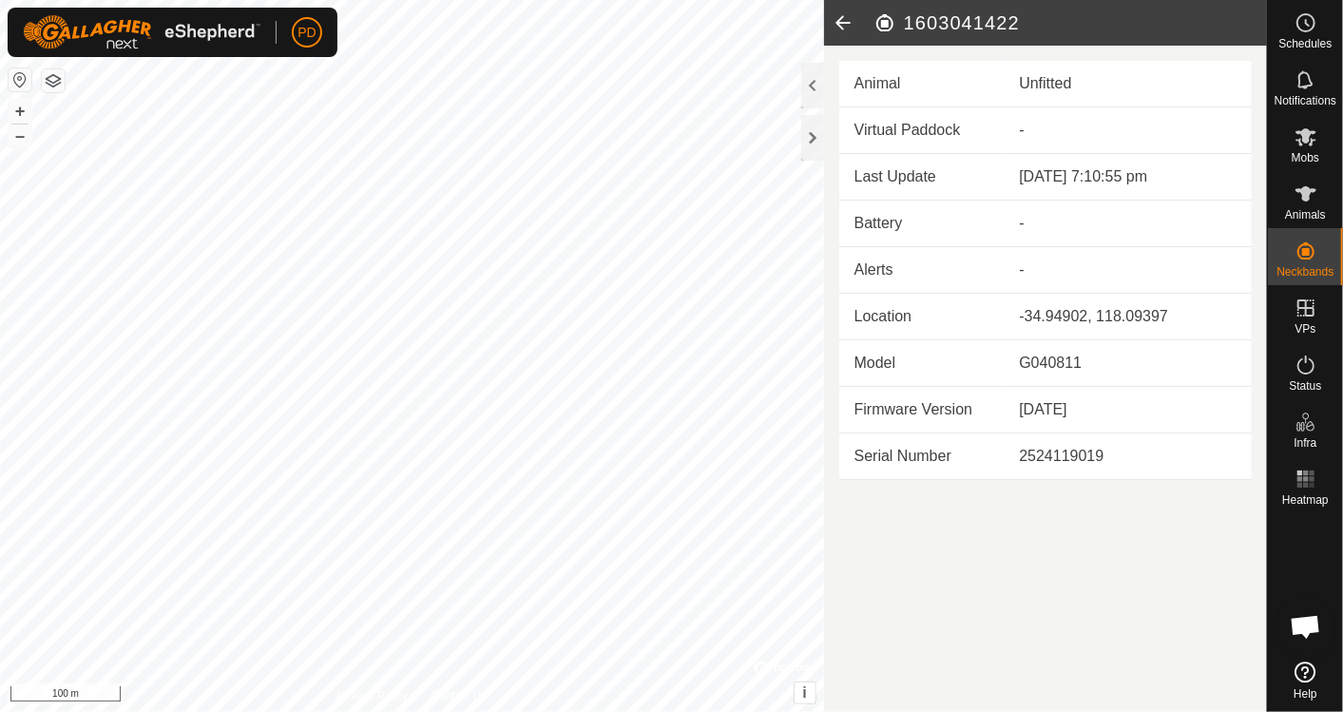
click at [841, 22] on icon at bounding box center [843, 23] width 38 height 46
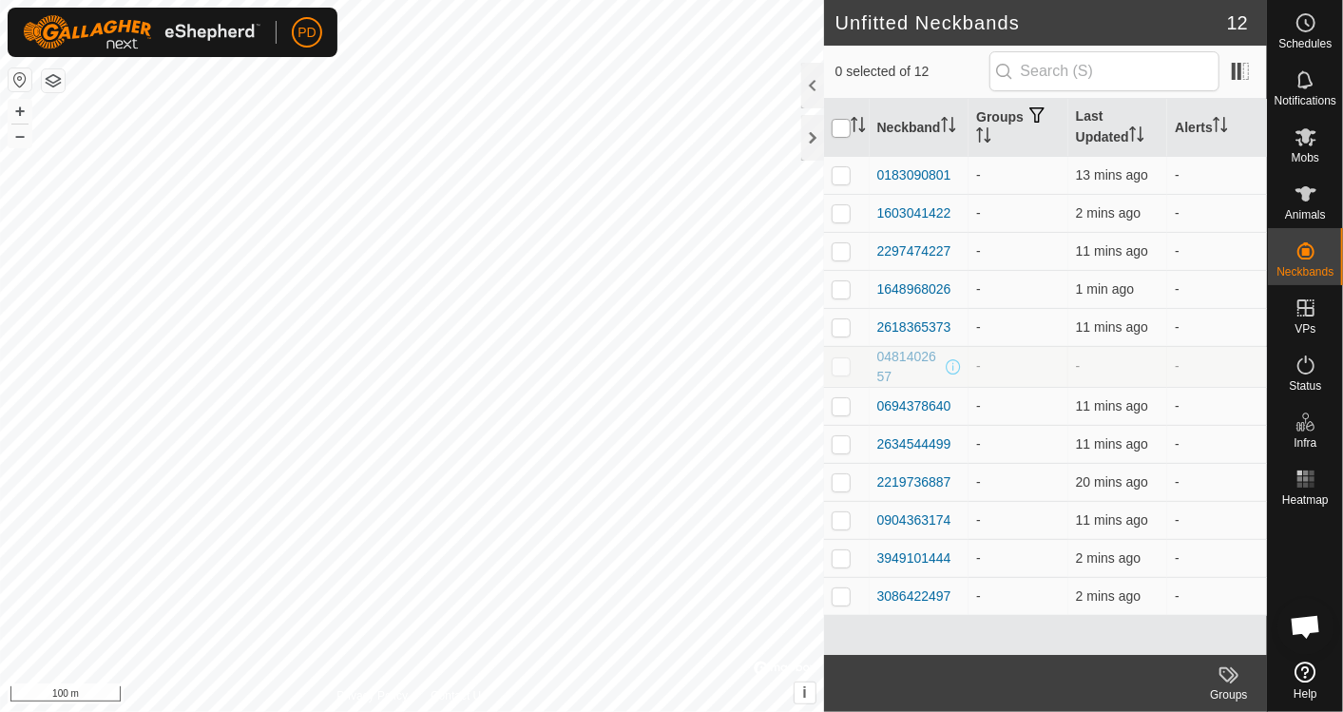
click at [842, 126] on input "checkbox" at bounding box center [841, 128] width 19 height 19
checkbox input "true"
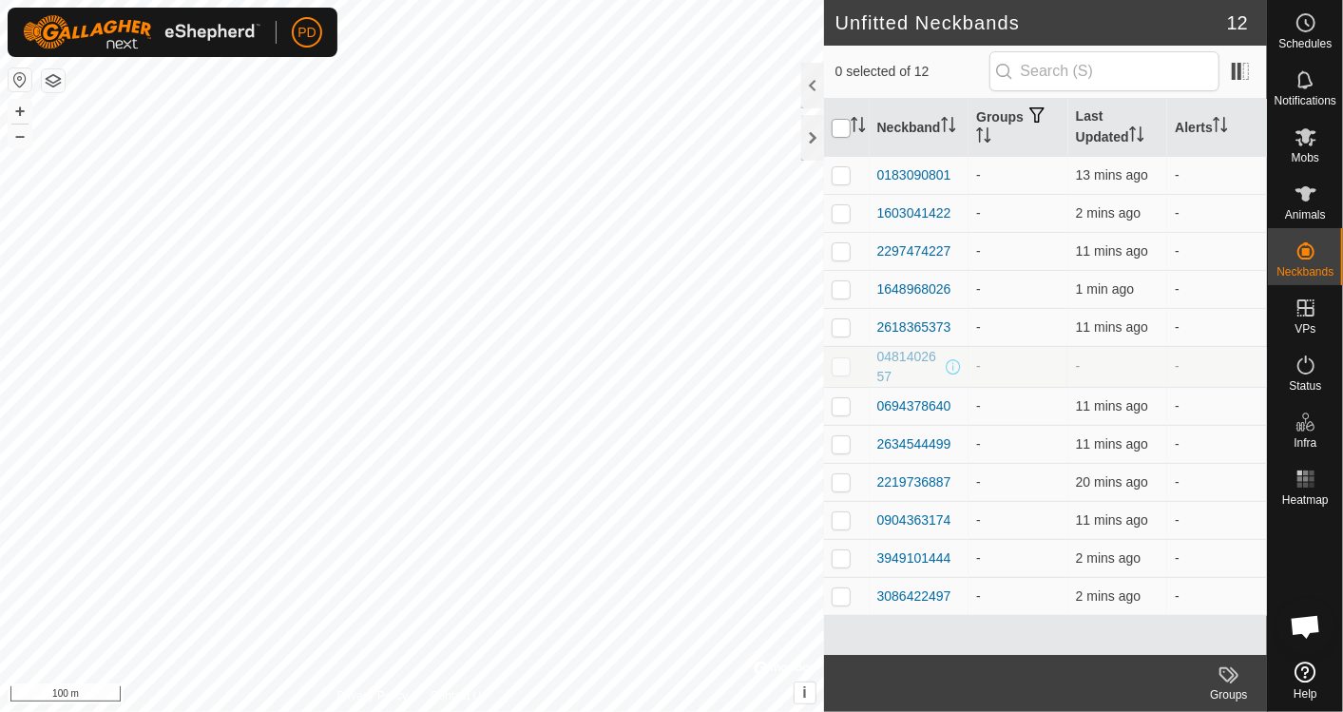
checkbox input "true"
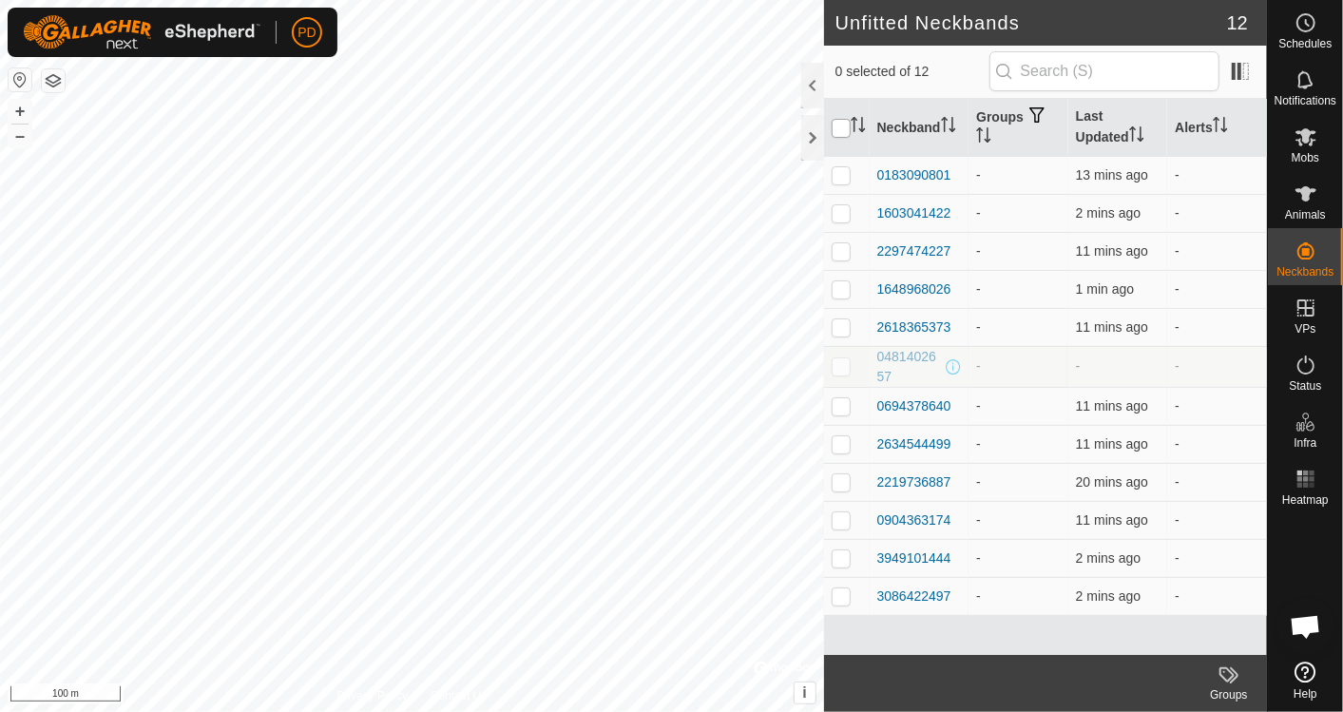
checkbox input "true"
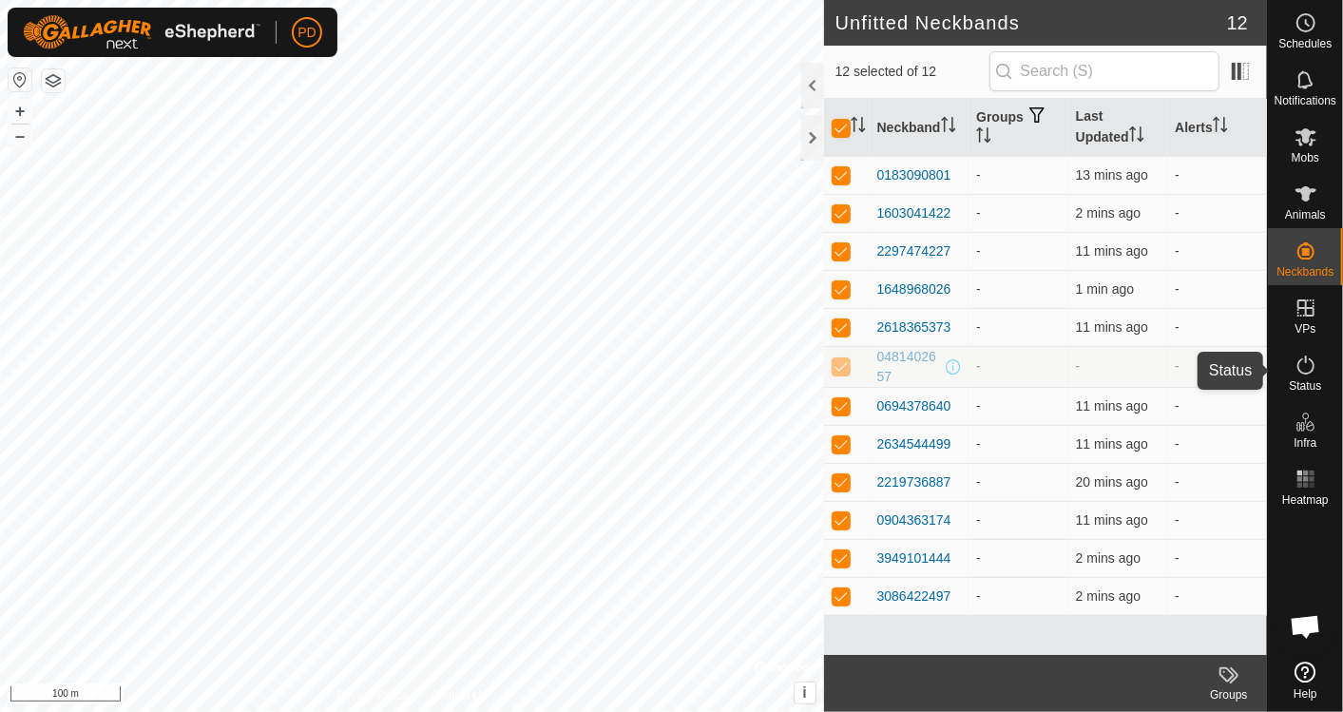
click at [1302, 356] on icon at bounding box center [1306, 365] width 23 height 23
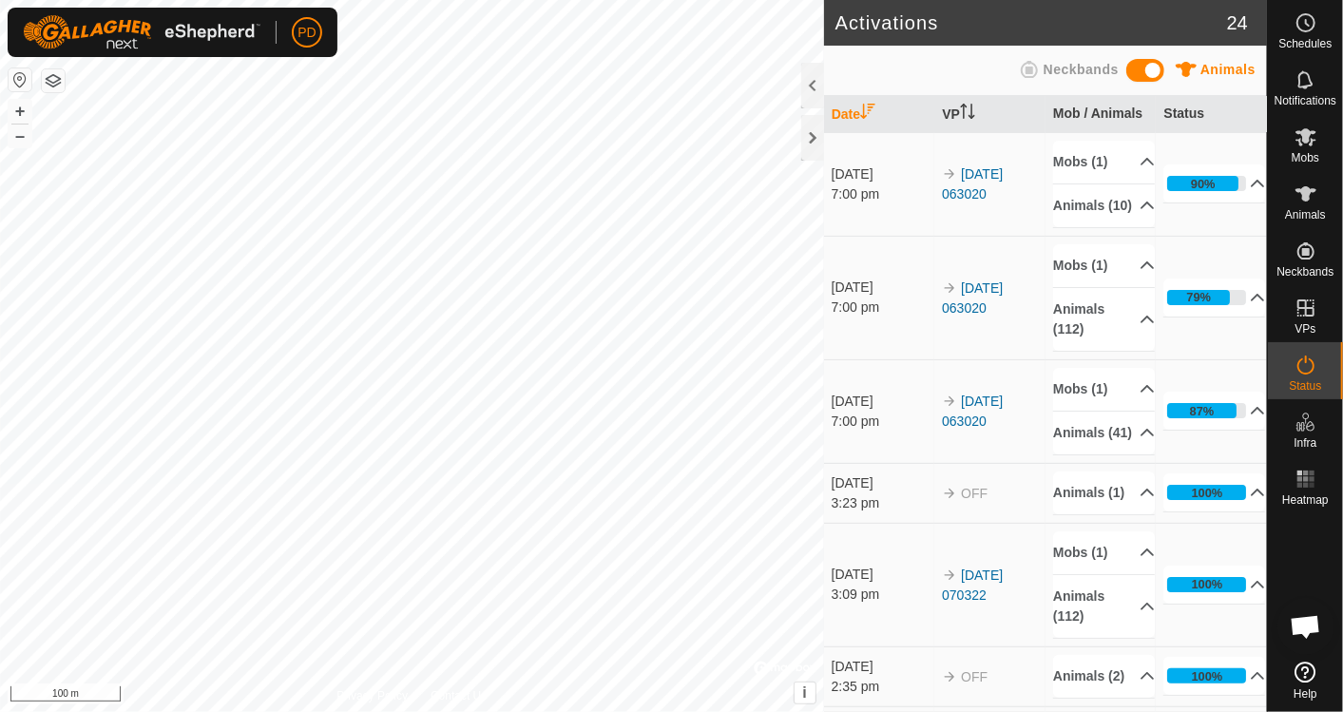
click at [1302, 356] on icon at bounding box center [1306, 365] width 23 height 23
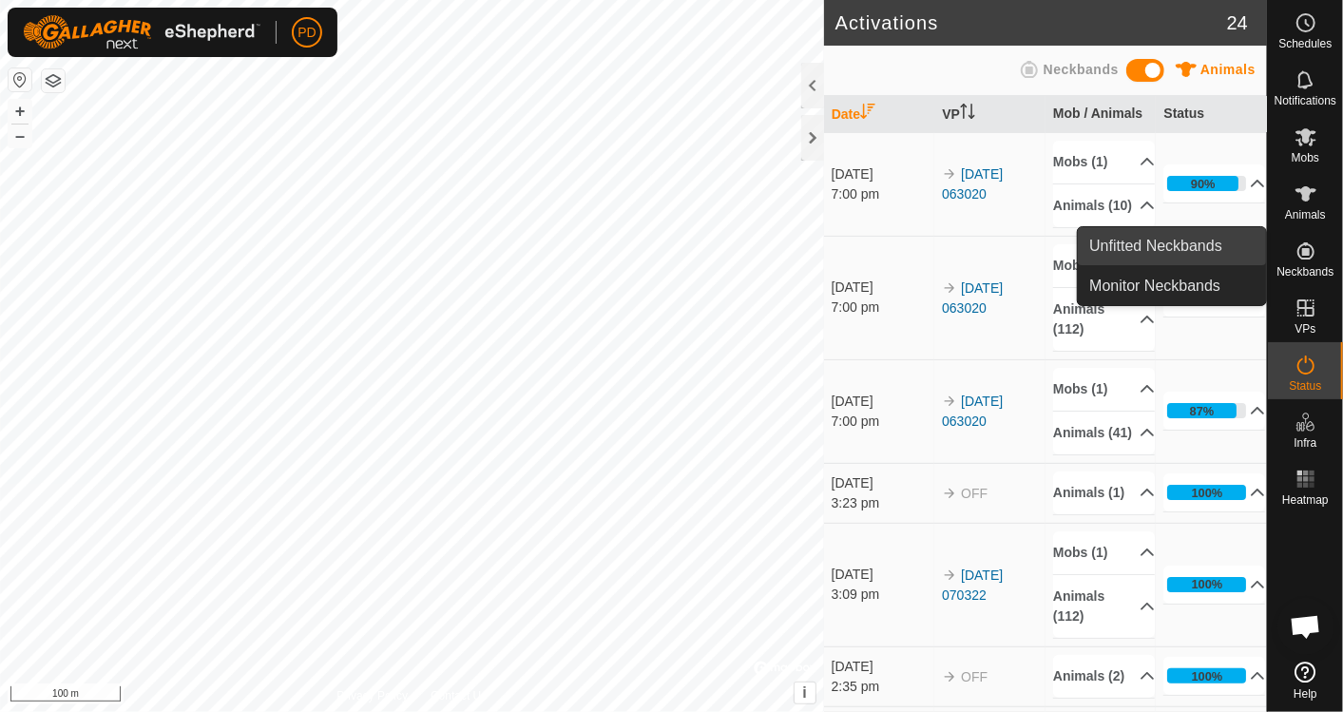
drag, startPoint x: 1304, startPoint y: 283, endPoint x: 1168, endPoint y: 247, distance: 140.7
click at [1267, 247] on es-menu-bar "Schedules Notifications Mobs Animals Neckbands VPs Status Infra Heatmap Help Un…" at bounding box center [1305, 356] width 76 height 712
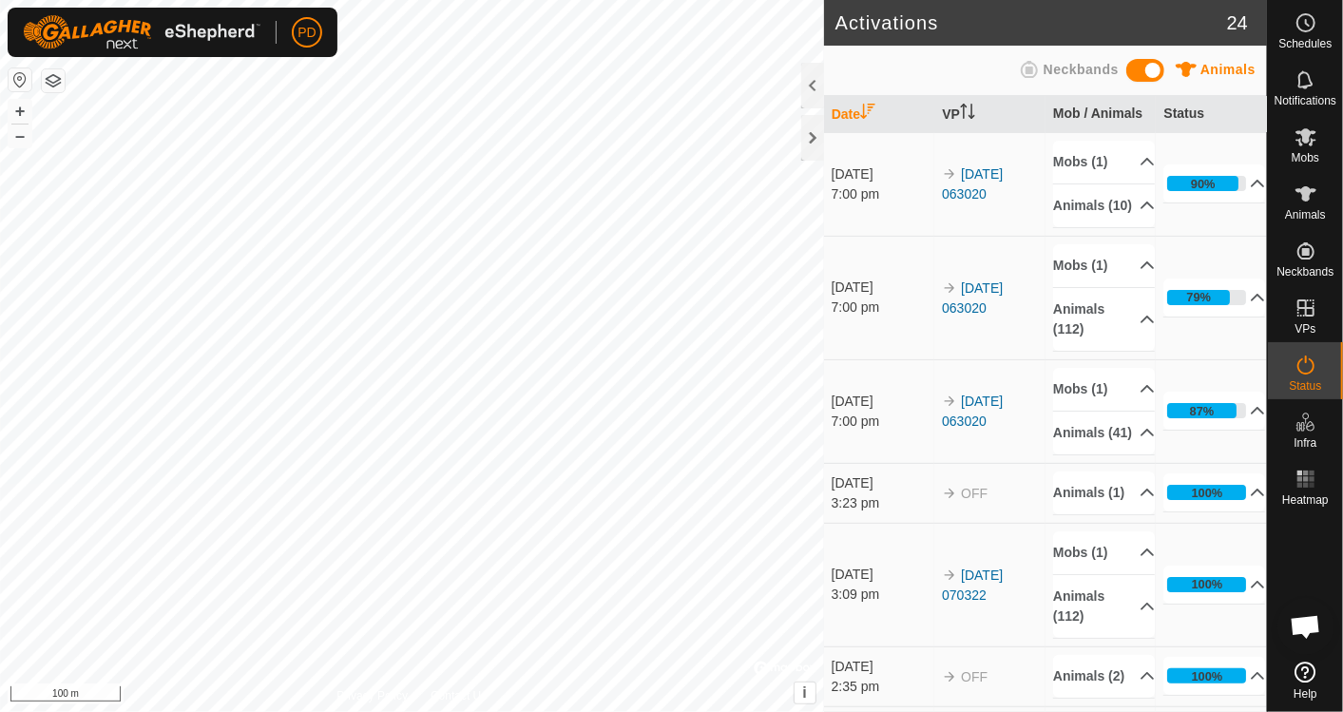
click at [1168, 236] on td "90% In Progress Pending 1 Sent 0 Completed Confirmed 9 Overridden 0 Cancelled 0" at bounding box center [1211, 184] width 111 height 104
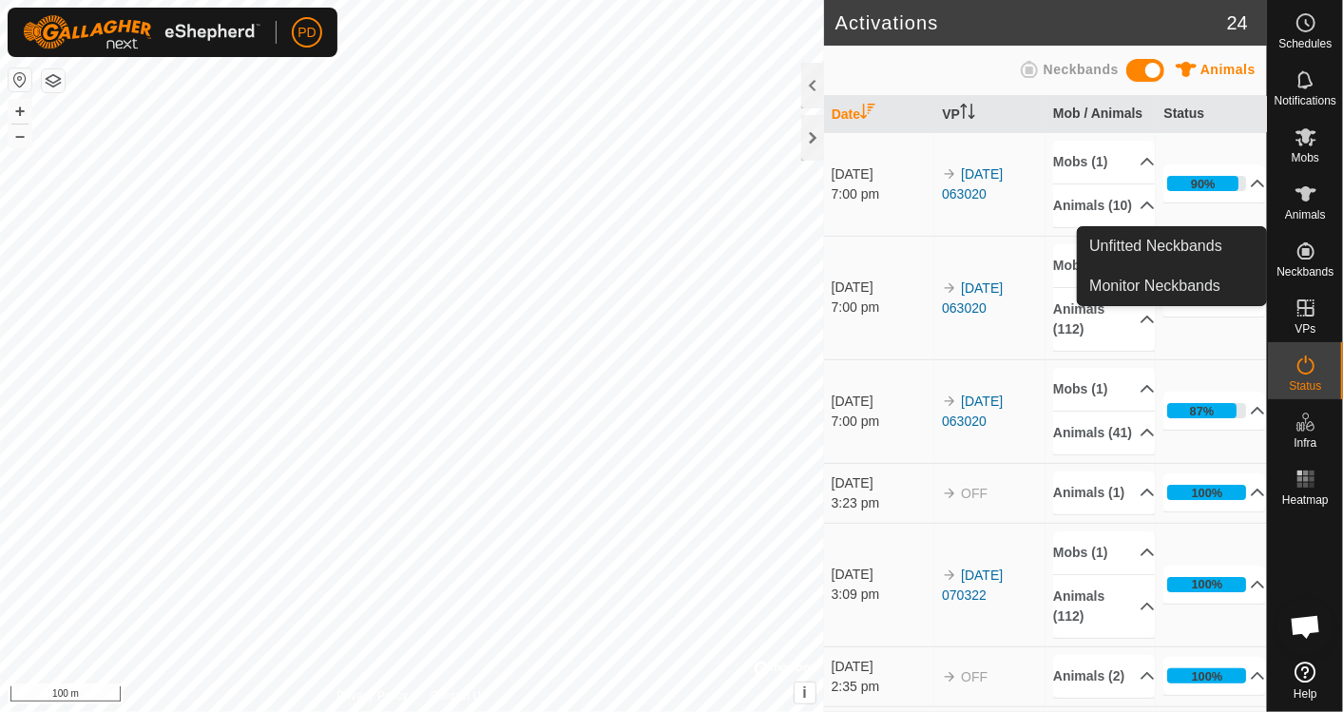
click at [1313, 254] on icon at bounding box center [1306, 250] width 17 height 17
click at [1187, 253] on link "Unfitted Neckbands" at bounding box center [1172, 246] width 188 height 38
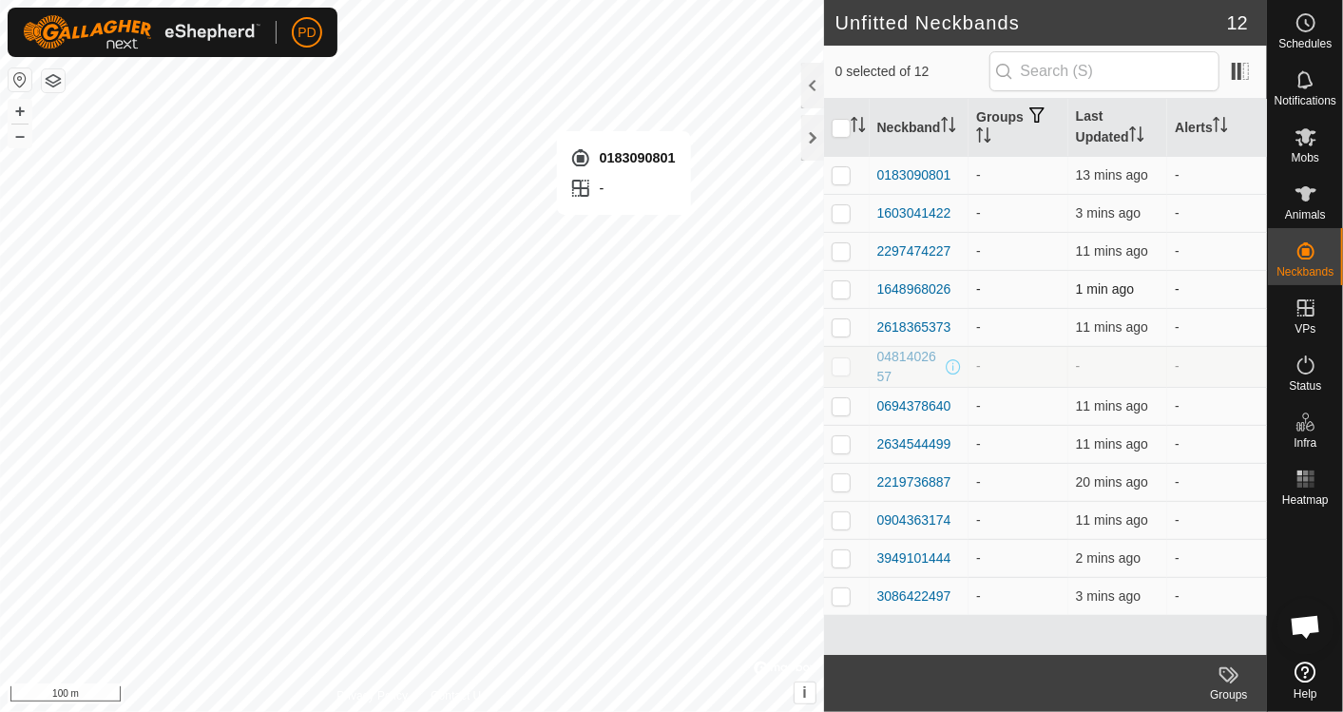
checkbox input "true"
click at [907, 168] on div "0183090801" at bounding box center [915, 175] width 74 height 20
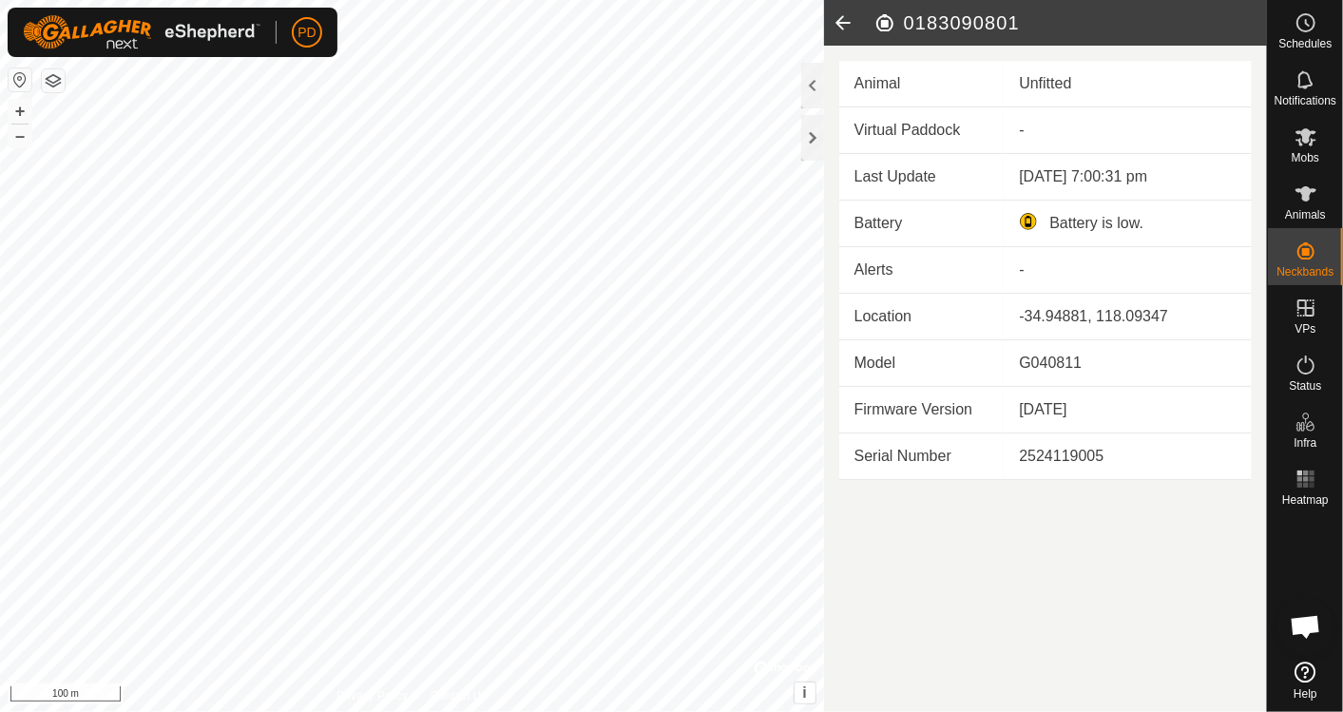
click at [841, 18] on icon at bounding box center [843, 23] width 38 height 46
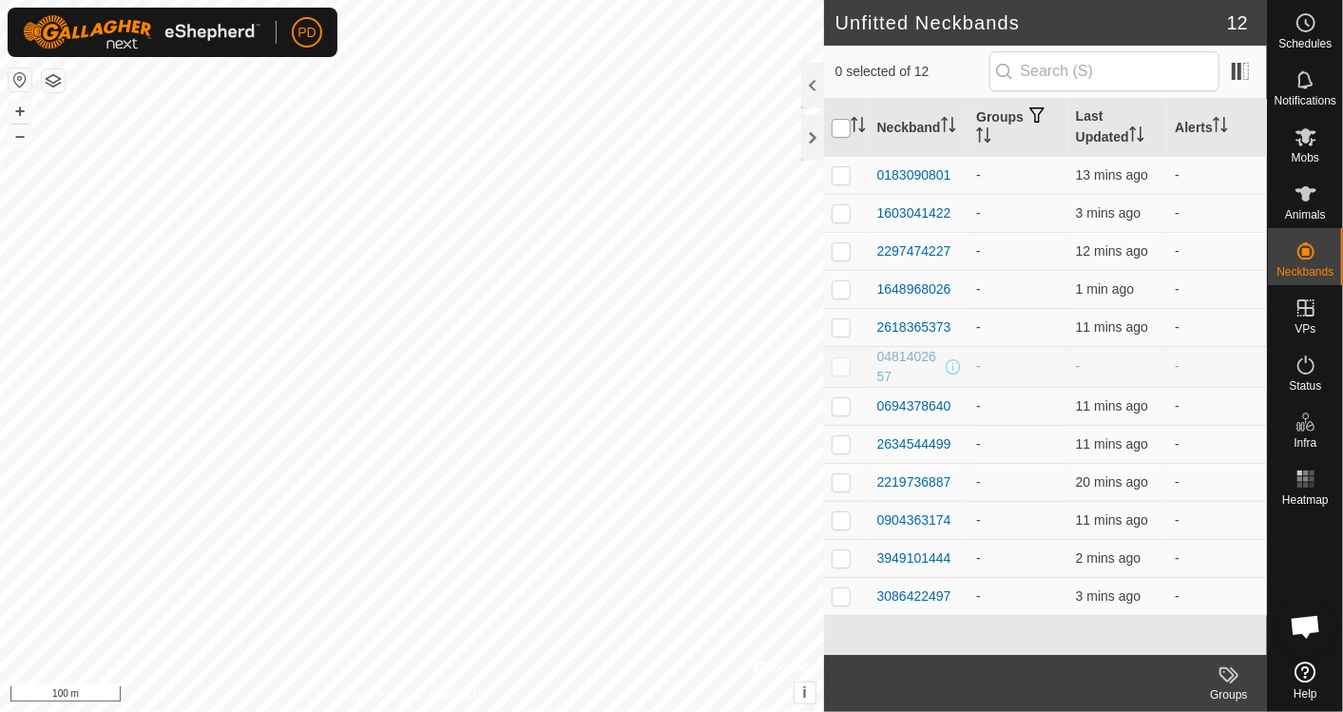
click at [845, 126] on input "checkbox" at bounding box center [841, 128] width 19 height 19
checkbox input "true"
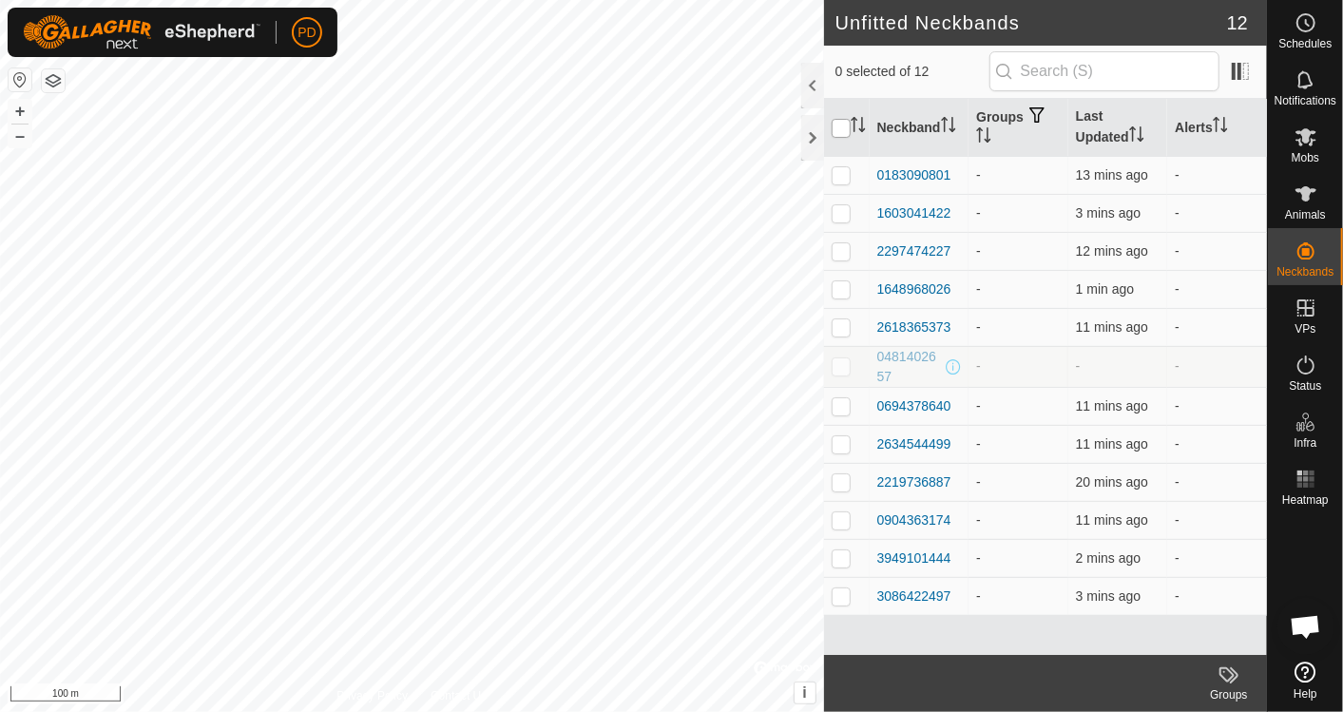
checkbox input "true"
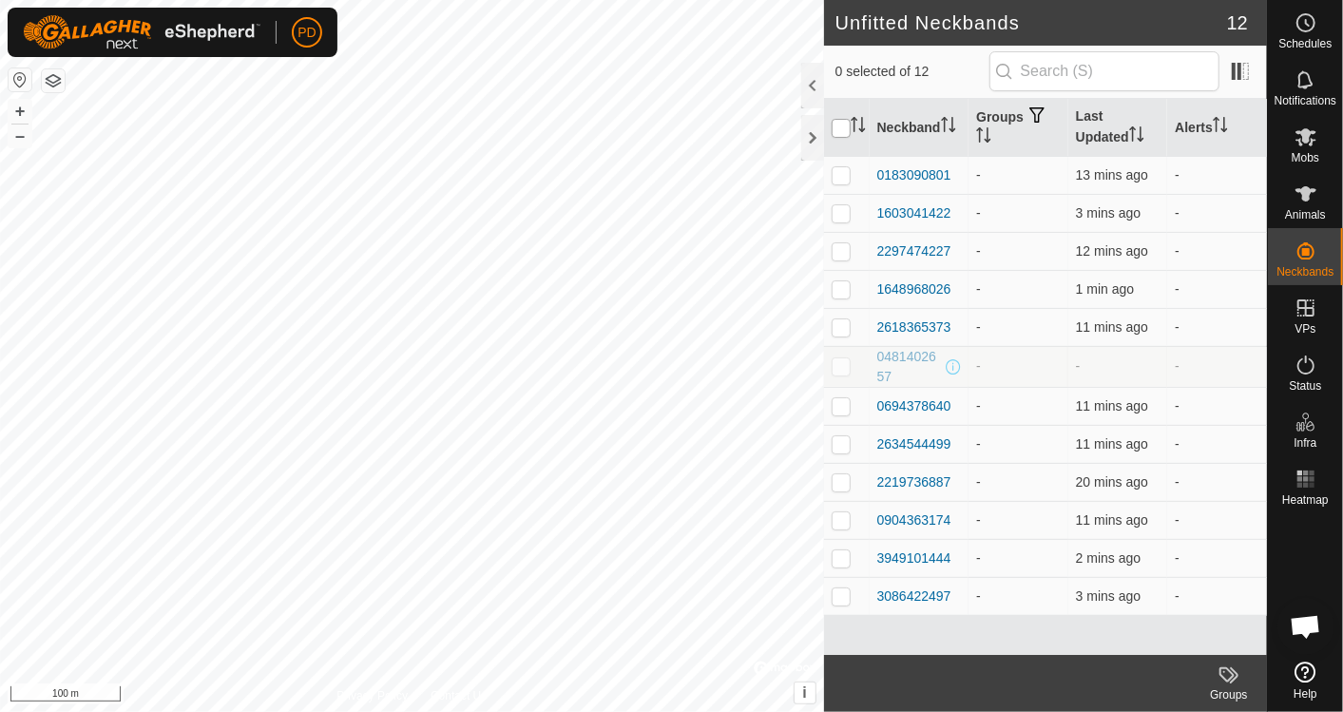
checkbox input "true"
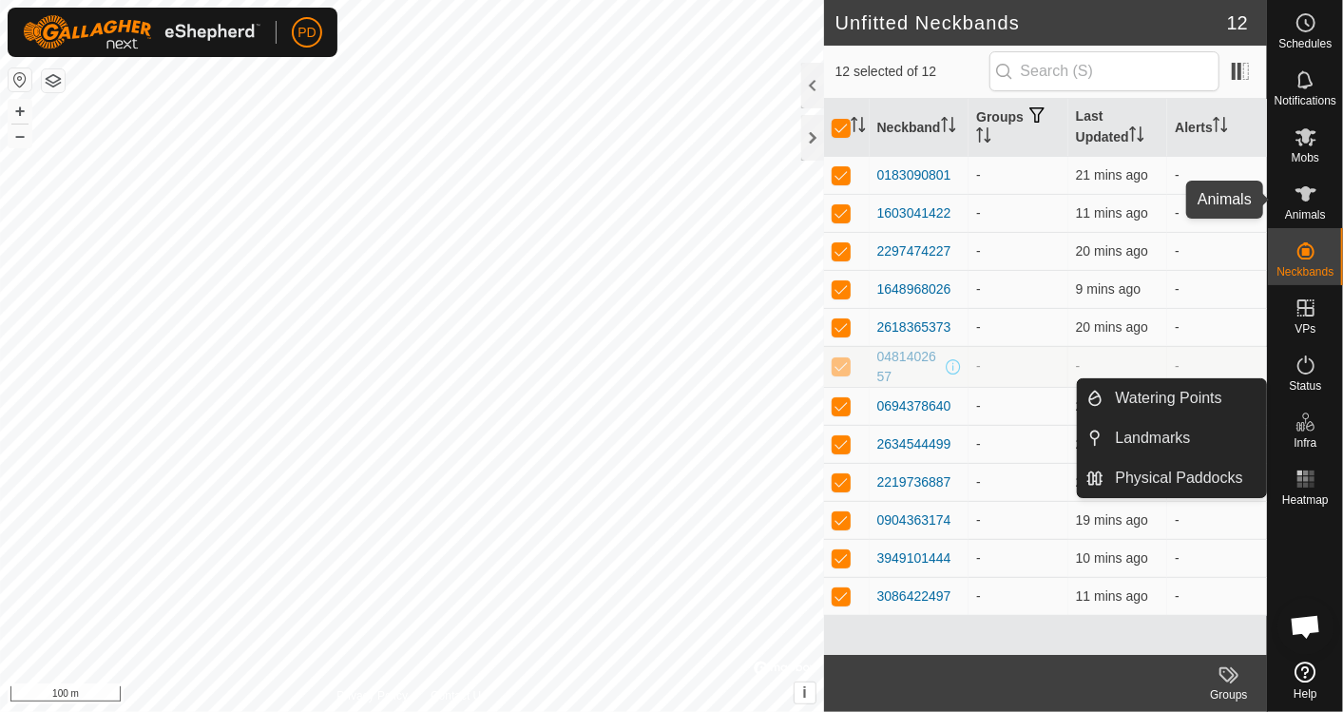
click at [1304, 194] on icon at bounding box center [1306, 193] width 21 height 15
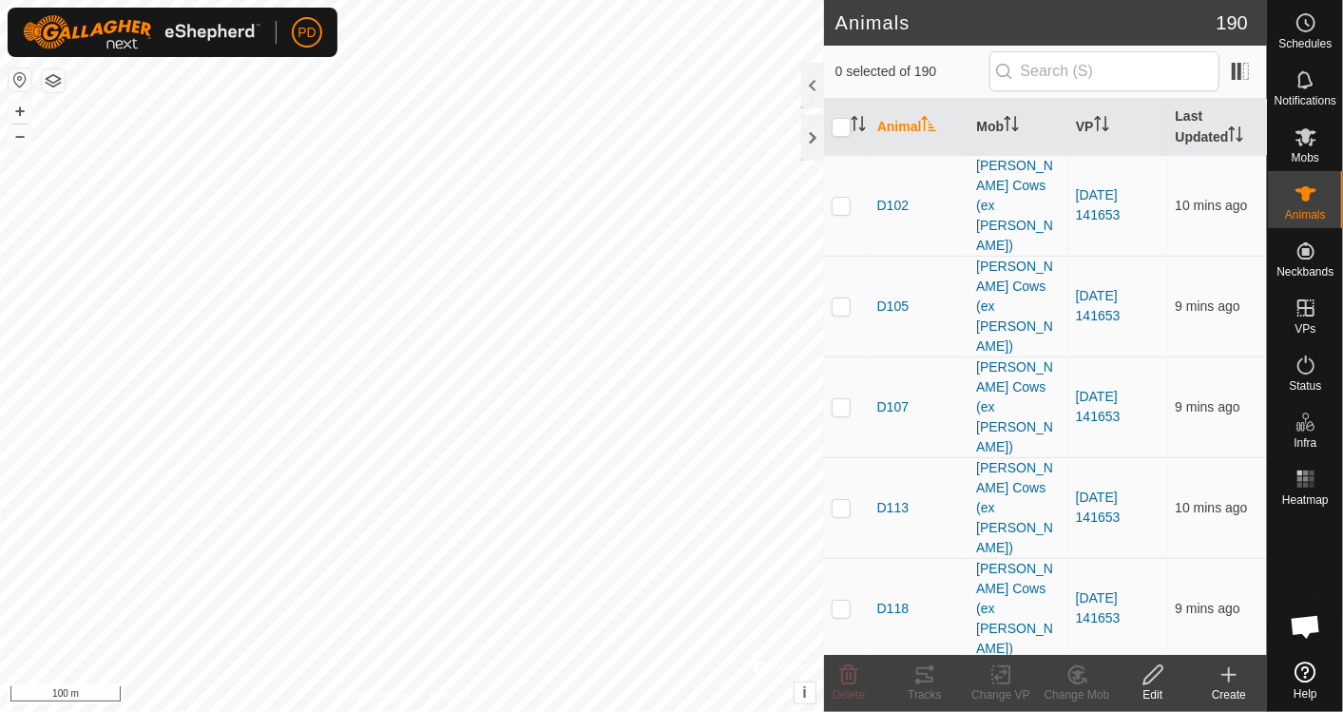
click at [1238, 684] on icon at bounding box center [1229, 675] width 23 height 23
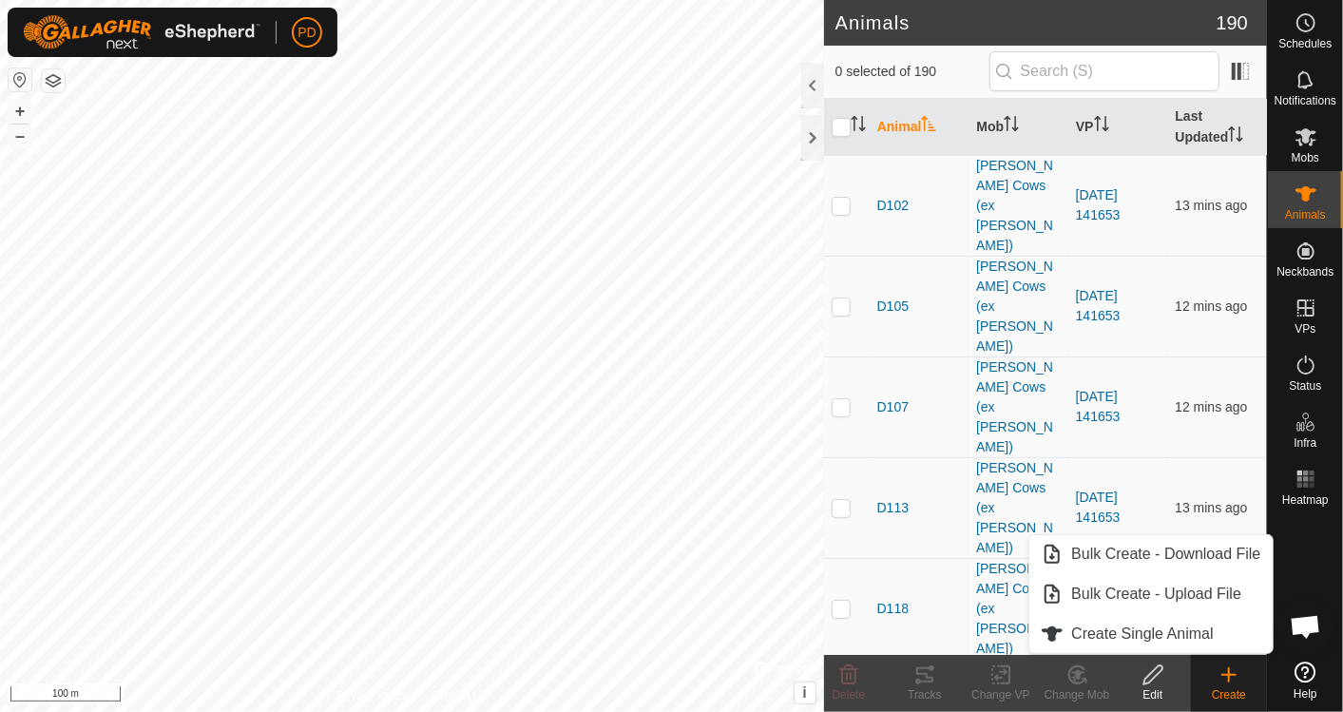
click at [1231, 681] on icon at bounding box center [1229, 675] width 23 height 23
click at [1164, 550] on link "Bulk Create - Download File" at bounding box center [1151, 554] width 242 height 38
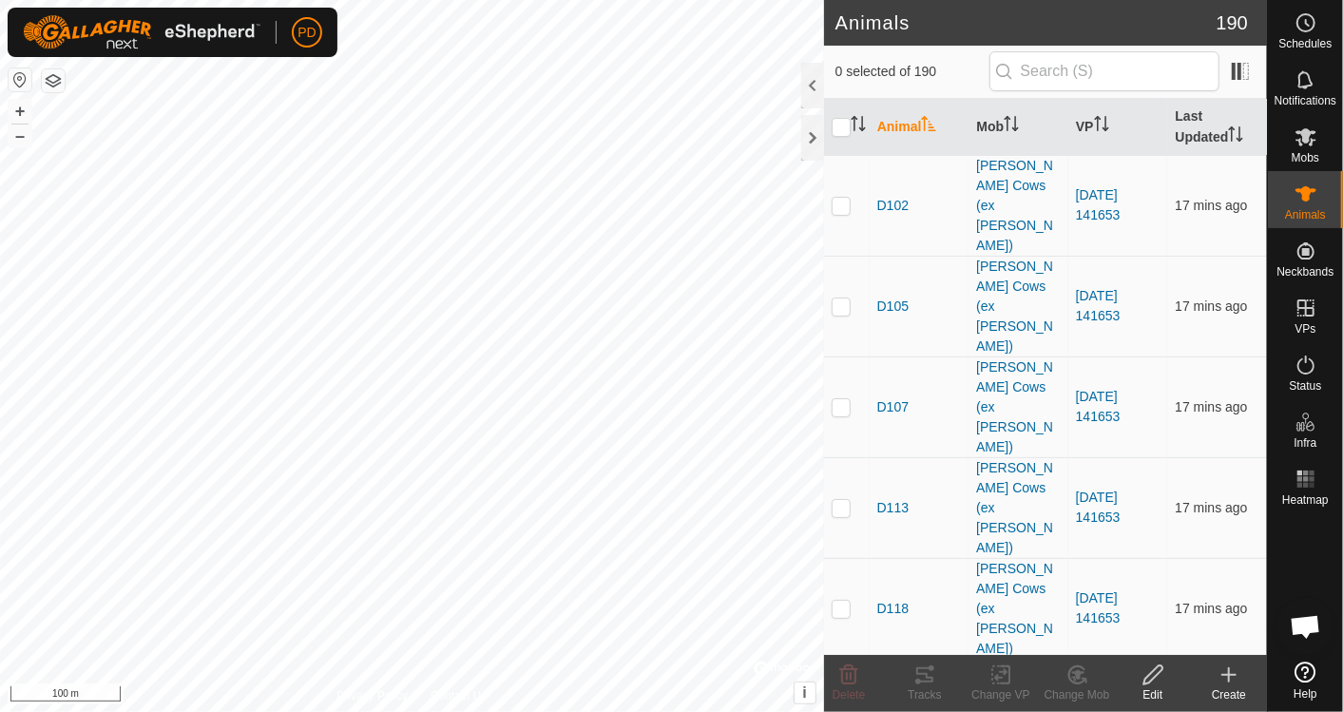
click at [1228, 688] on div "Create" at bounding box center [1229, 694] width 76 height 17
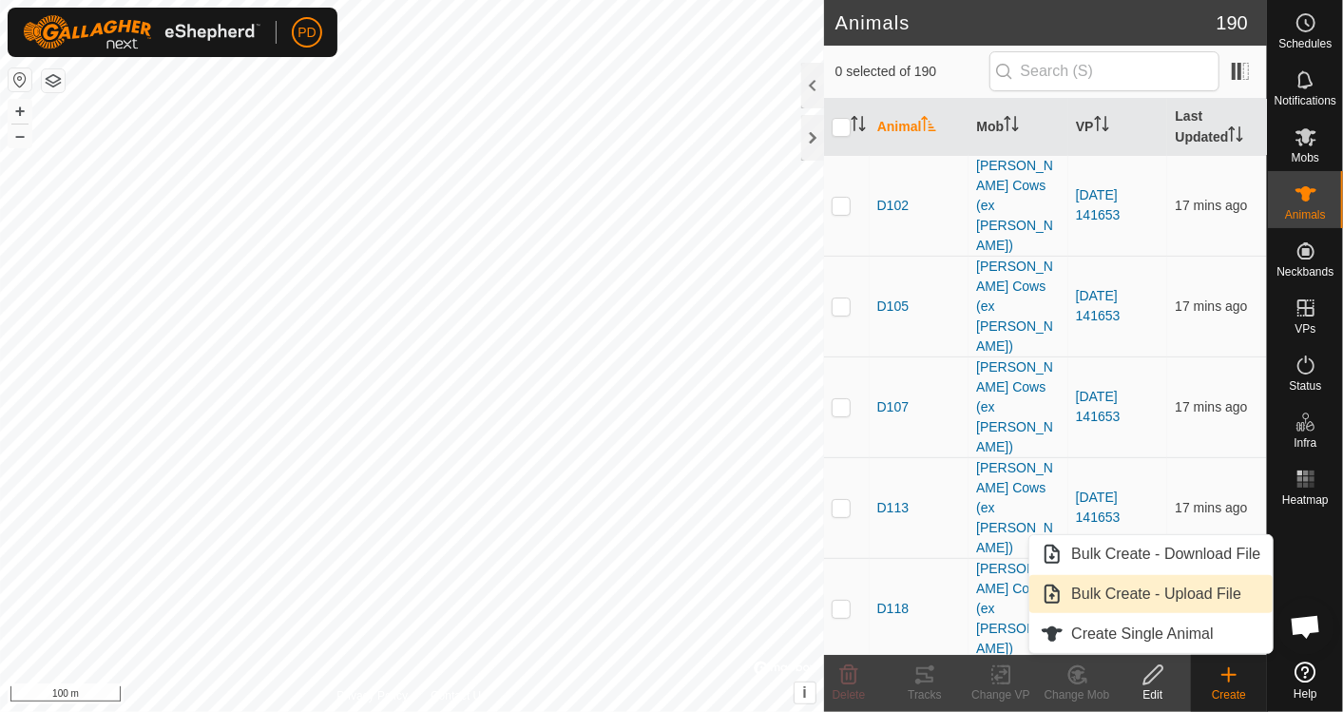
click at [1162, 589] on link "Bulk Create - Upload File" at bounding box center [1151, 594] width 242 height 38
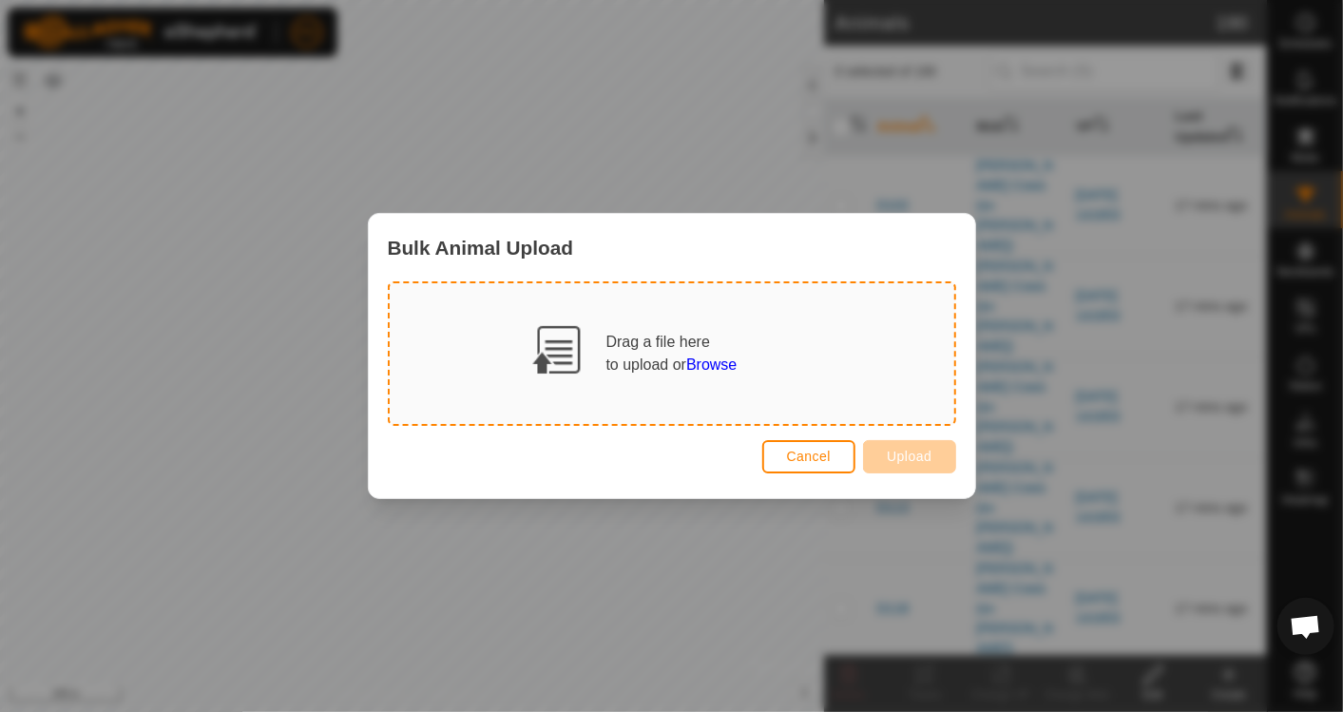
click at [715, 363] on span "Browse" at bounding box center [711, 365] width 50 height 16
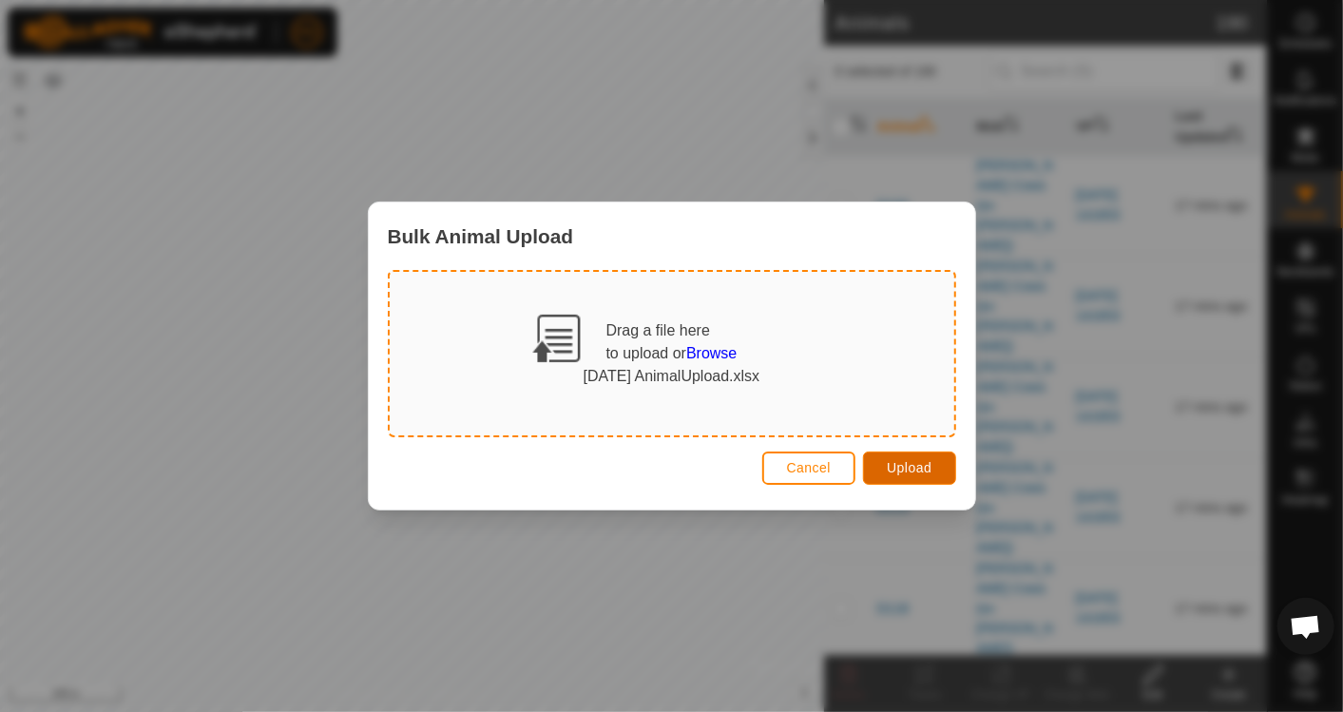
click at [923, 460] on span "Upload" at bounding box center [909, 467] width 45 height 15
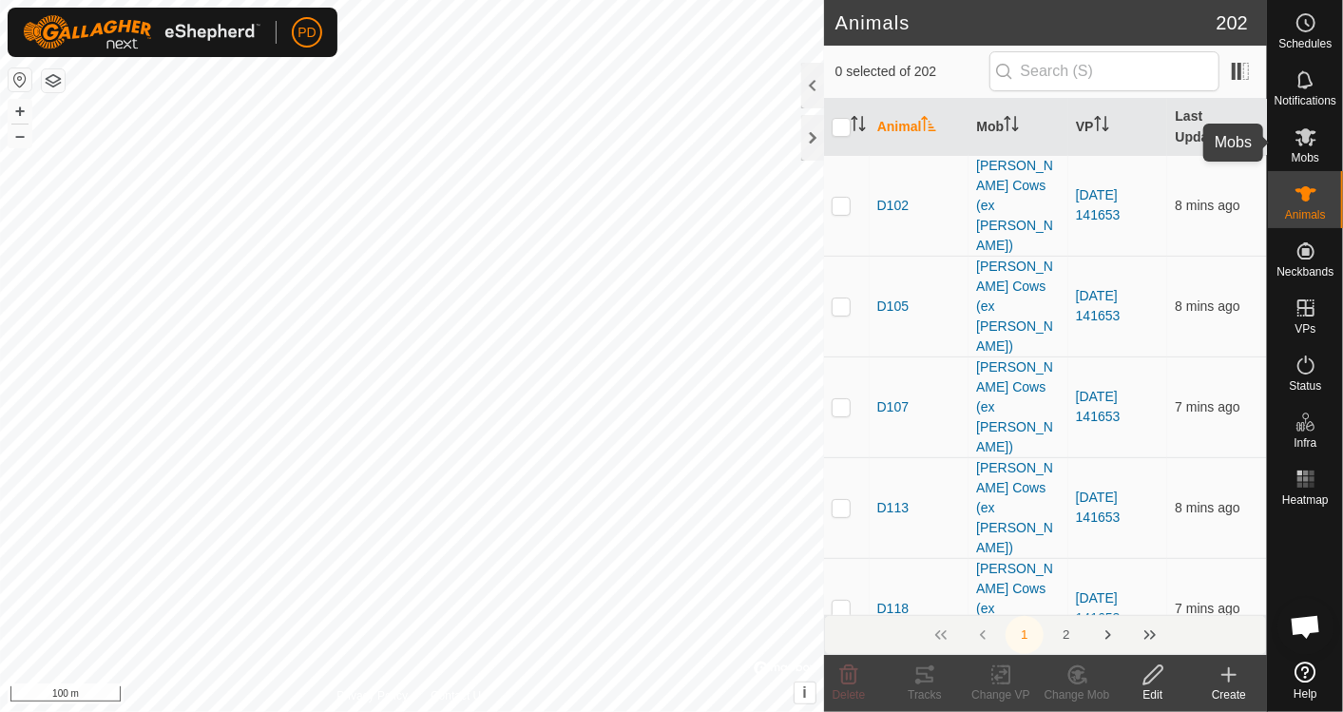
click at [1310, 152] on span "Mobs" at bounding box center [1306, 157] width 28 height 11
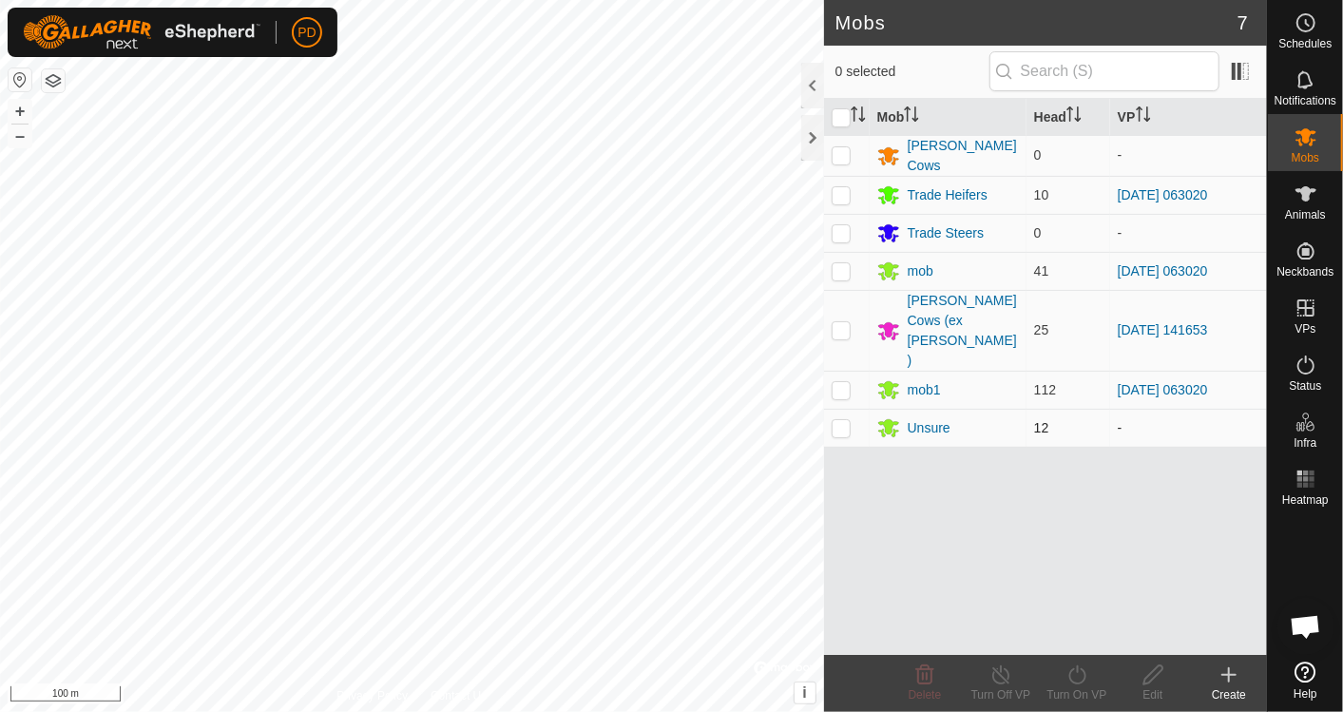
click at [842, 420] on p-checkbox at bounding box center [841, 427] width 19 height 15
checkbox input "true"
click at [1072, 685] on icon at bounding box center [1078, 675] width 24 height 23
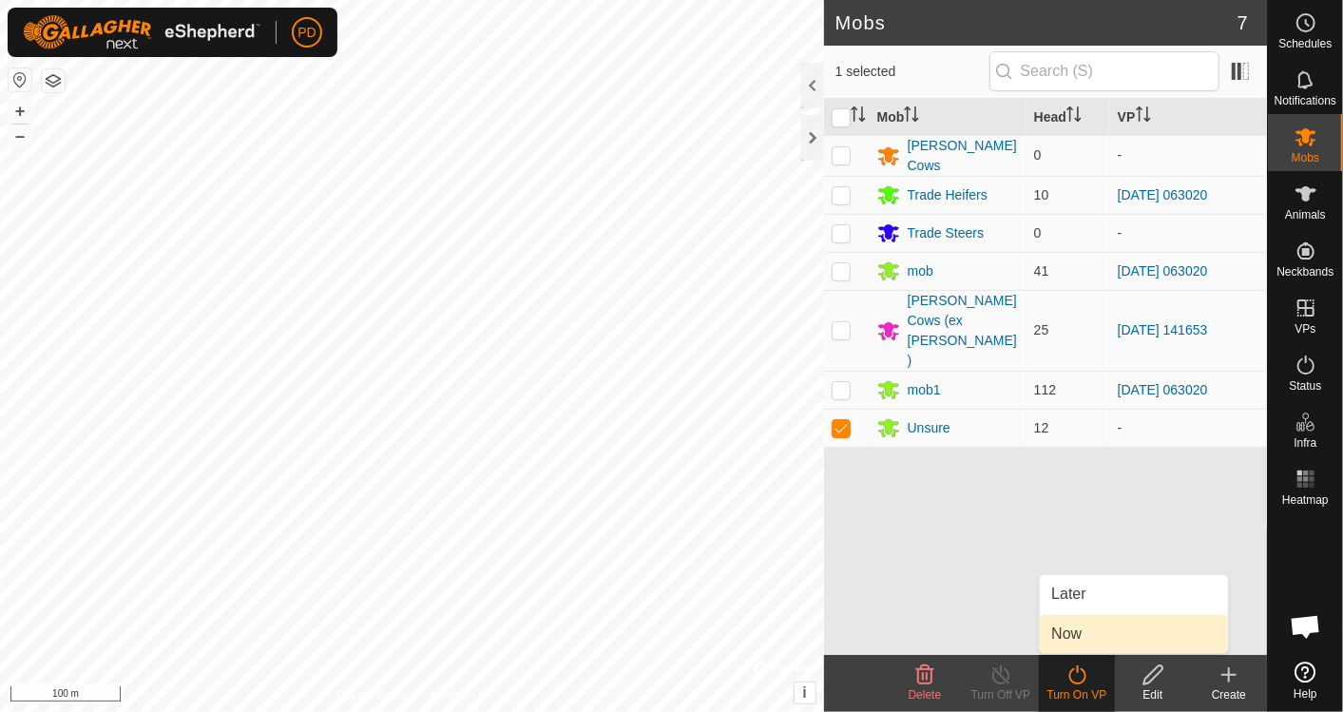
click at [1066, 635] on link "Now" at bounding box center [1134, 634] width 188 height 38
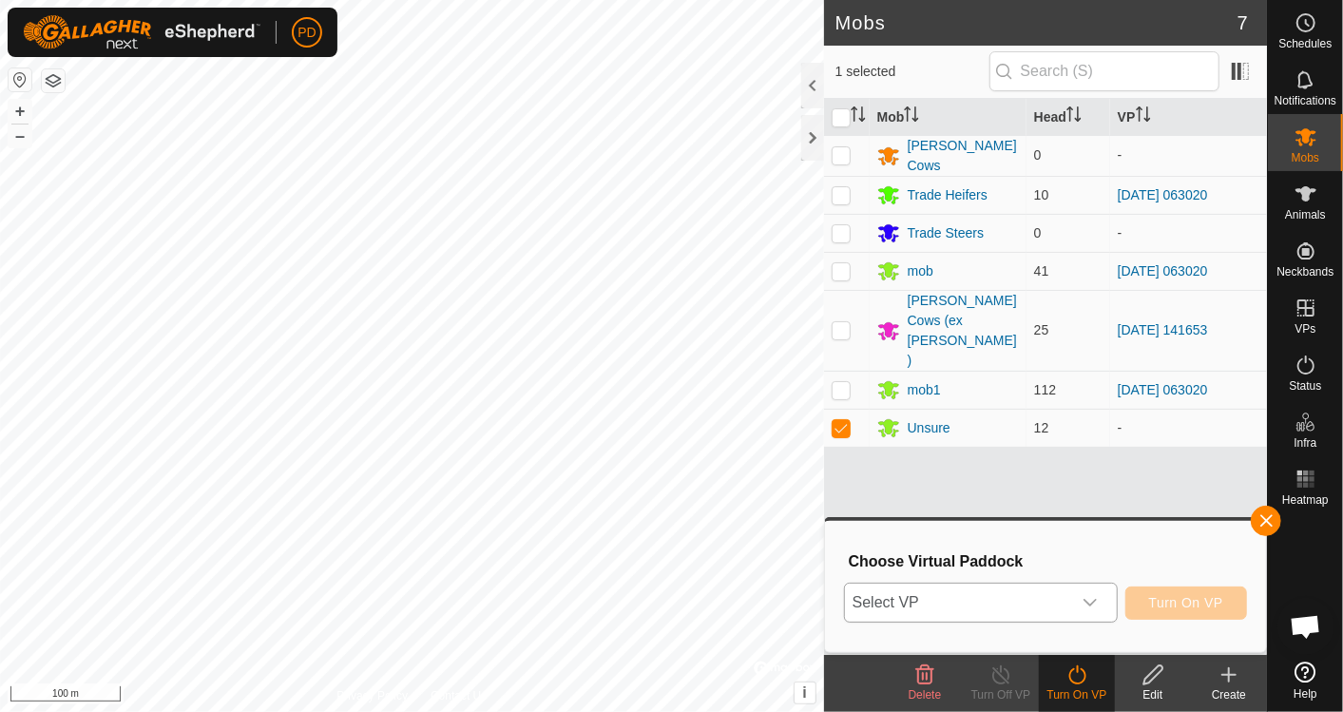
click at [1094, 597] on icon "dropdown trigger" at bounding box center [1090, 602] width 15 height 15
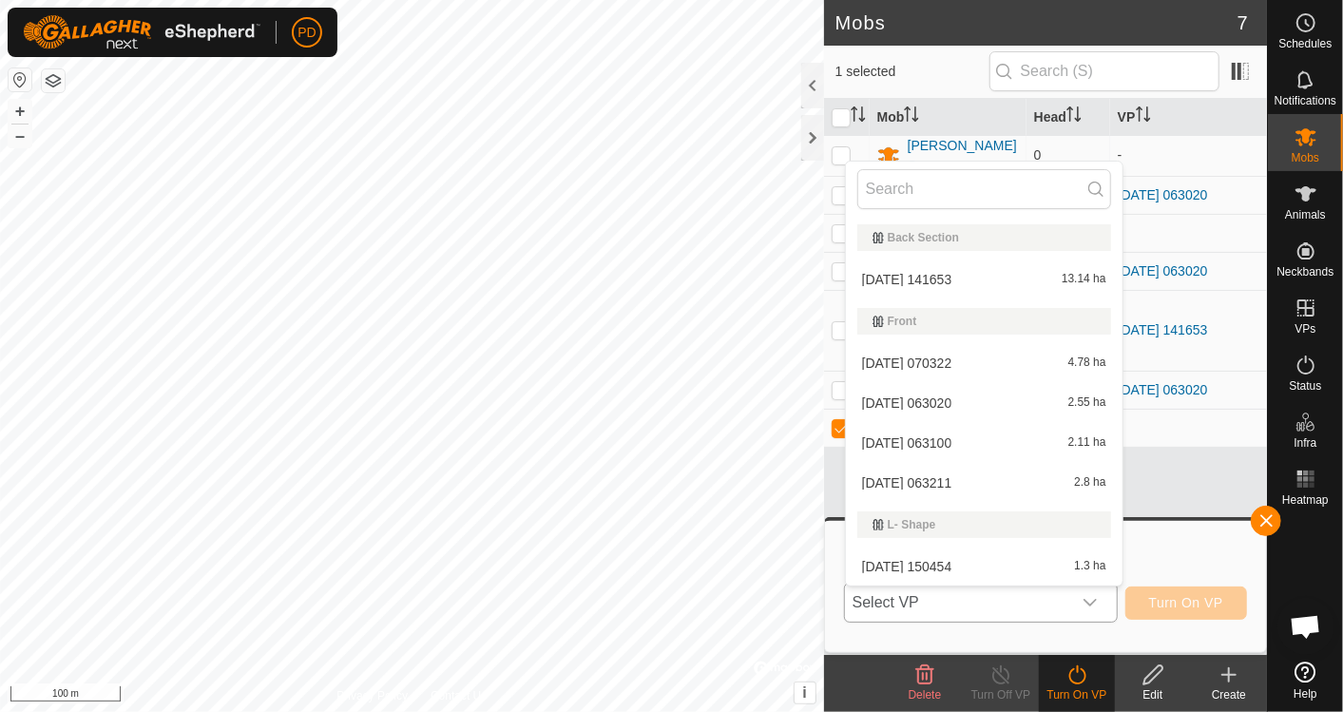
click at [979, 406] on li "2025-08-28 063020 2.55 ha" at bounding box center [984, 403] width 277 height 38
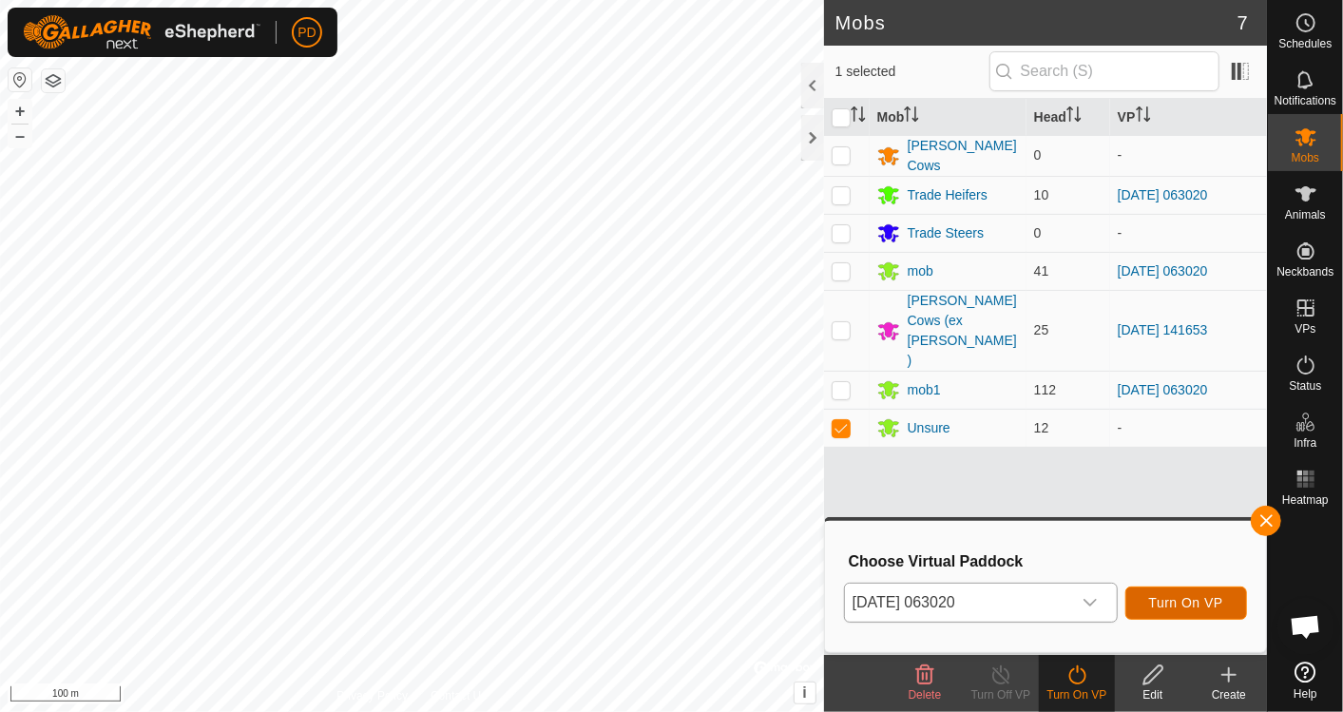
click at [1172, 595] on span "Turn On VP" at bounding box center [1186, 602] width 74 height 15
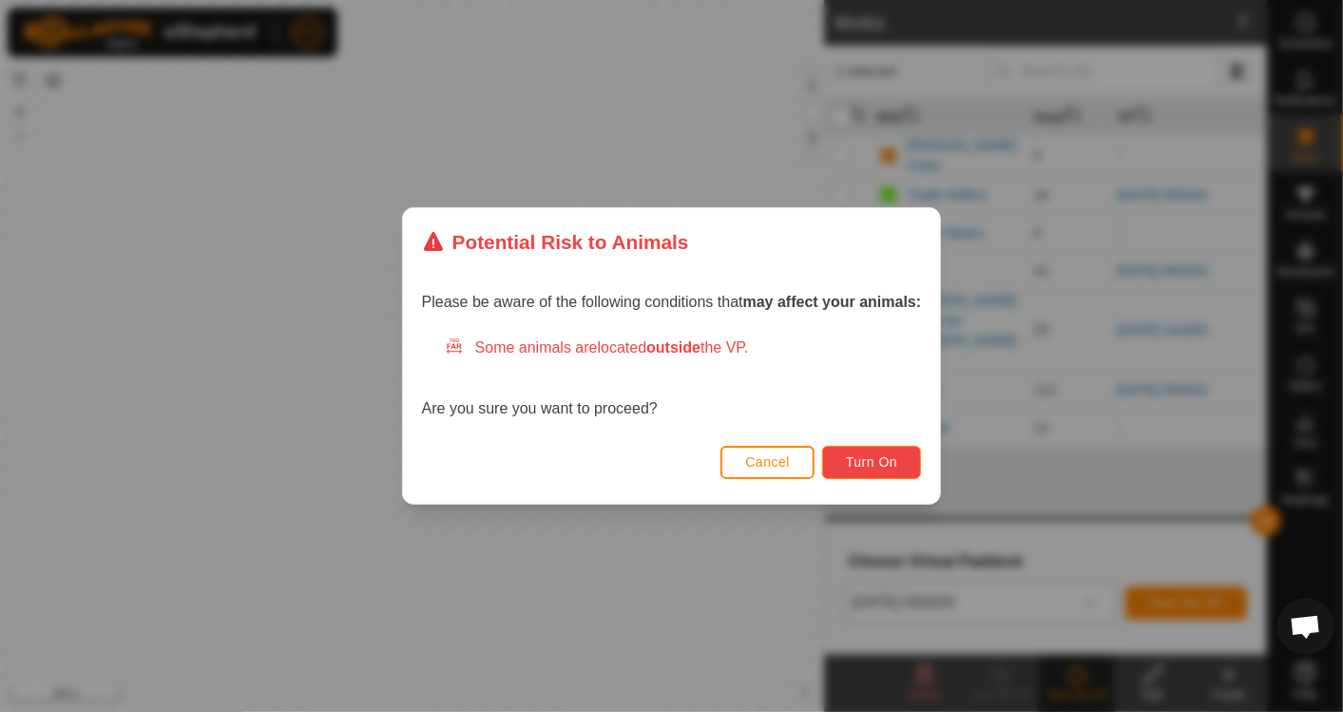
click at [872, 459] on span "Turn On" at bounding box center [871, 461] width 51 height 15
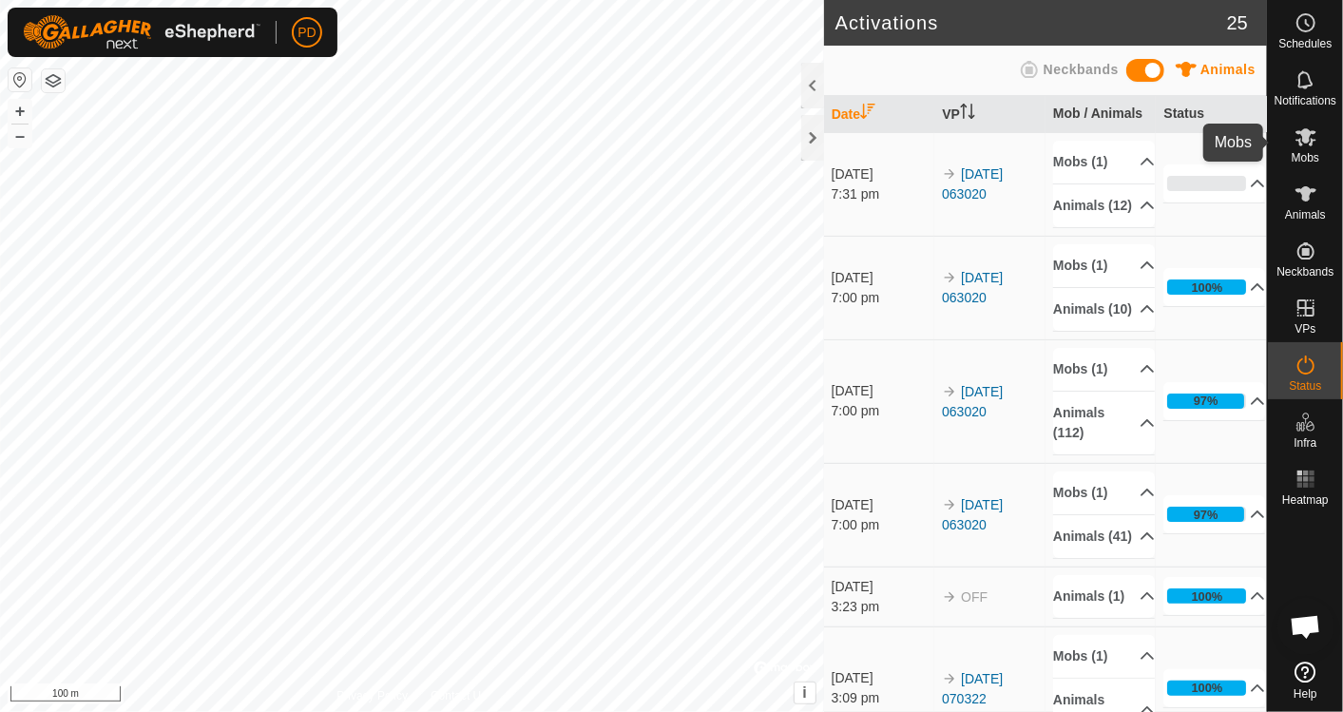
click at [1301, 138] on icon at bounding box center [1306, 137] width 23 height 23
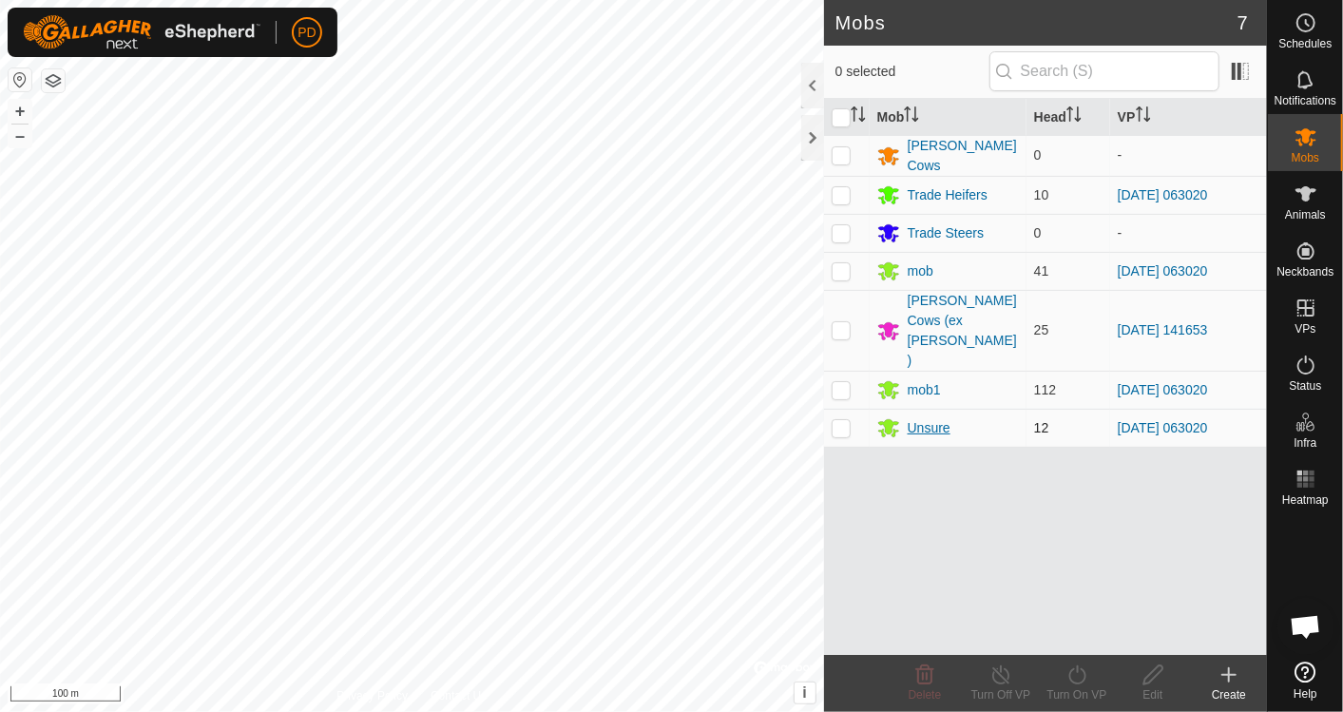
click at [919, 418] on div "Unsure" at bounding box center [929, 428] width 43 height 20
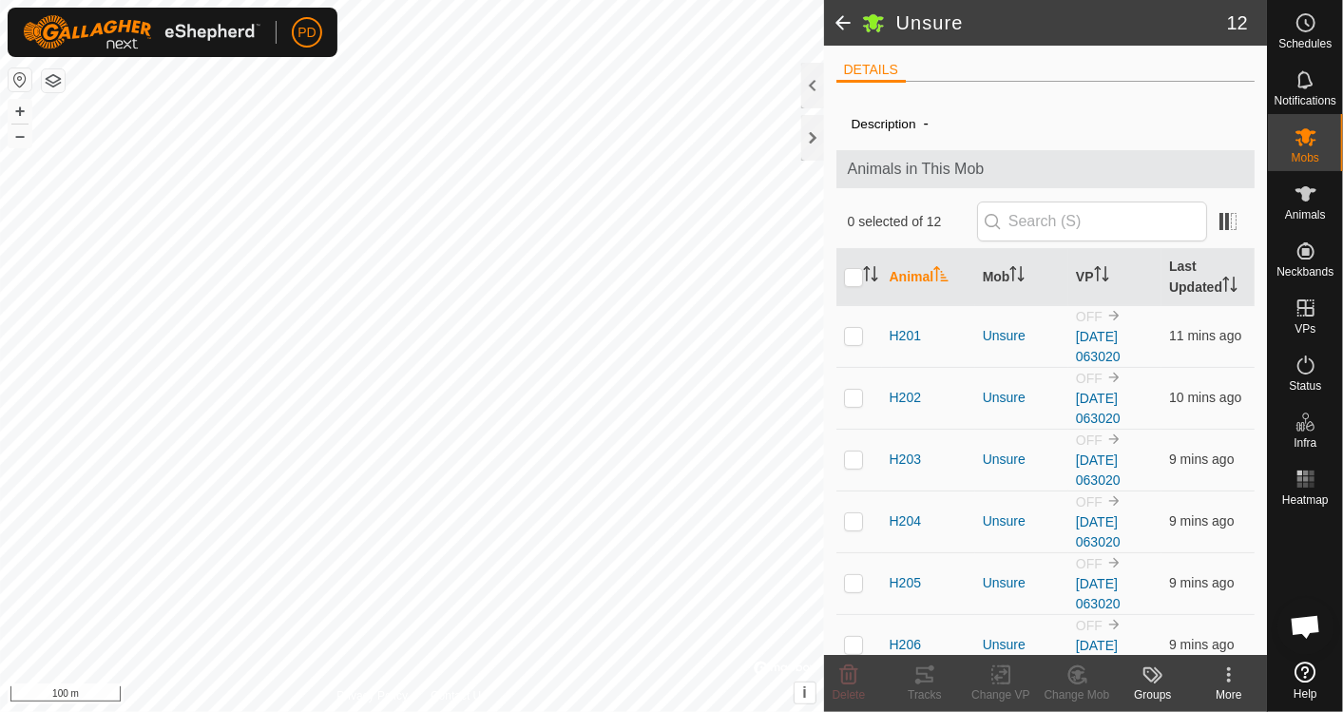
click at [842, 27] on span at bounding box center [843, 23] width 38 height 46
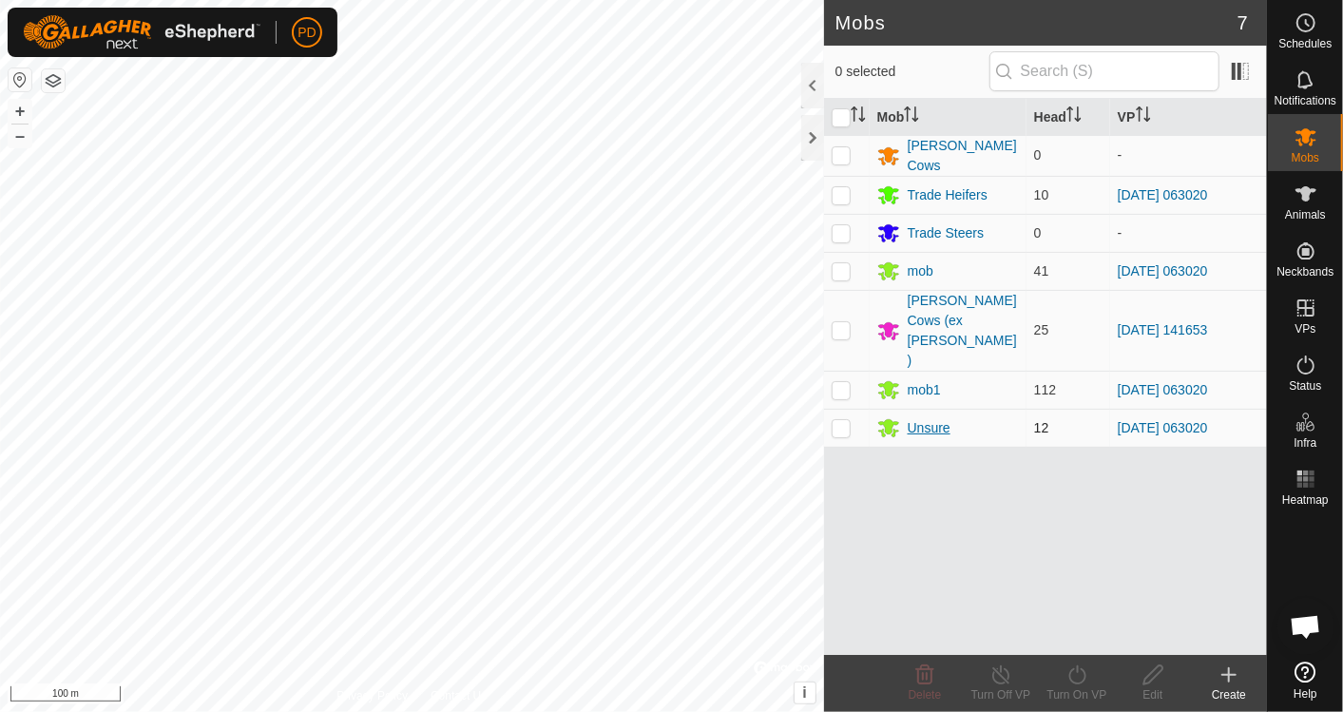
click at [889, 420] on icon at bounding box center [889, 429] width 21 height 18
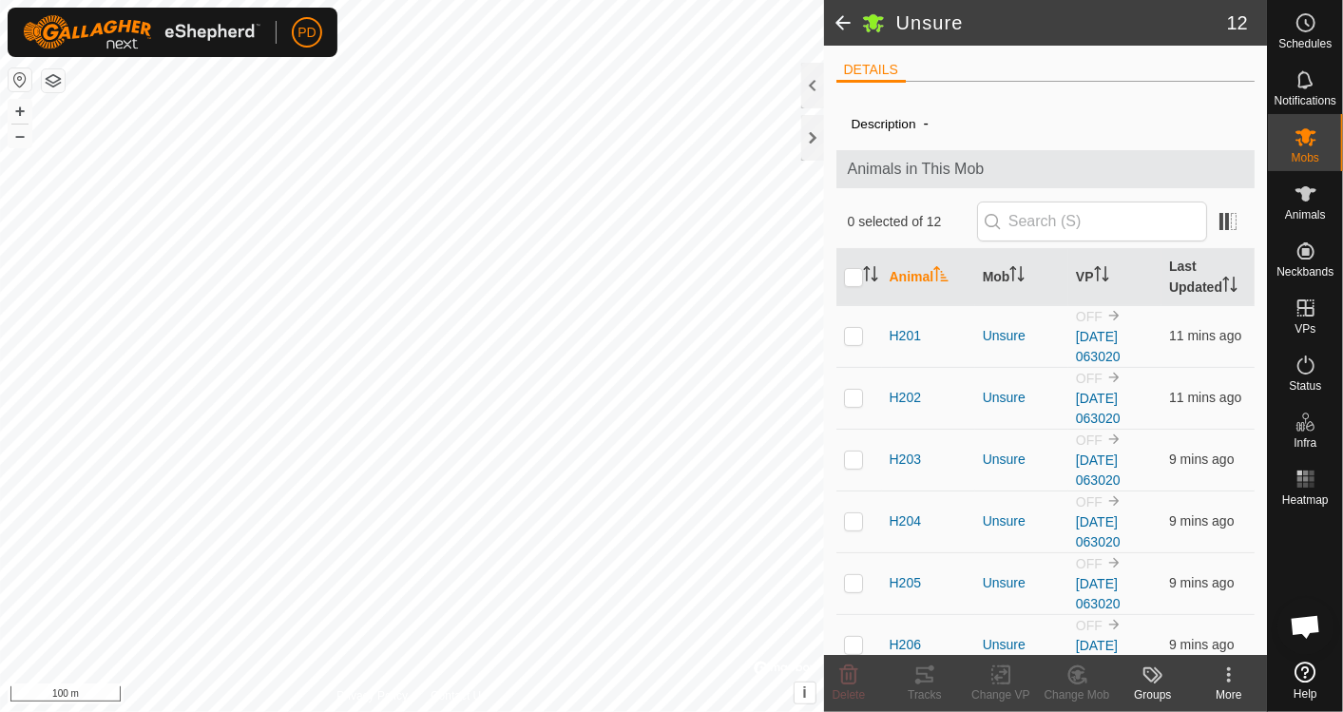
click at [875, 24] on icon at bounding box center [873, 24] width 21 height 18
click at [806, 135] on div at bounding box center [813, 138] width 23 height 46
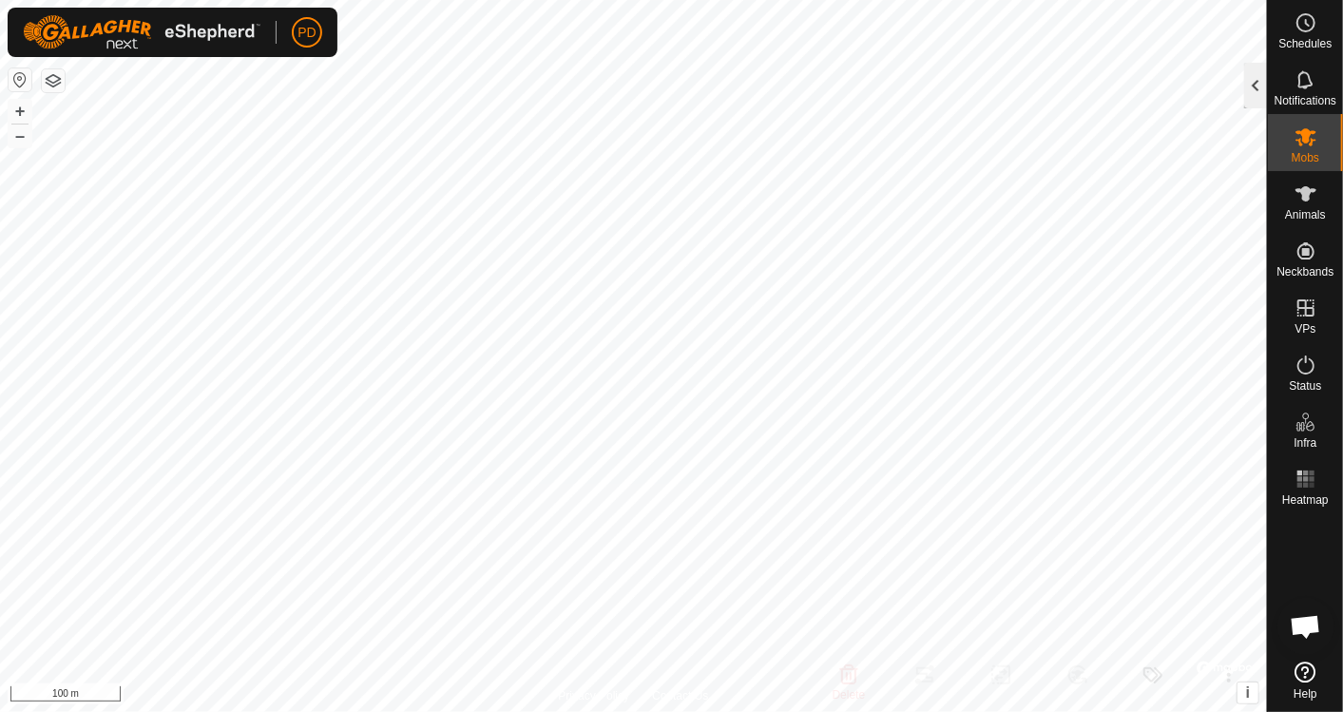
click at [1251, 86] on div at bounding box center [1256, 86] width 23 height 46
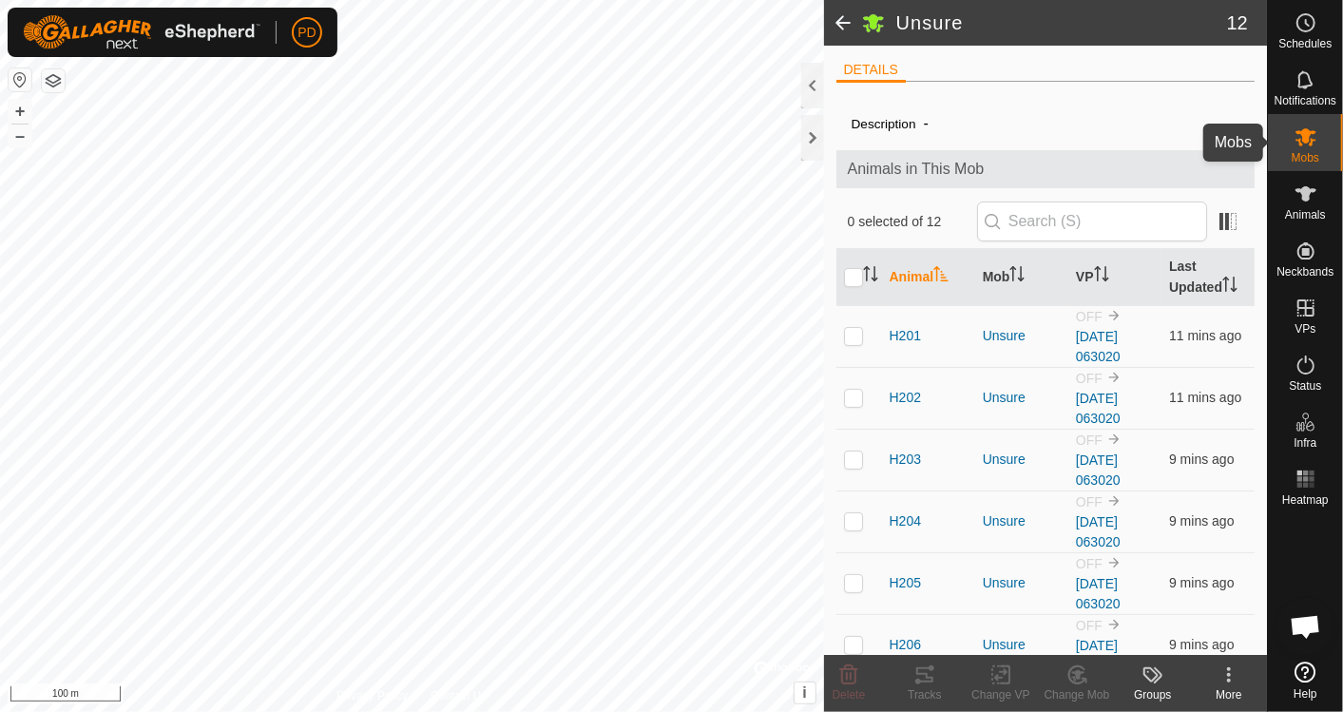
click at [1304, 146] on icon at bounding box center [1306, 137] width 23 height 23
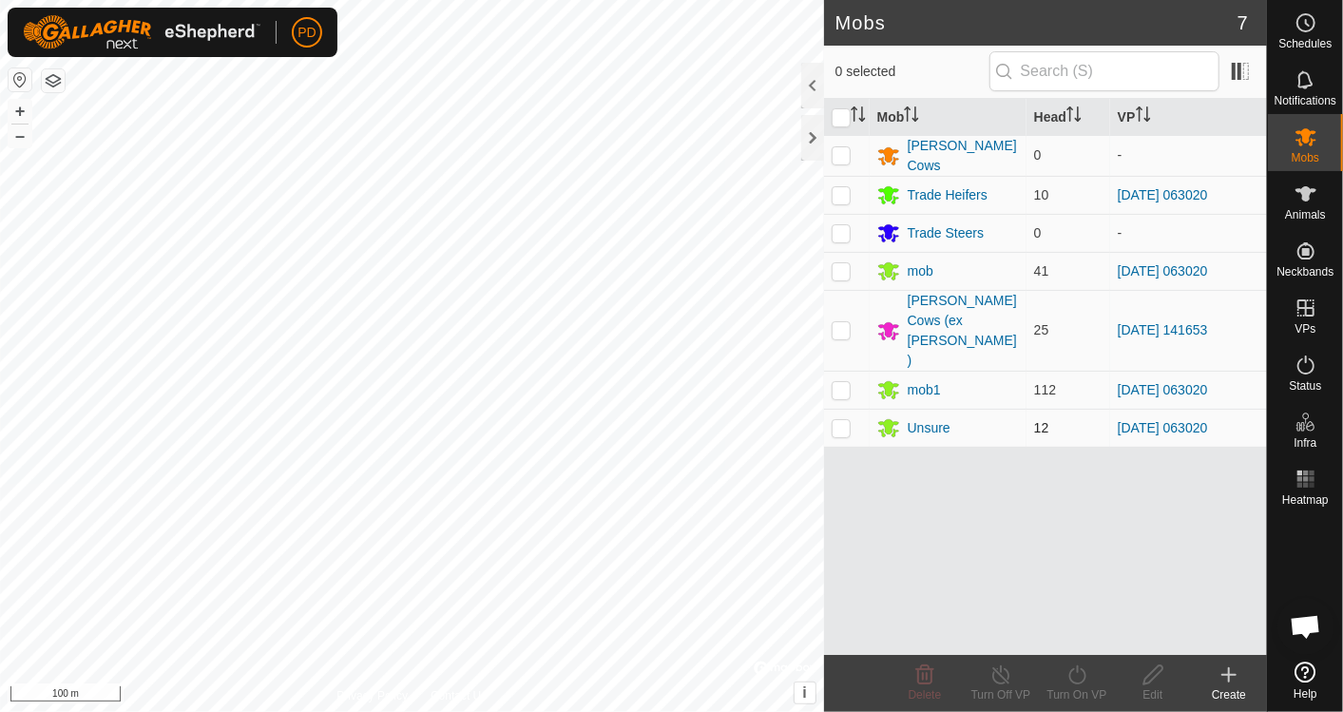
click at [841, 420] on p-checkbox at bounding box center [841, 427] width 19 height 15
checkbox input "true"
click at [1162, 680] on icon at bounding box center [1154, 675] width 24 height 23
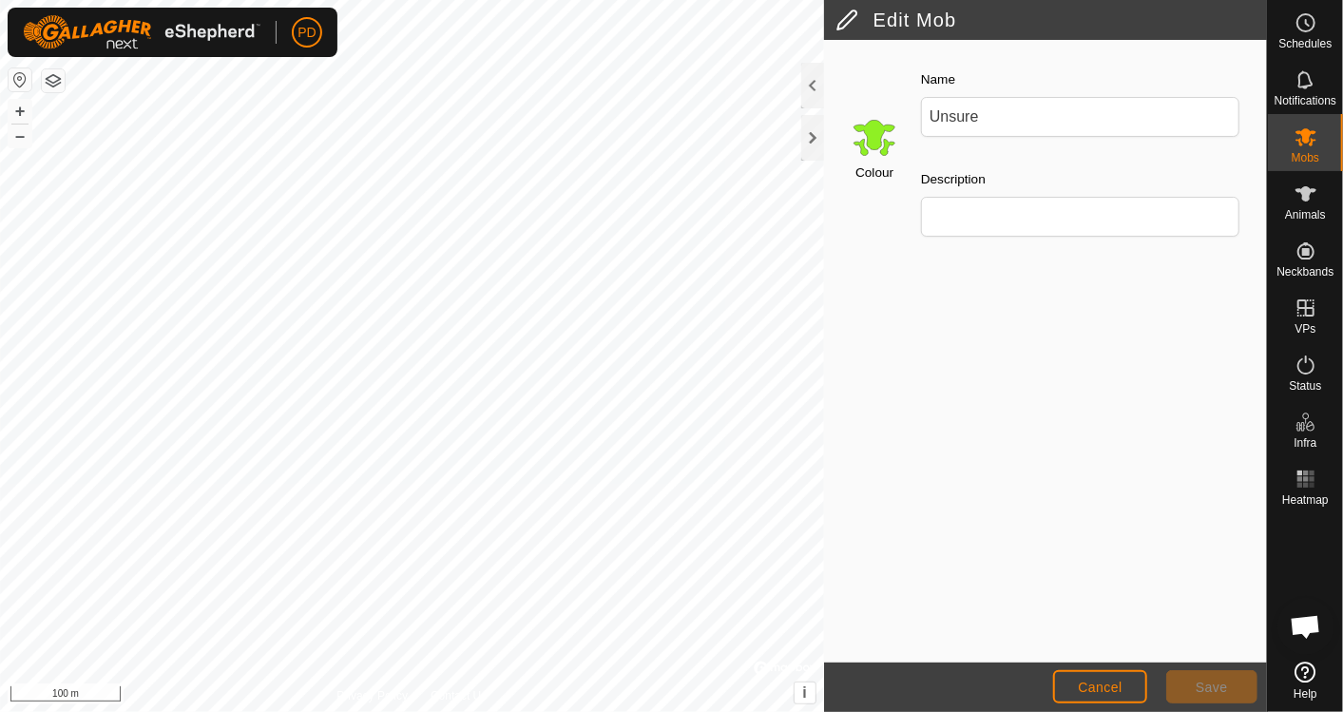
click at [872, 137] on input "Select a color" at bounding box center [875, 137] width 46 height 46
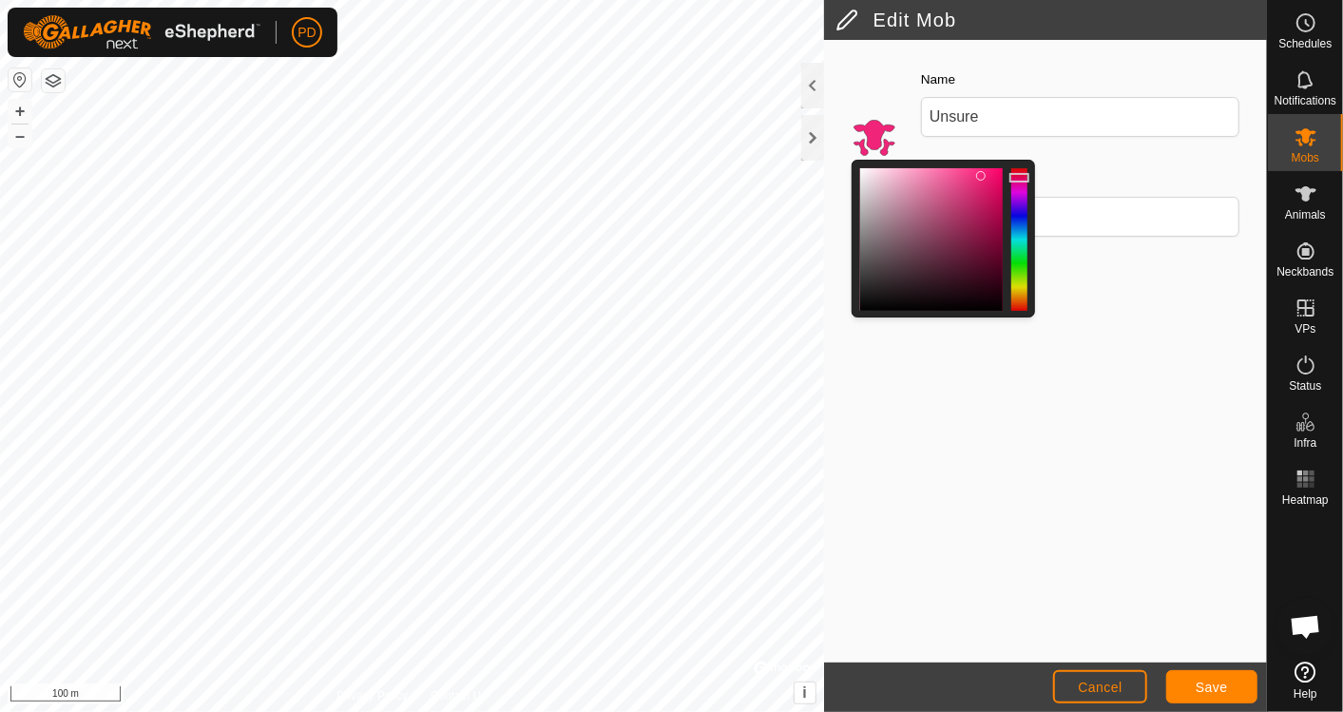
click at [1020, 178] on div at bounding box center [1020, 239] width 16 height 143
click at [1211, 680] on span "Save" at bounding box center [1212, 687] width 32 height 15
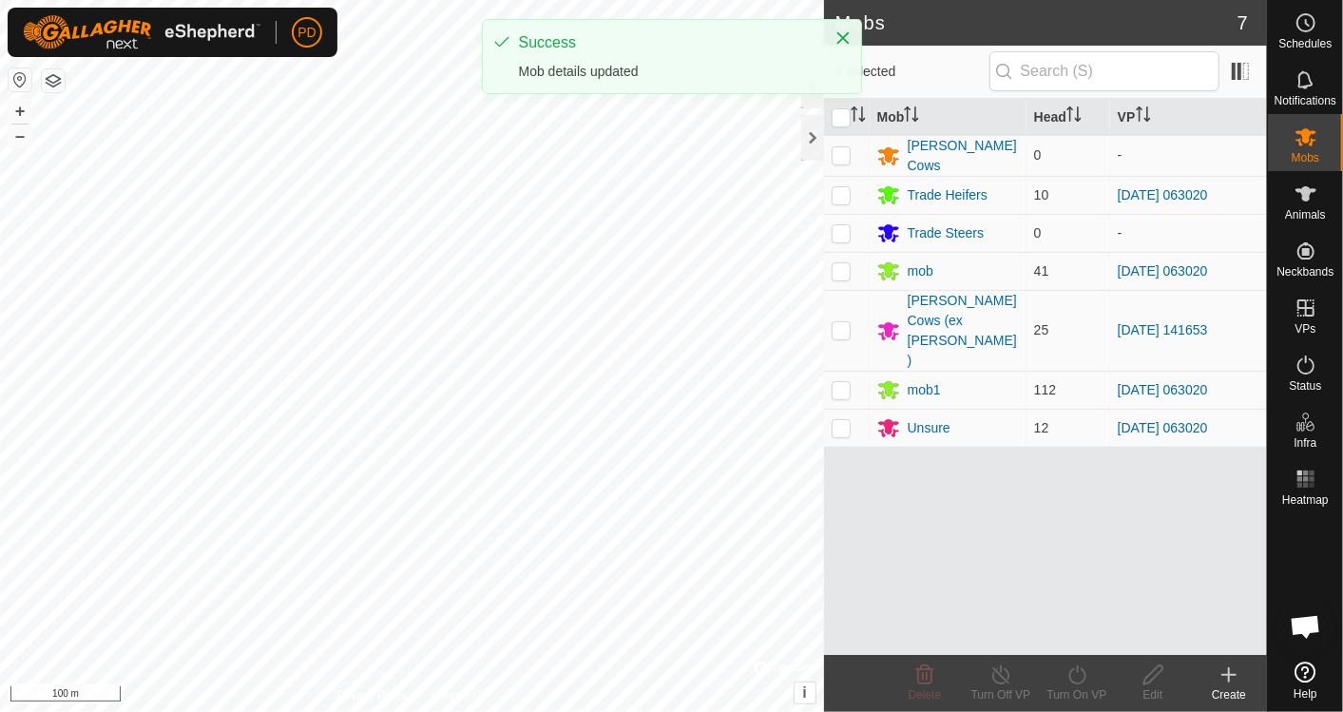
click at [1030, 559] on div "Mob Head VP Angus Breeder Cows 0 - Trade Heifers 10 2025-08-28 063020 Trade Ste…" at bounding box center [1045, 377] width 443 height 556
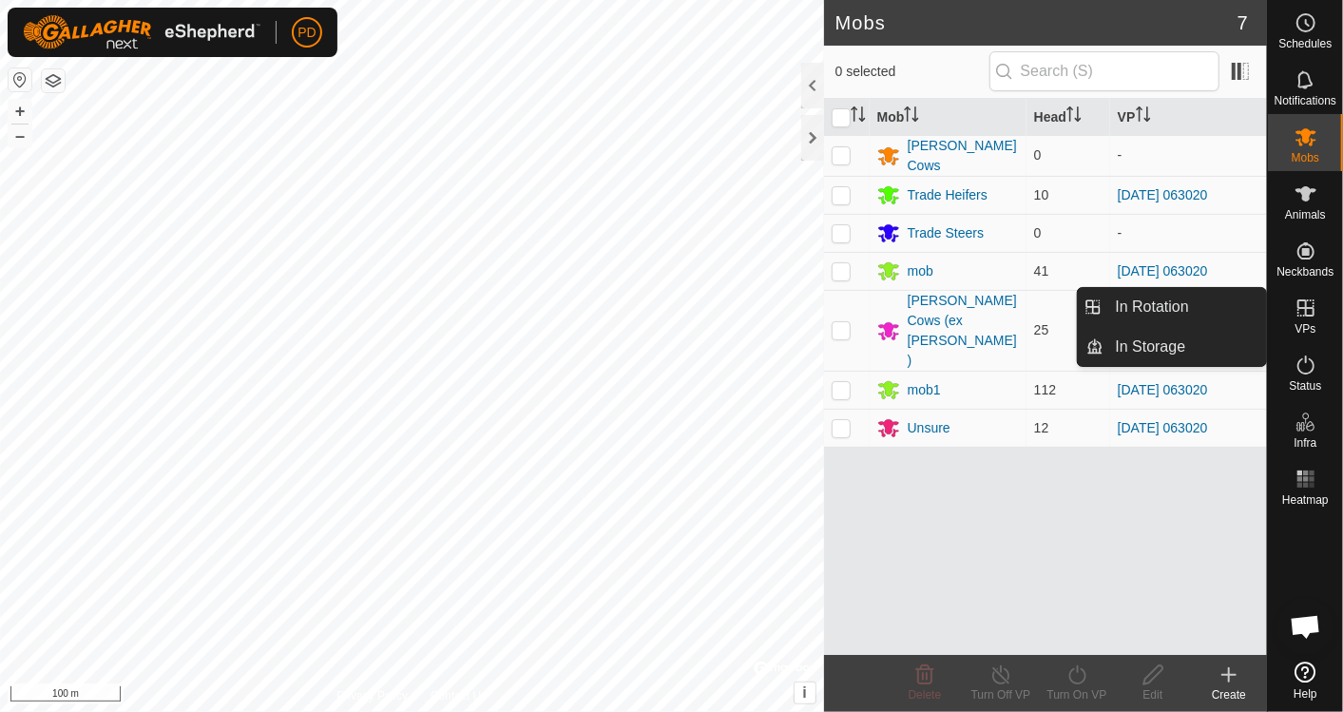
click at [1309, 320] on es-virtualpaddocks-svg-icon at bounding box center [1306, 308] width 34 height 30
click at [1170, 305] on link "In Rotation" at bounding box center [1186, 307] width 163 height 38
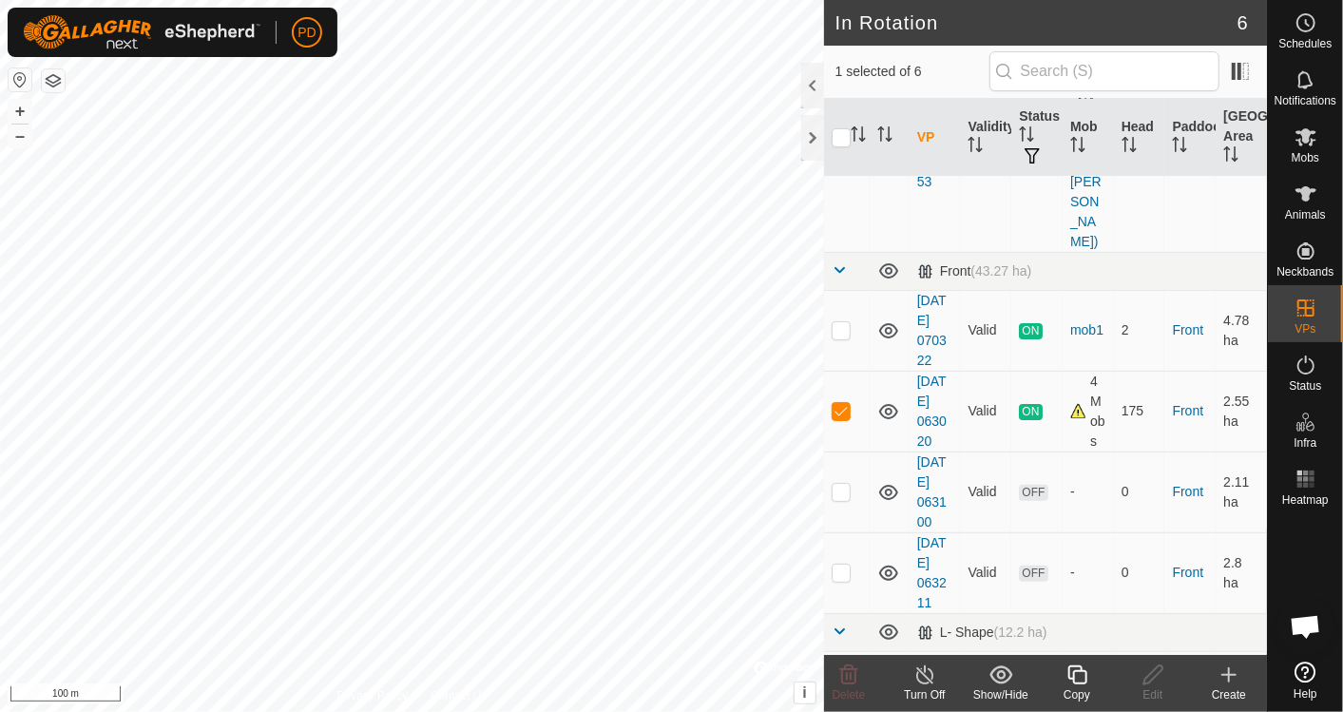
scroll to position [168, 0]
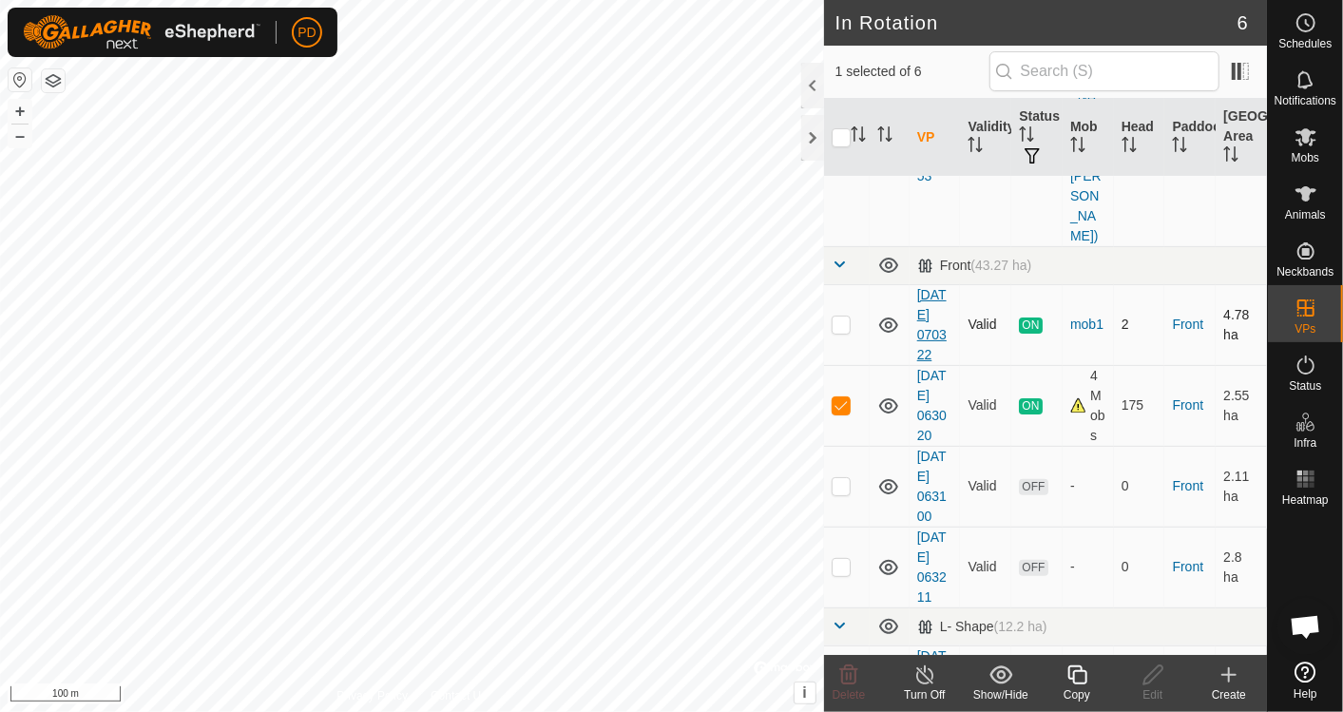
click at [937, 287] on link "[DATE] 070322" at bounding box center [931, 324] width 29 height 75
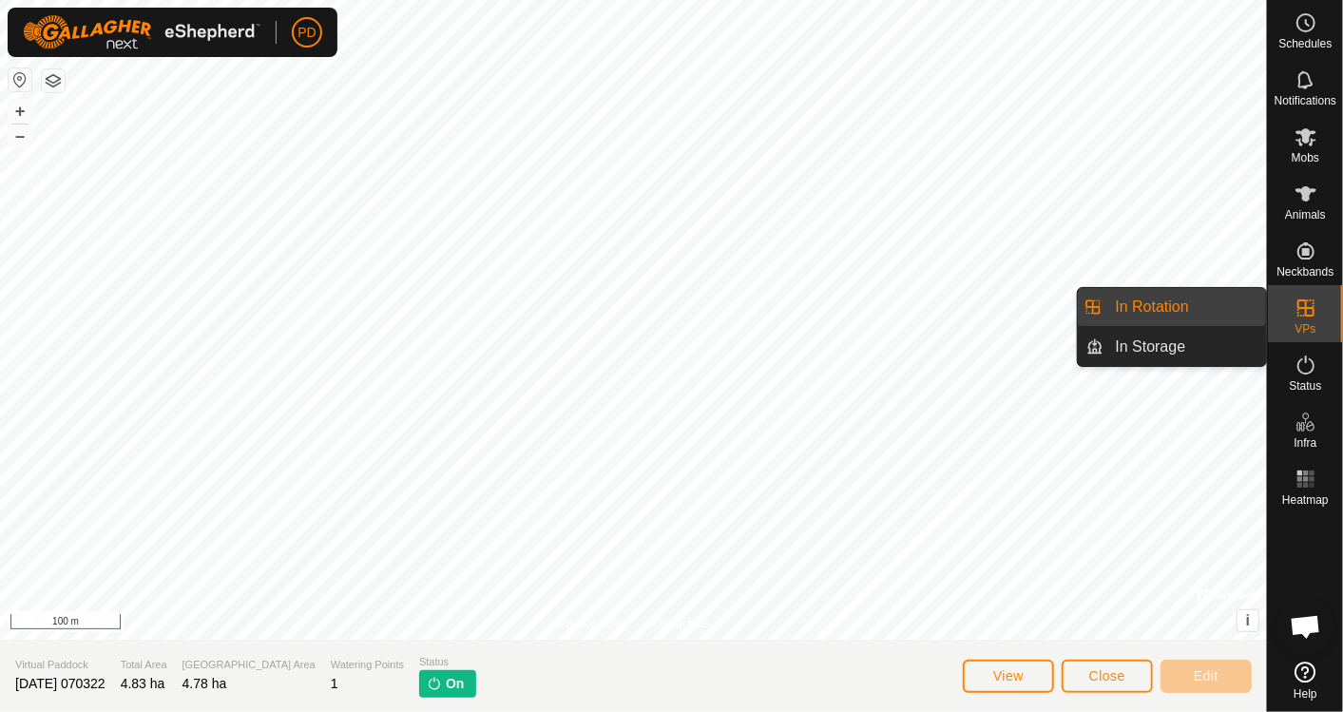
click at [1173, 298] on link "In Rotation" at bounding box center [1186, 307] width 163 height 38
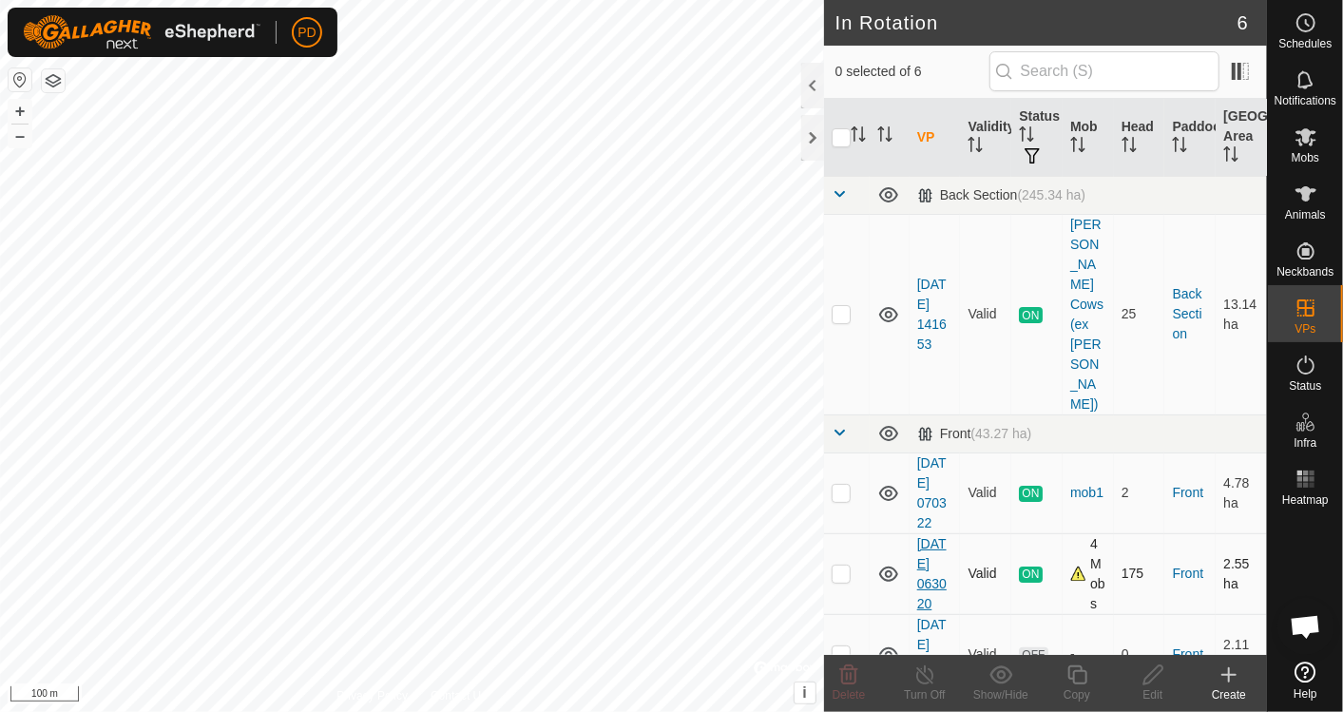
click at [934, 536] on link "[DATE] 063020" at bounding box center [931, 573] width 29 height 75
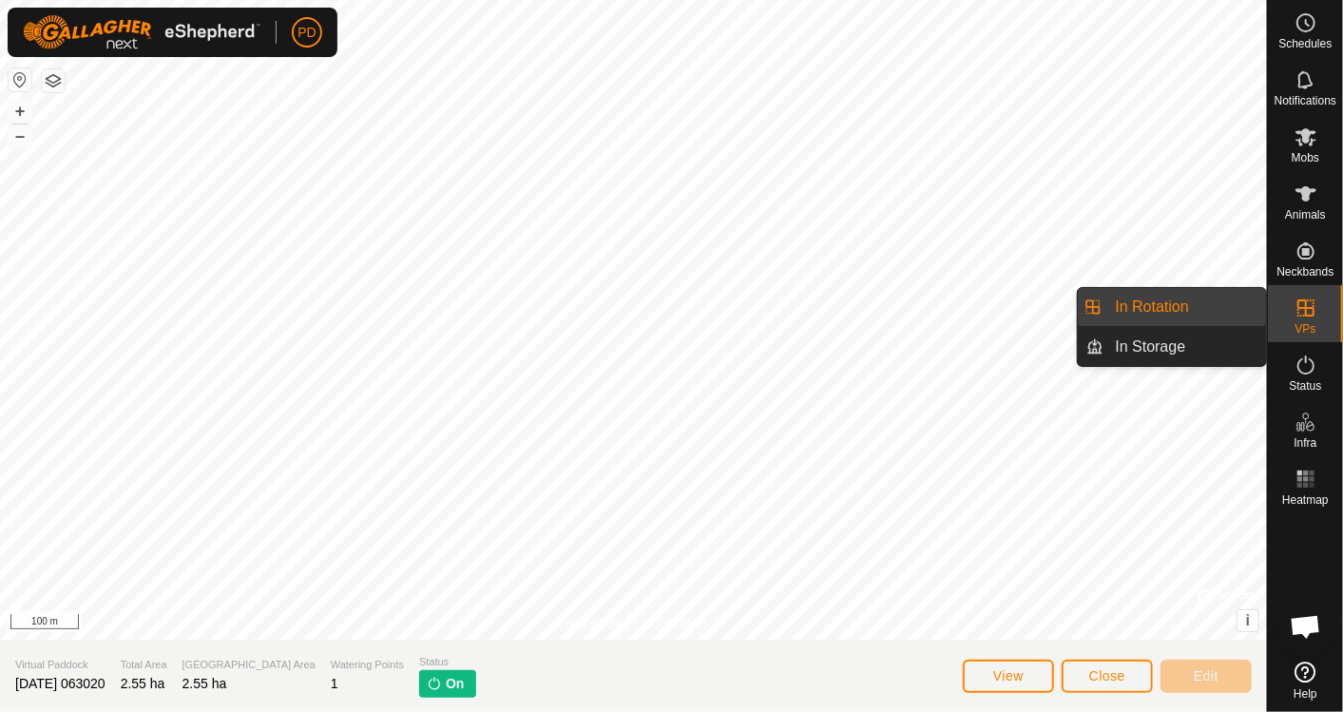
click at [1312, 317] on icon at bounding box center [1306, 308] width 23 height 23
click at [1147, 313] on link "In Rotation" at bounding box center [1186, 307] width 163 height 38
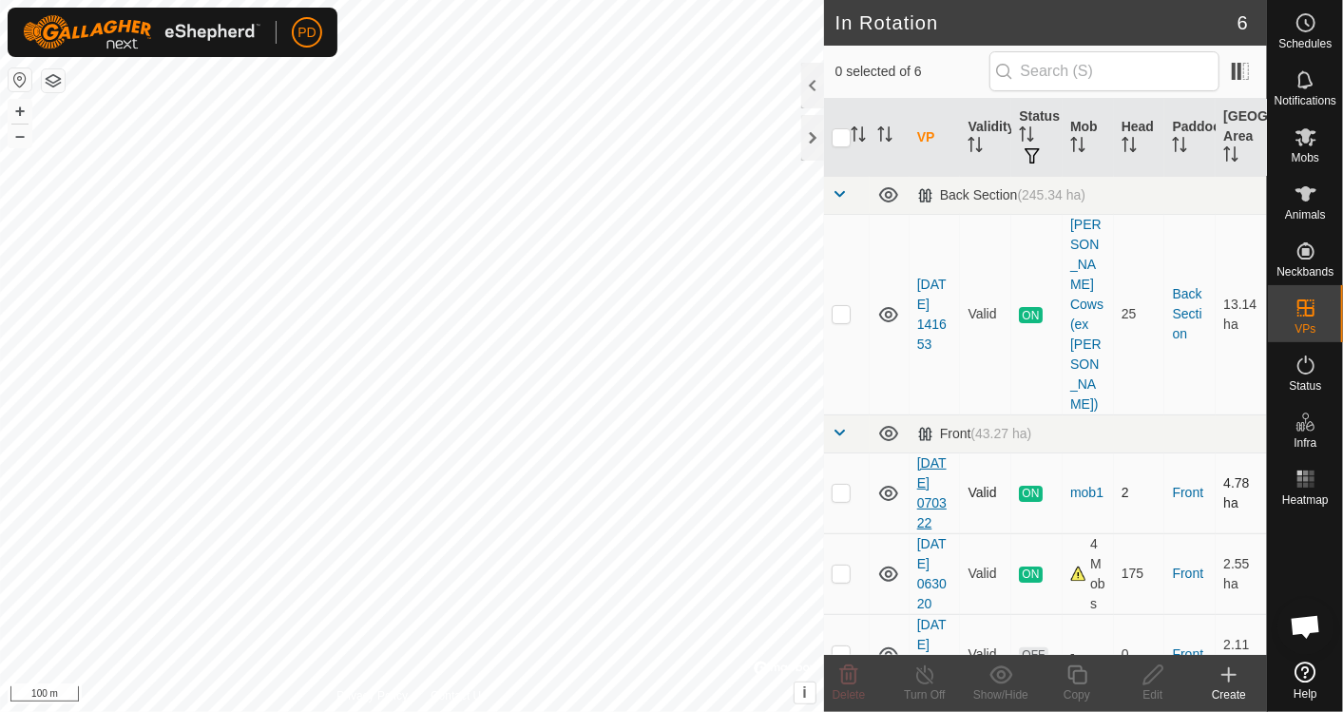
click at [926, 455] on link "[DATE] 070322" at bounding box center [931, 492] width 29 height 75
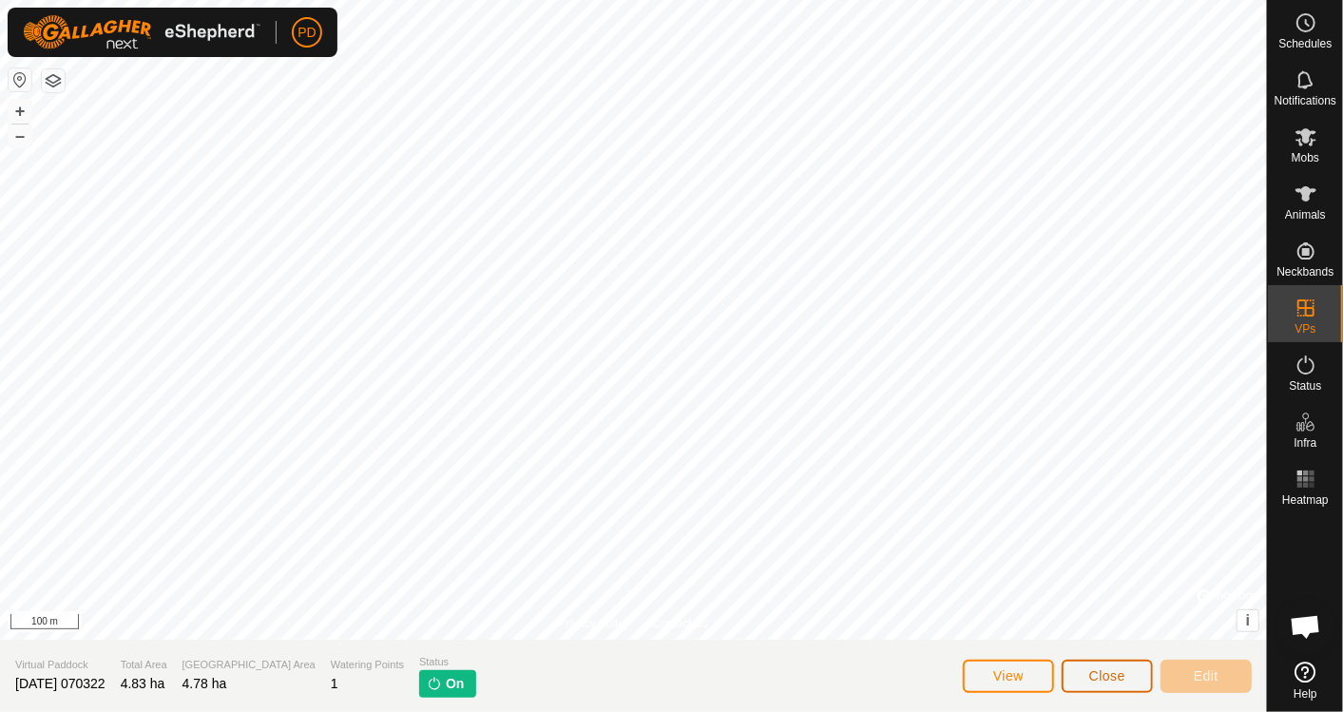
click at [1103, 670] on span "Close" at bounding box center [1108, 675] width 36 height 15
